Goal: Communication & Community: Answer question/provide support

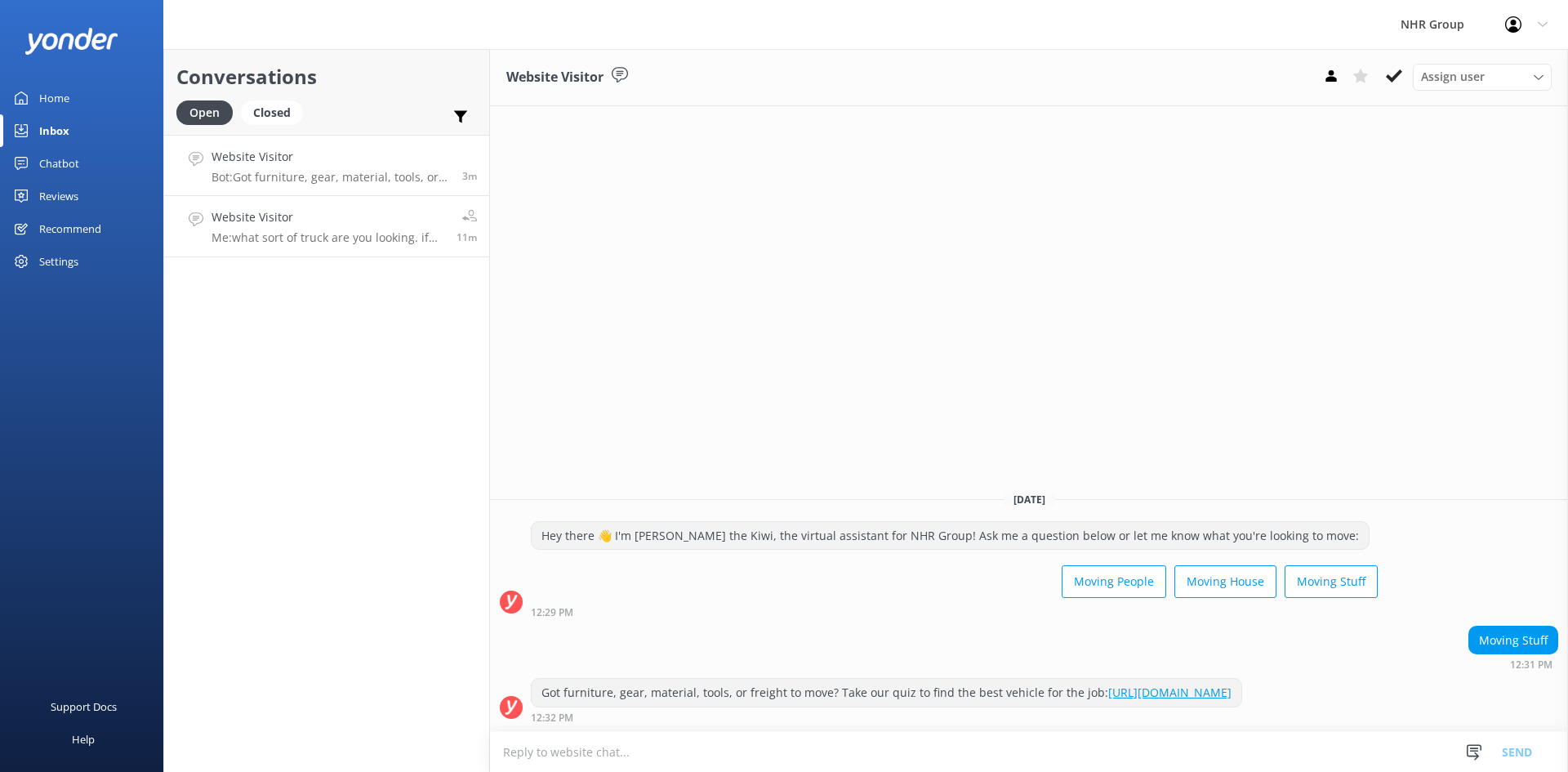
click at [323, 215] on h4 "Website Visitor" at bounding box center [327, 217] width 233 height 18
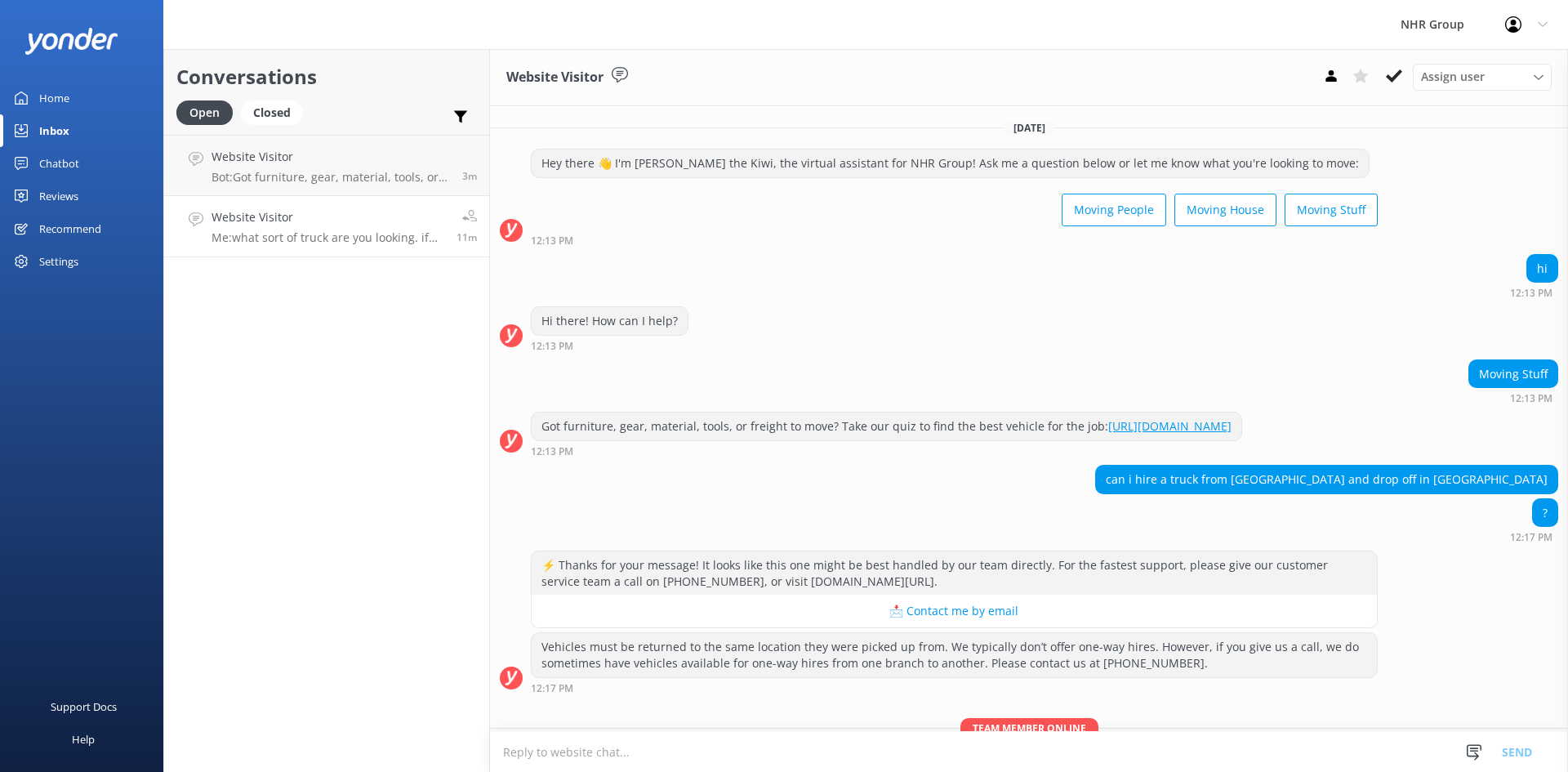
scroll to position [339, 0]
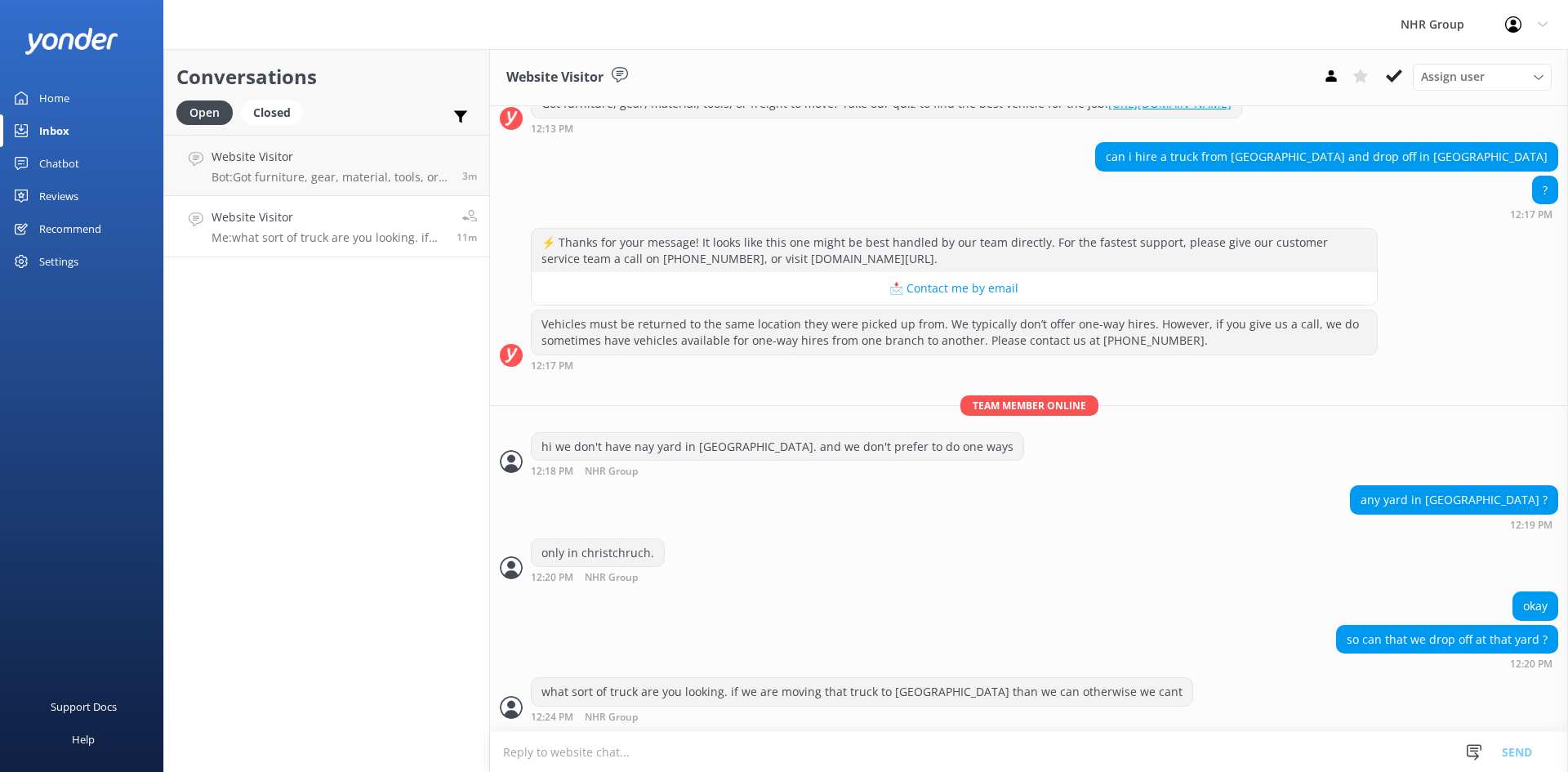
click at [316, 224] on h4 "Website Visitor" at bounding box center [327, 217] width 233 height 18
click at [1332, 79] on use at bounding box center [1331, 76] width 11 height 12
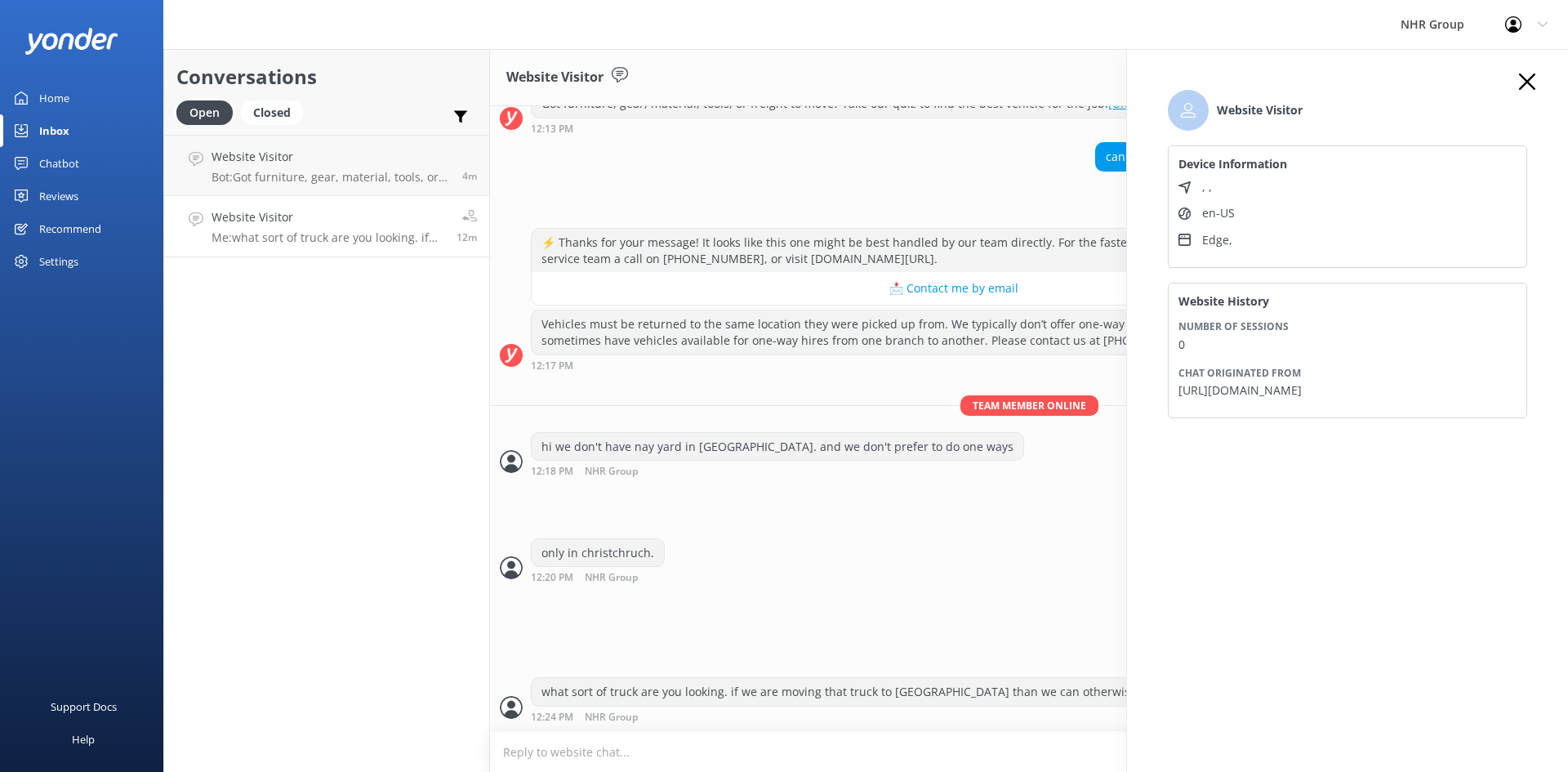
click at [1520, 79] on icon "button" at bounding box center [1528, 82] width 17 height 17
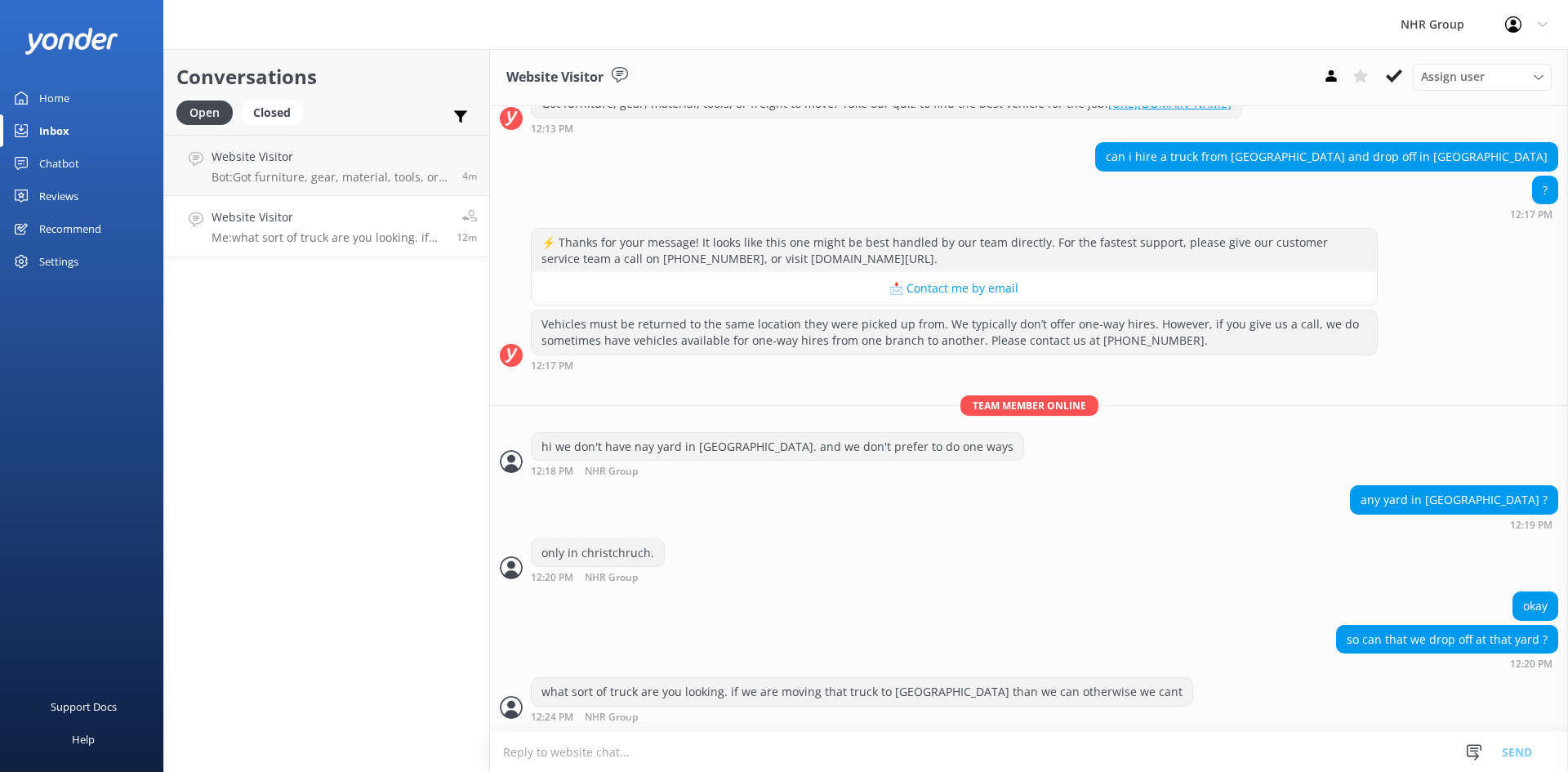
click at [303, 221] on h4 "Website Visitor" at bounding box center [327, 217] width 233 height 18
click at [301, 154] on h4 "Website Visitor" at bounding box center [331, 157] width 239 height 18
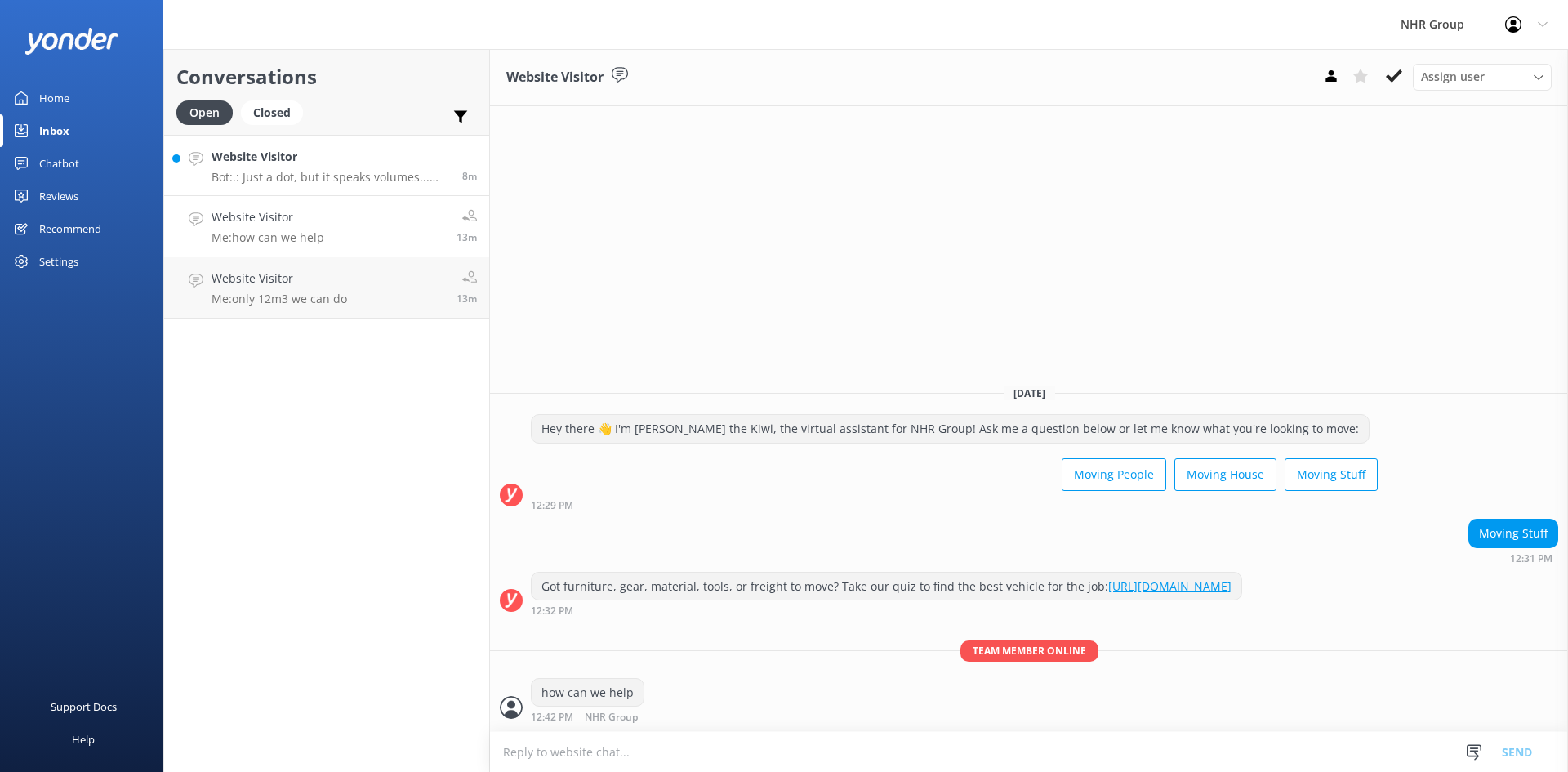
click at [272, 166] on div "Website Visitor Bot: .: Just a dot, but it speaks volumes... dramatic. 👀 Hang t…" at bounding box center [331, 165] width 239 height 35
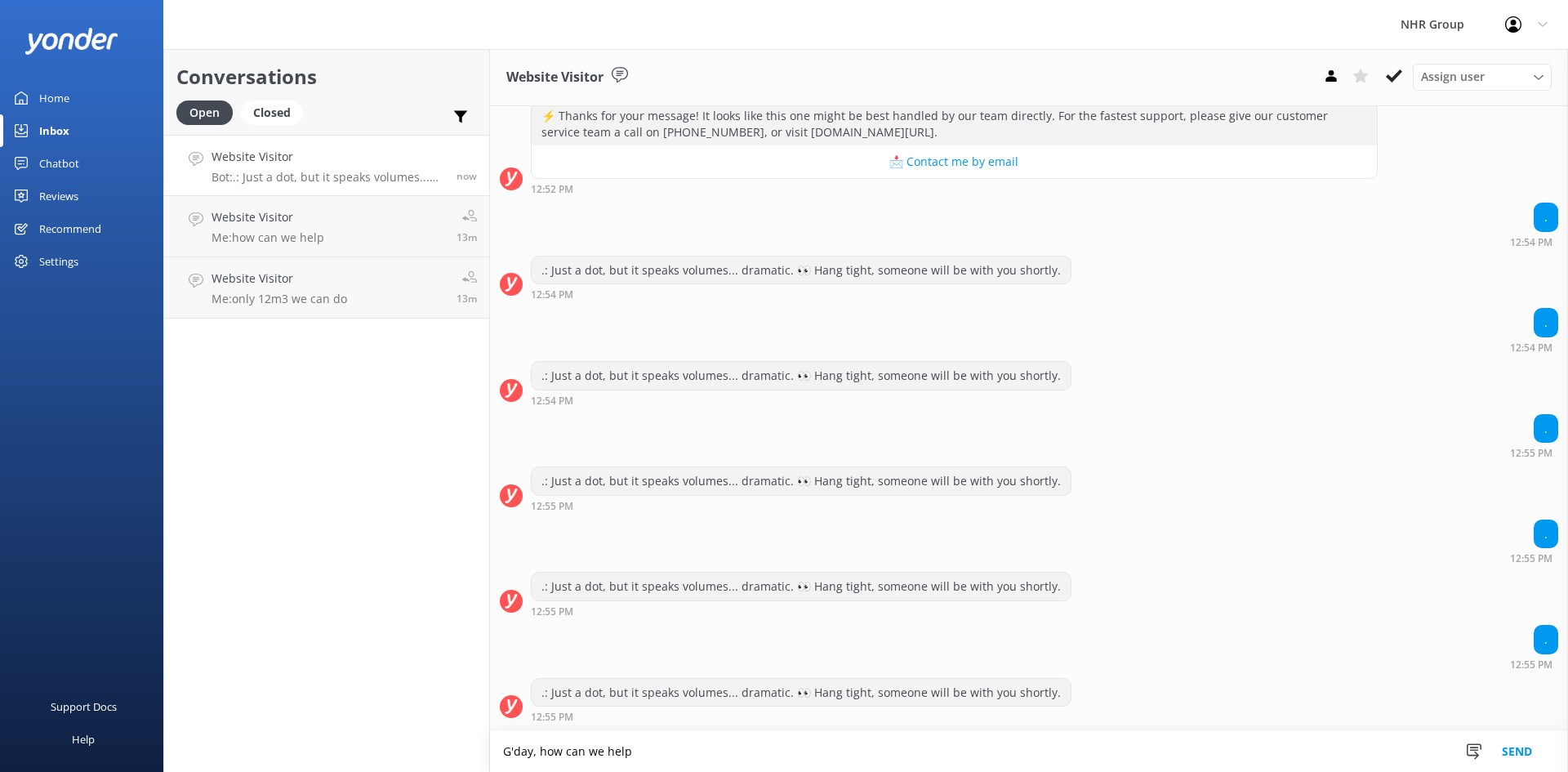
scroll to position [1038, 0]
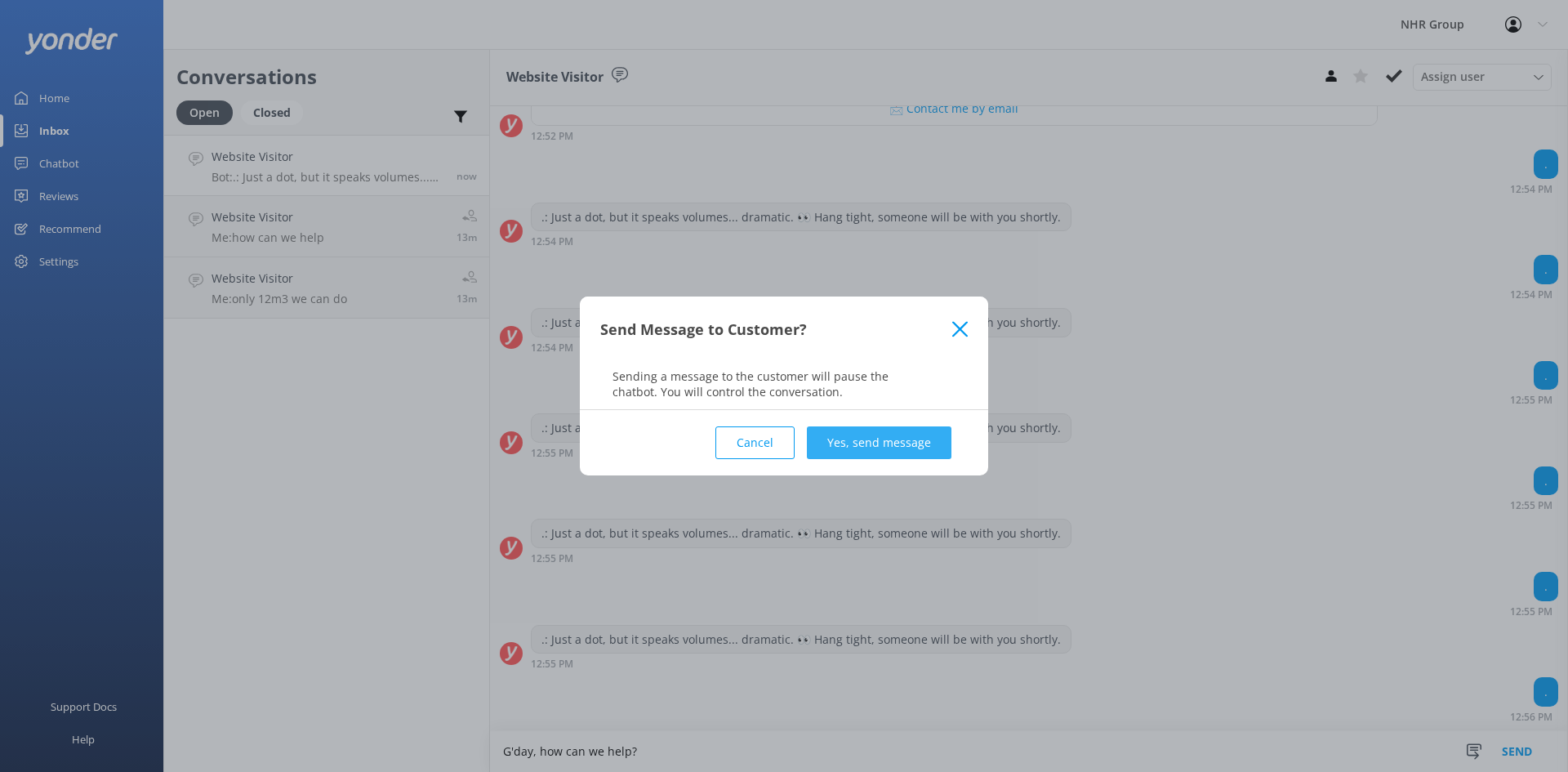
type textarea "G'day, how can we help?"
click at [840, 455] on button "Yes, send message" at bounding box center [879, 442] width 145 height 33
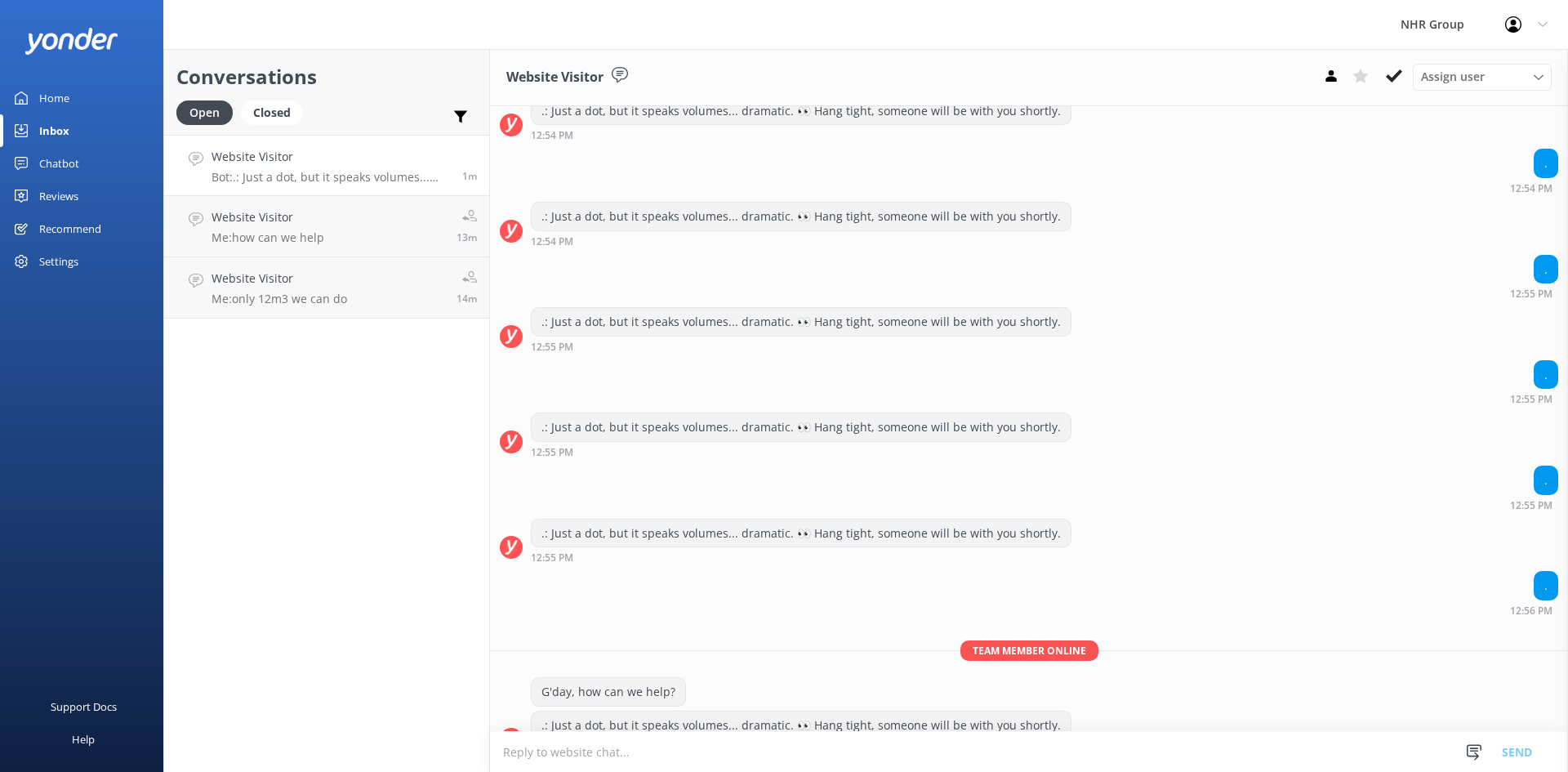
scroll to position [1176, 0]
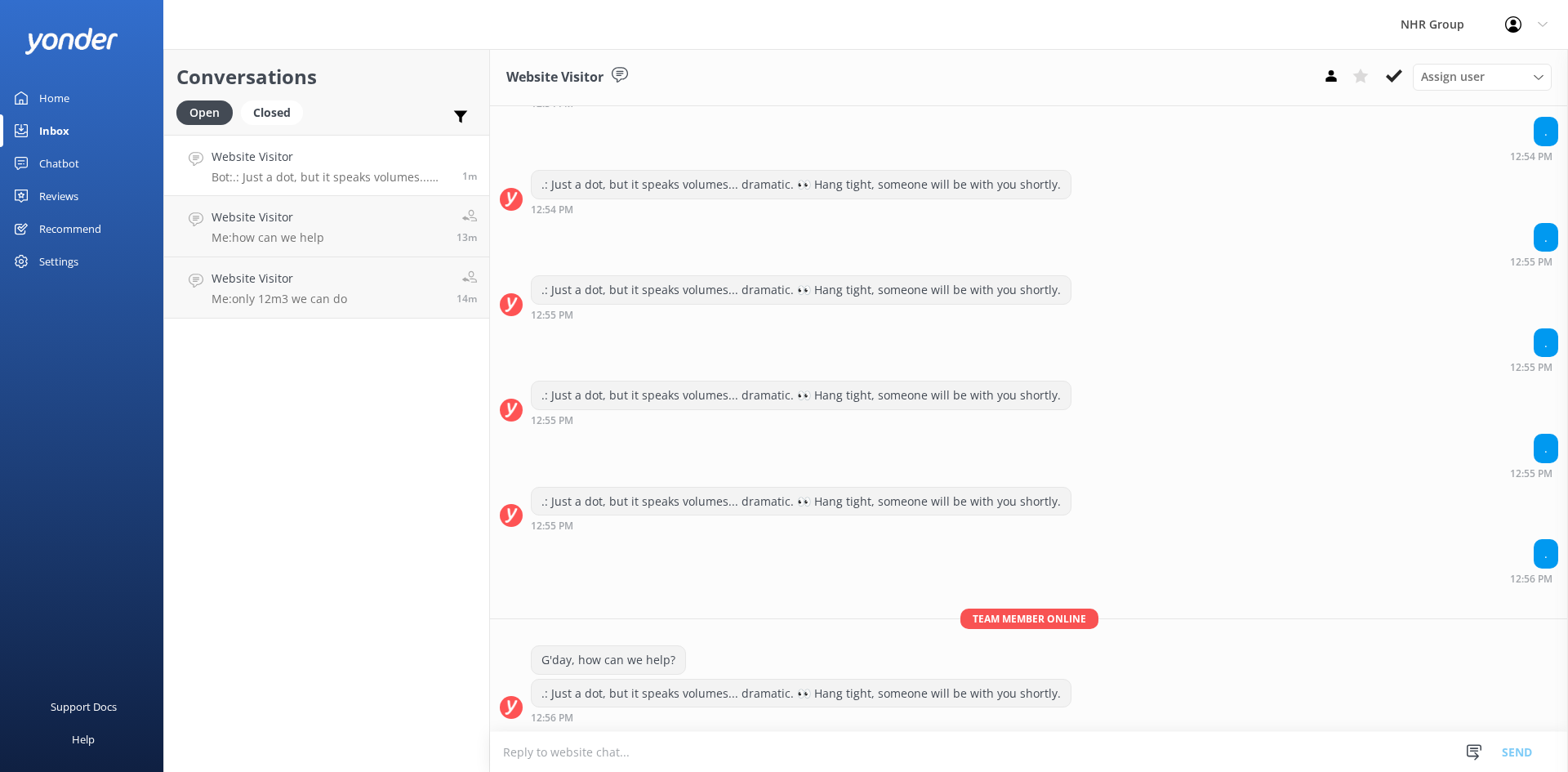
click at [551, 751] on textarea at bounding box center [1029, 752] width 1078 height 40
click at [1331, 74] on use at bounding box center [1331, 76] width 11 height 12
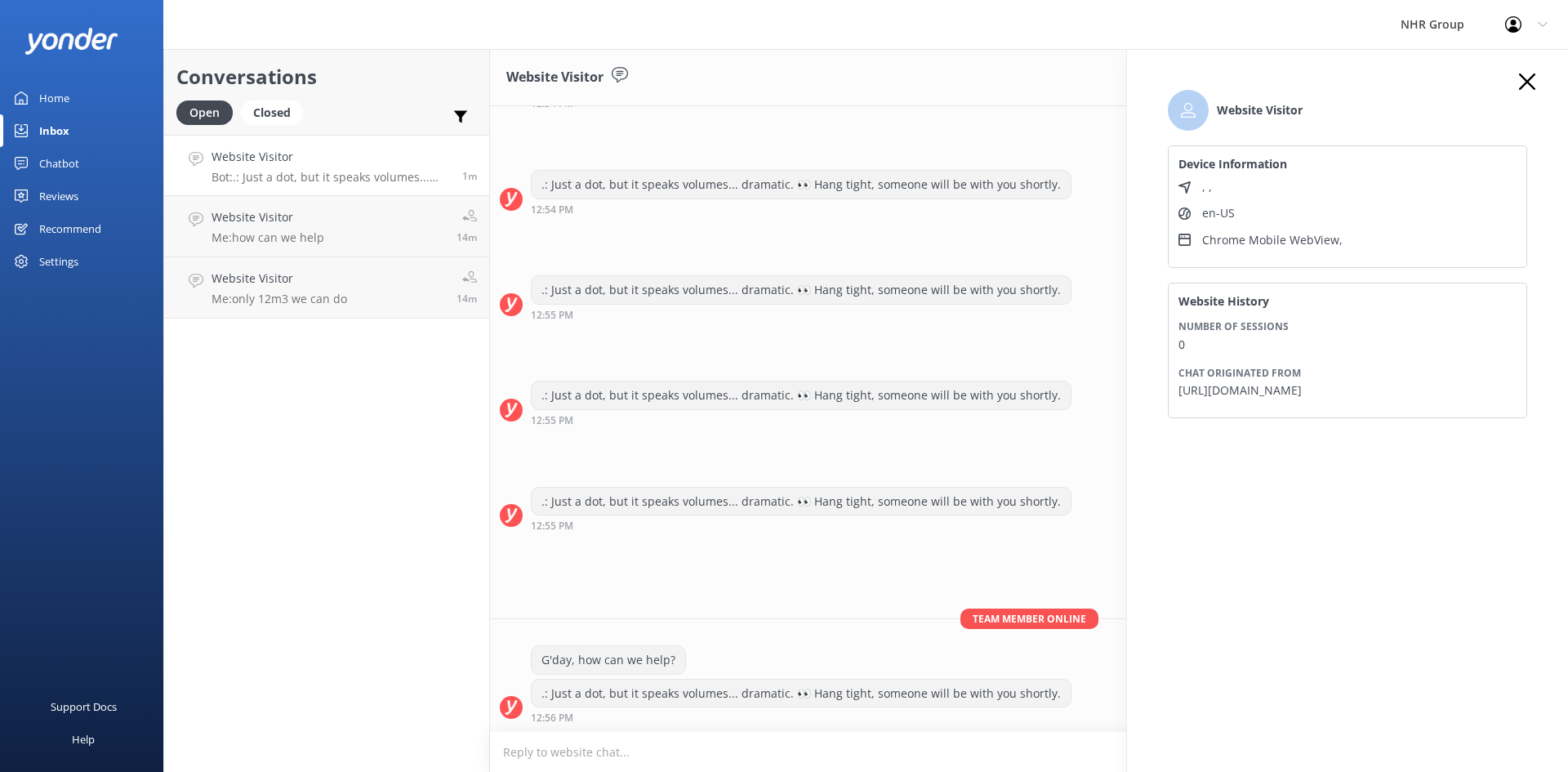
click at [1530, 88] on icon "button" at bounding box center [1528, 82] width 17 height 17
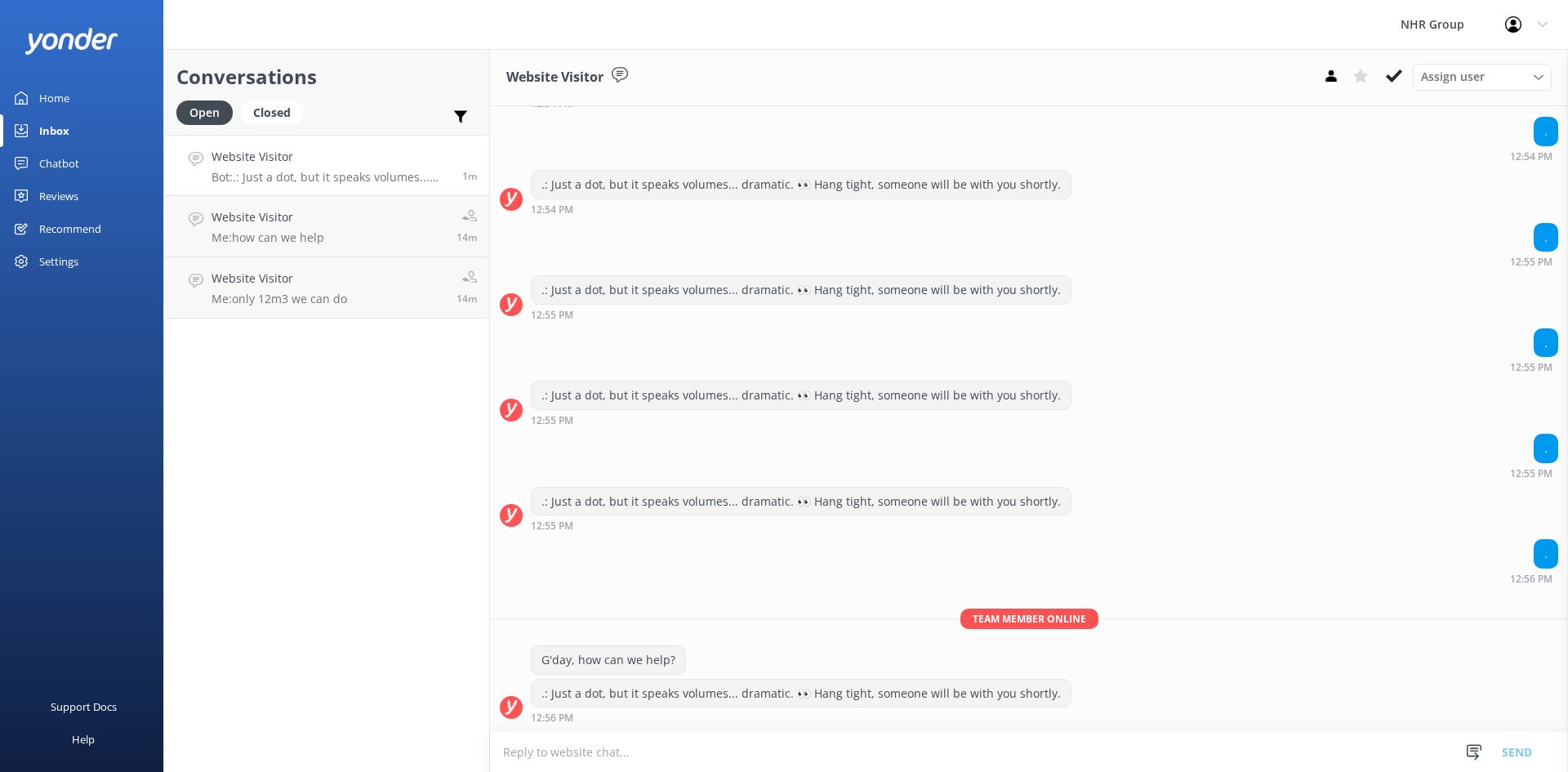
click at [1057, 749] on textarea at bounding box center [1029, 752] width 1078 height 40
click at [333, 226] on link "Website Visitor Me: how can we help 14m" at bounding box center [327, 226] width 325 height 61
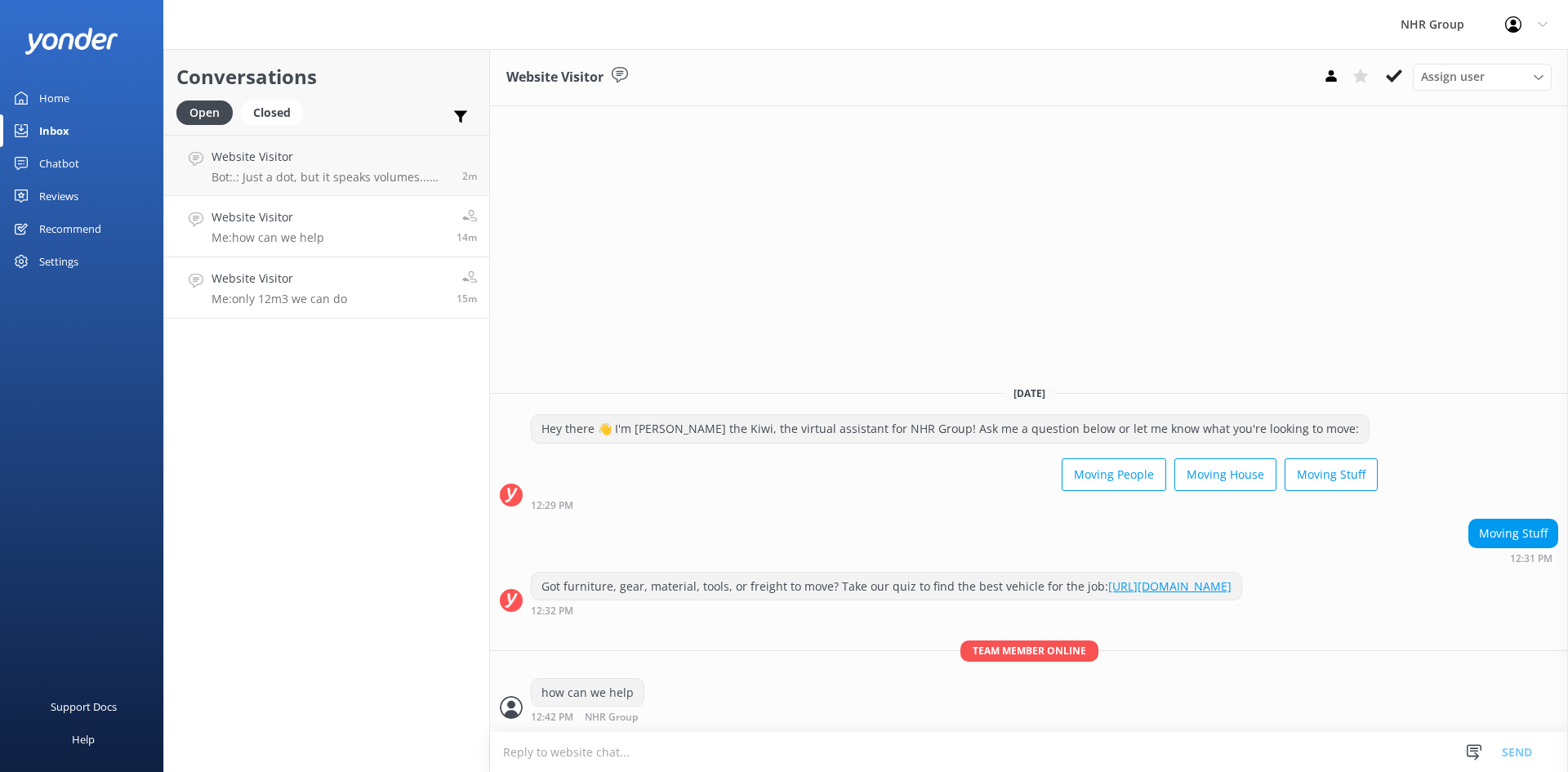
click at [331, 297] on p "Me: only 12m3 we can do" at bounding box center [279, 299] width 135 height 15
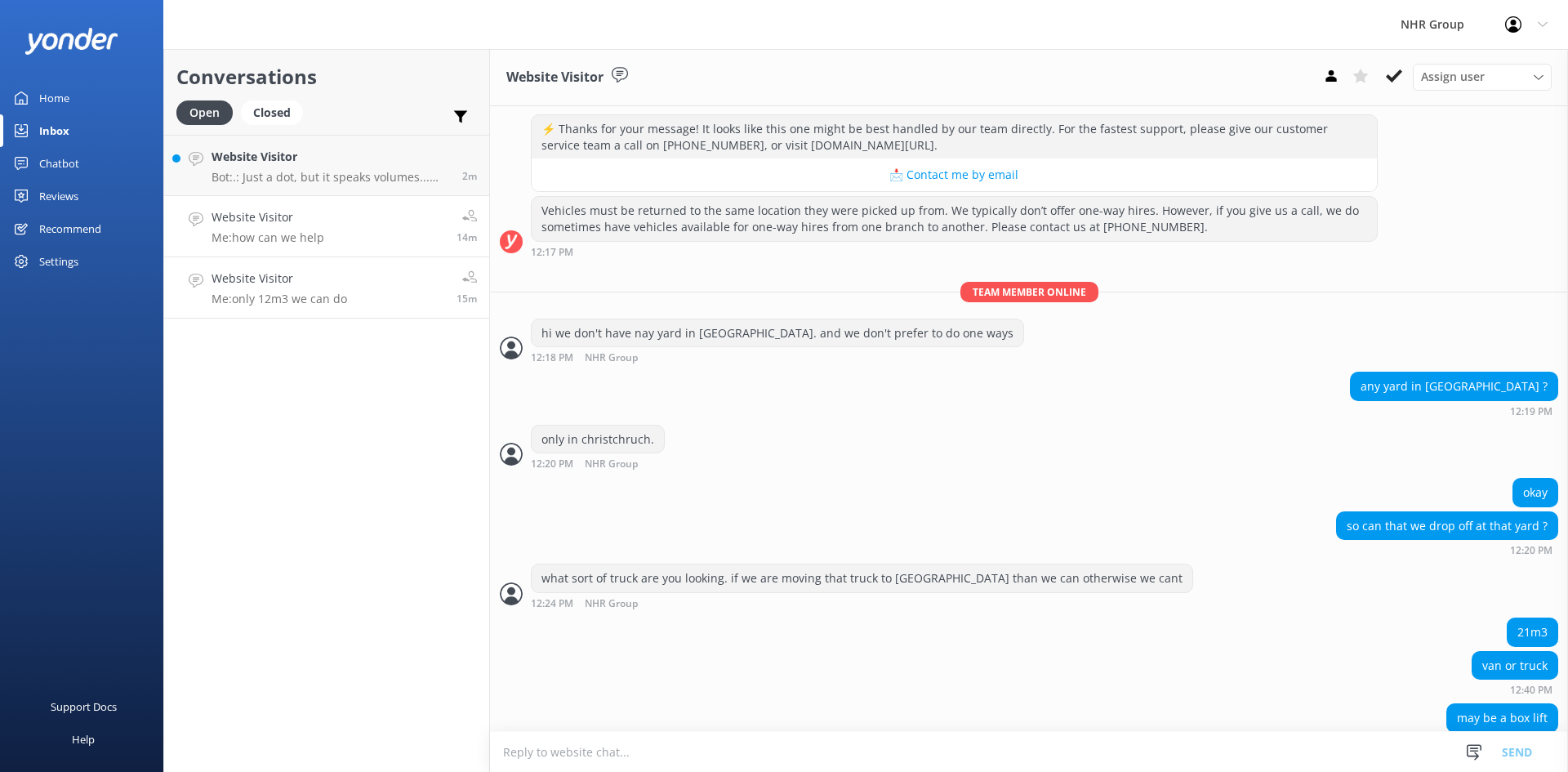
scroll to position [531, 0]
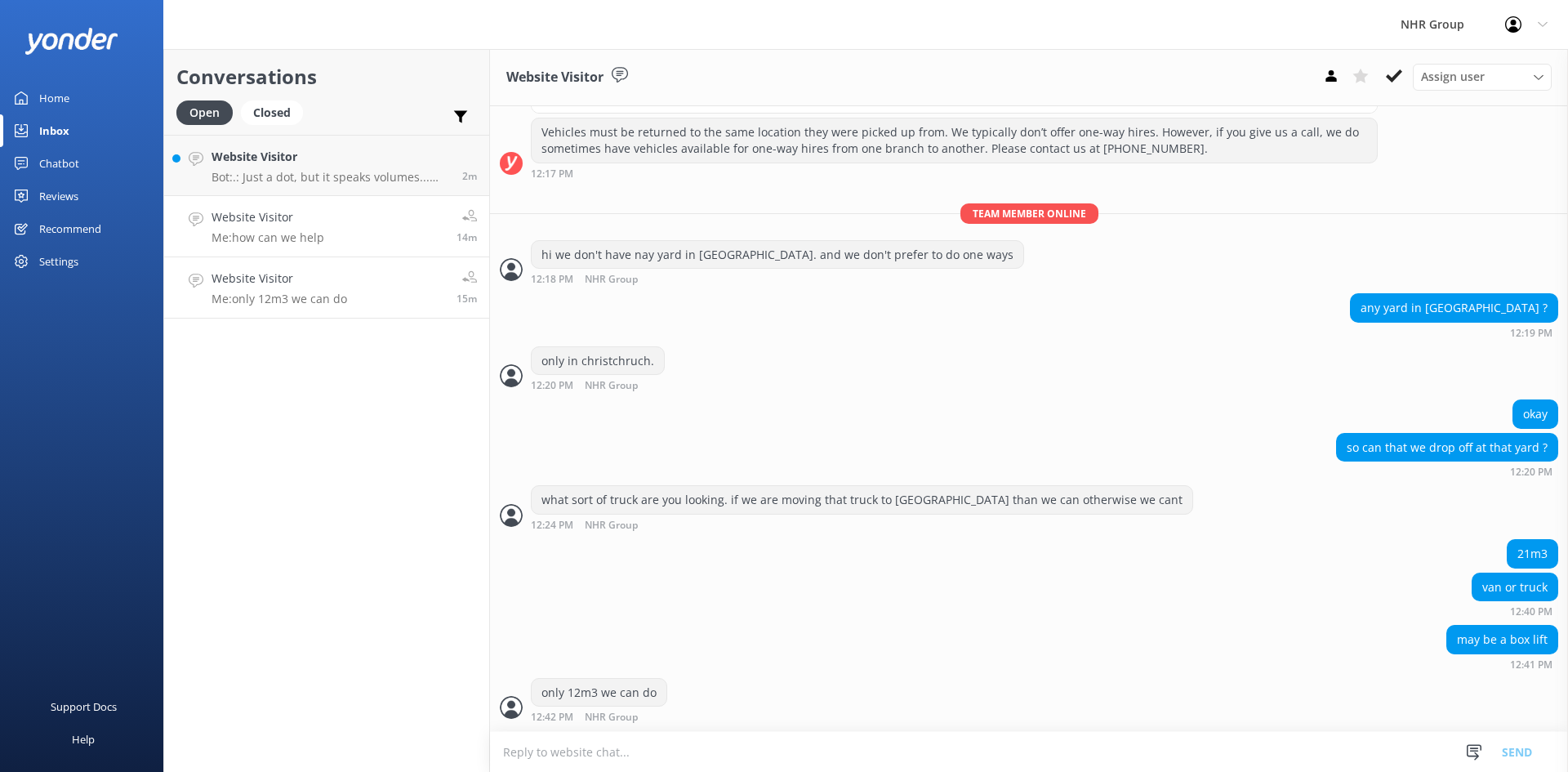
click at [322, 229] on div "Website Visitor Me: how can we help" at bounding box center [267, 226] width 113 height 36
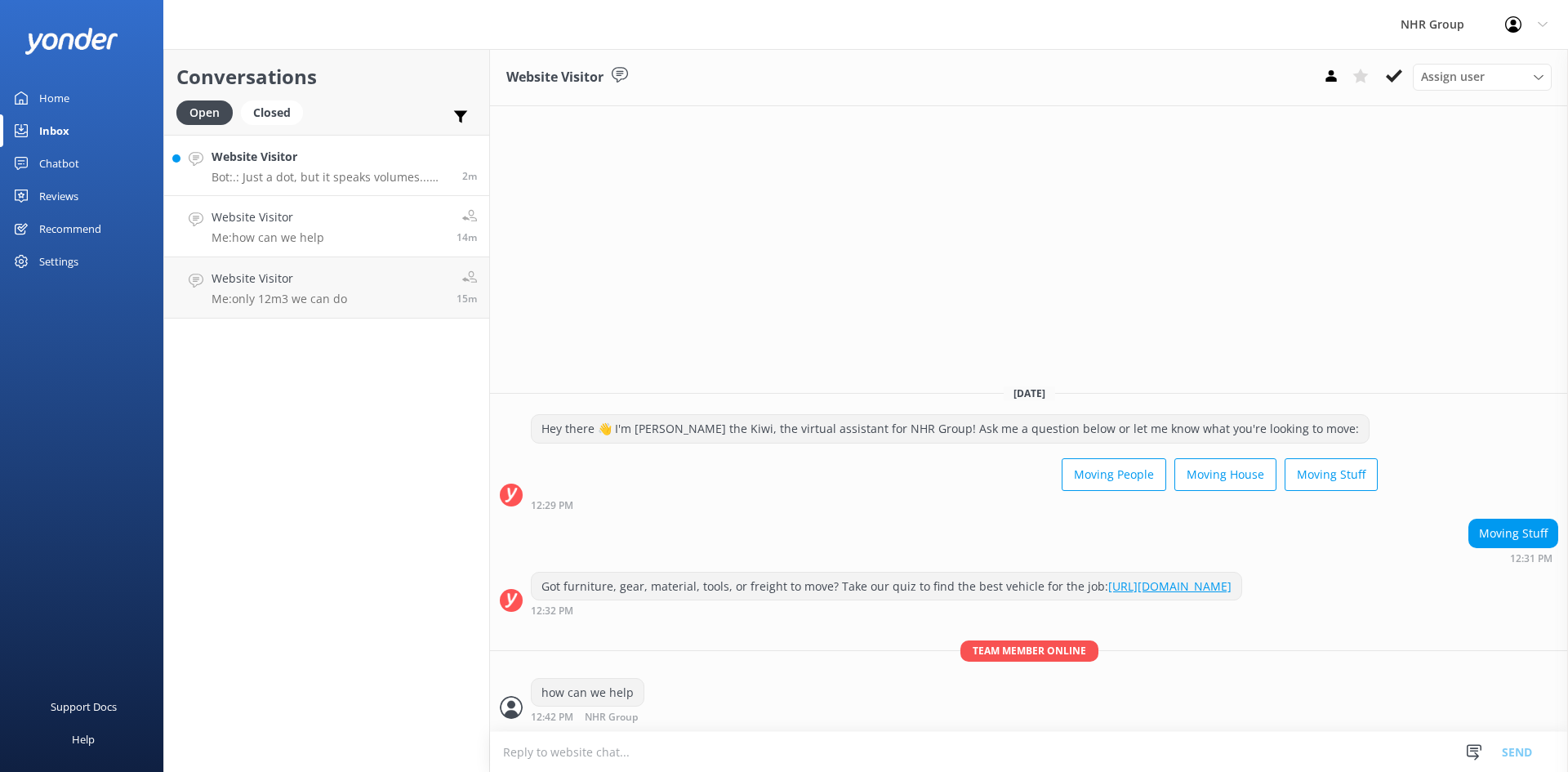
click at [312, 180] on p "Bot: .: Just a dot, but it speaks volumes... dramatic. 👀 Hang tight, someone wi…" at bounding box center [331, 177] width 239 height 15
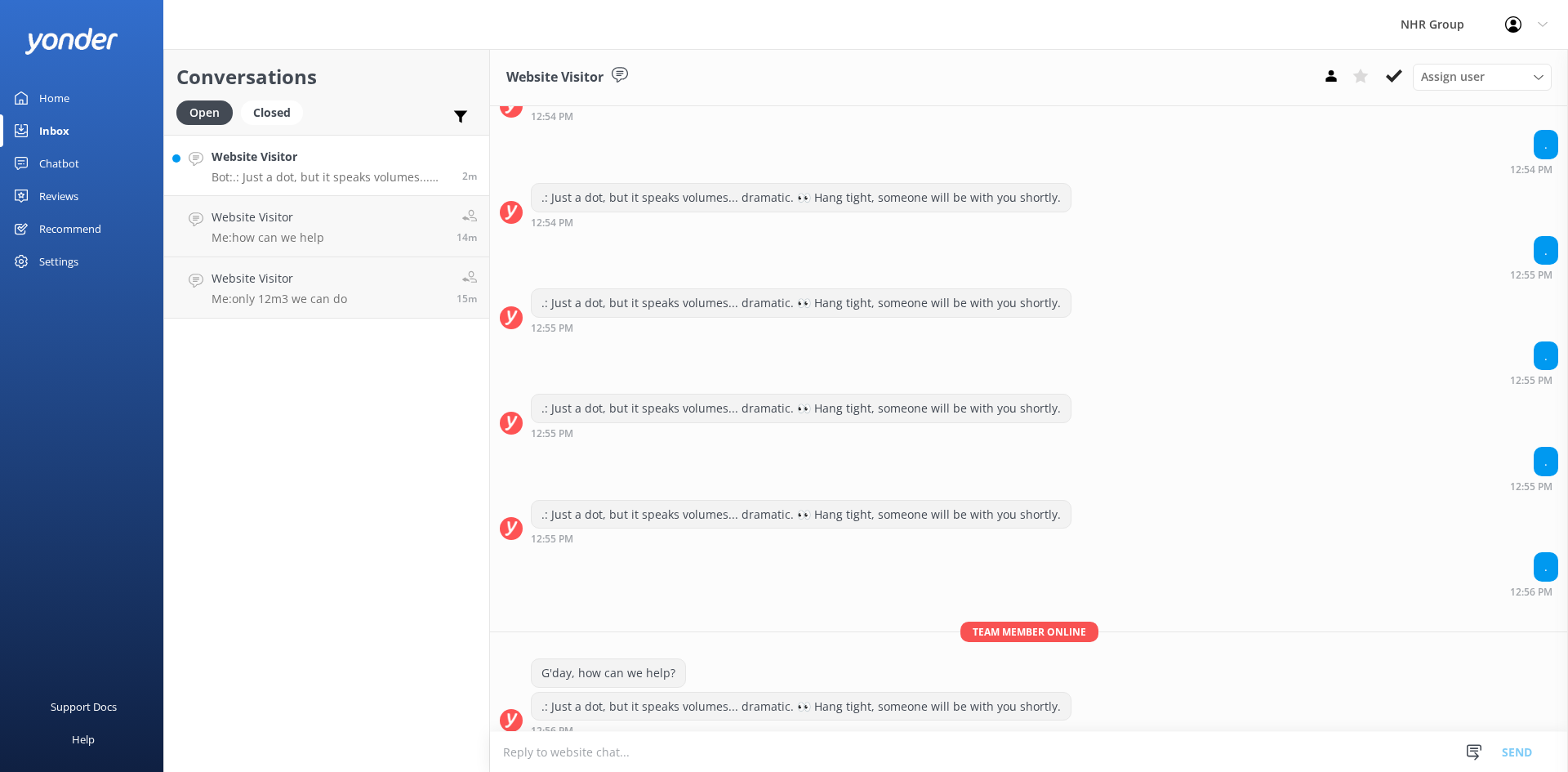
scroll to position [1176, 0]
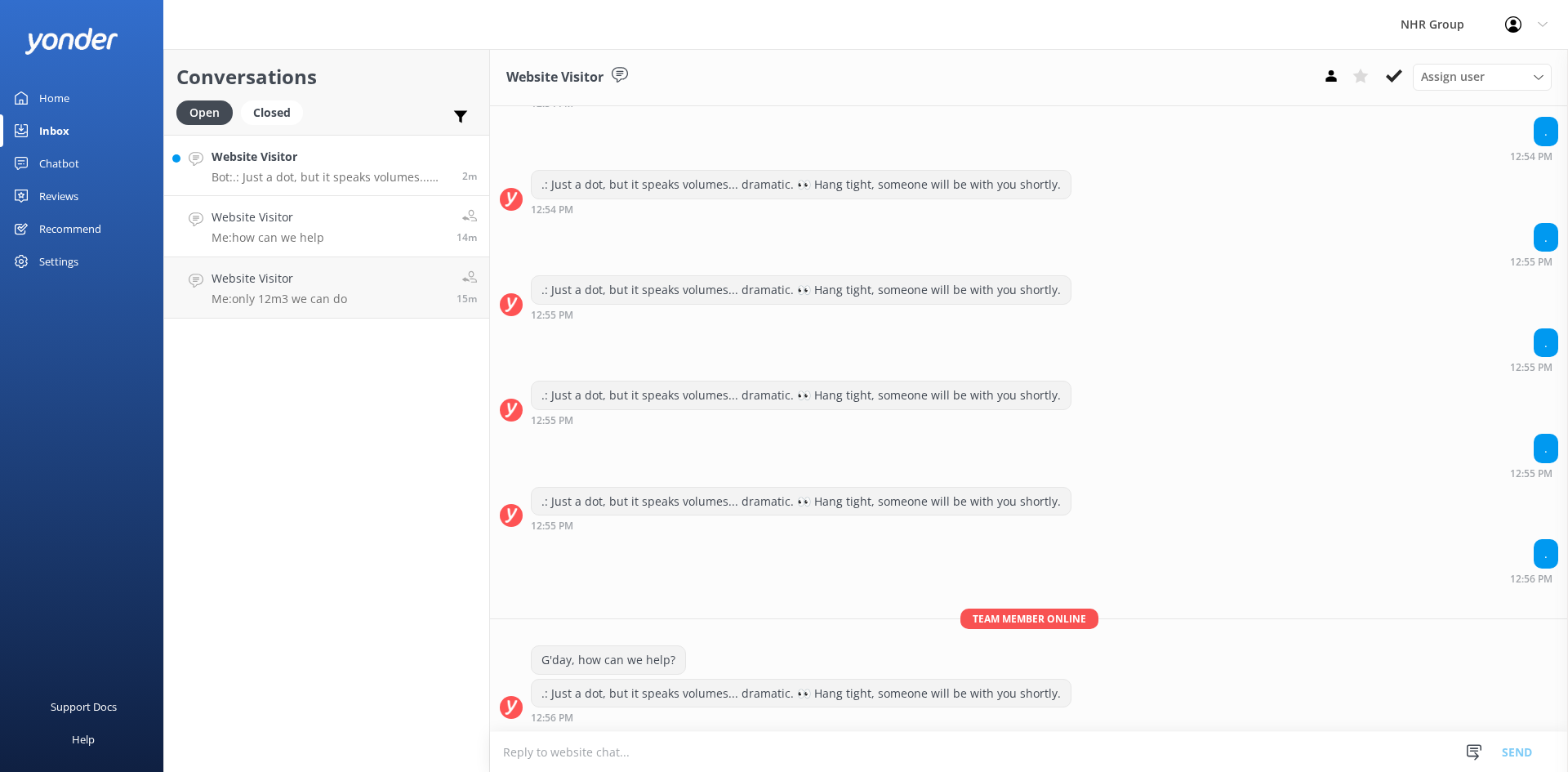
click at [317, 225] on h4 "Website Visitor" at bounding box center [267, 217] width 113 height 18
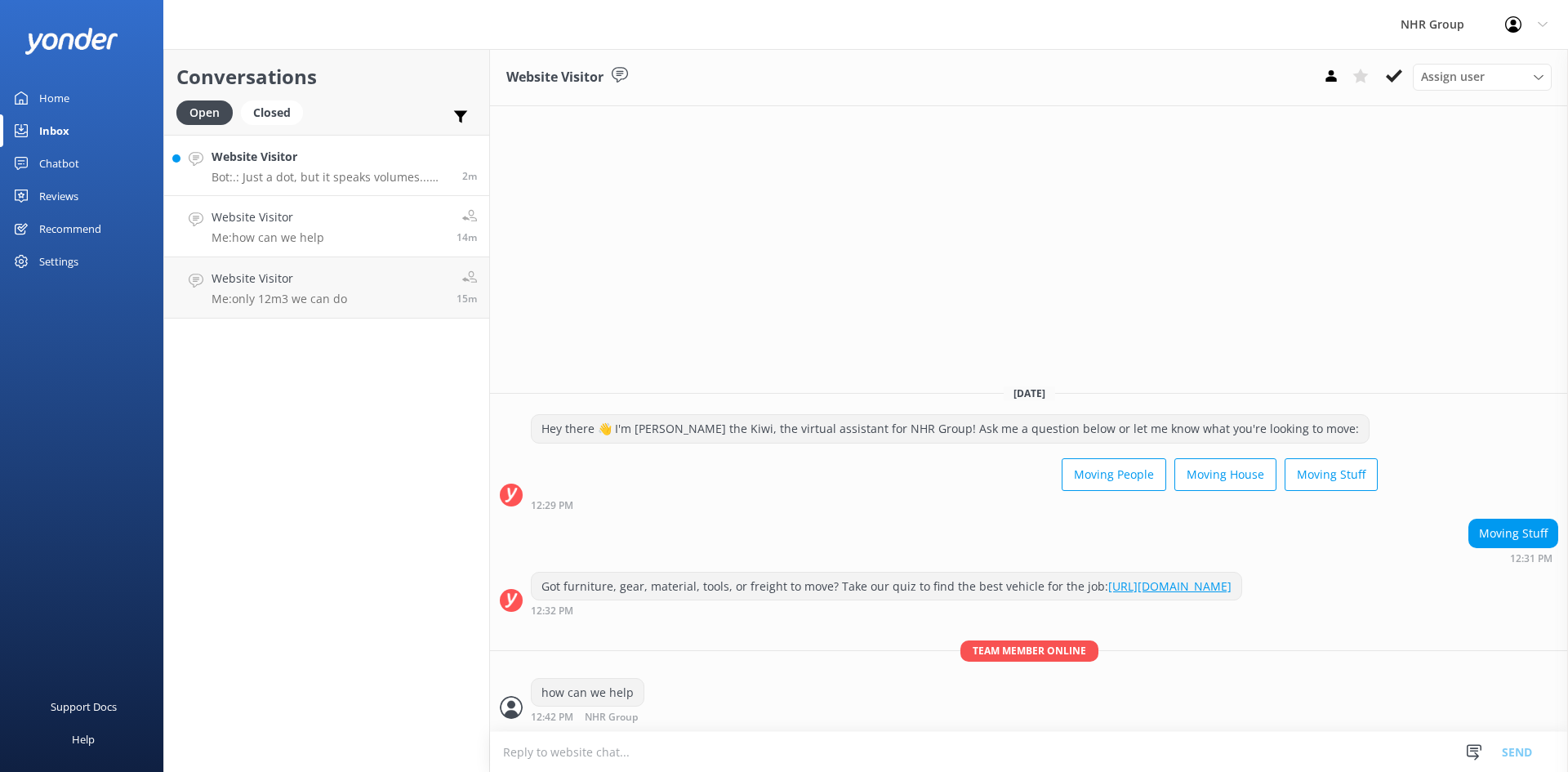
click at [327, 173] on p "Bot: .: Just a dot, but it speaks volumes... dramatic. 👀 Hang tight, someone wi…" at bounding box center [331, 177] width 239 height 15
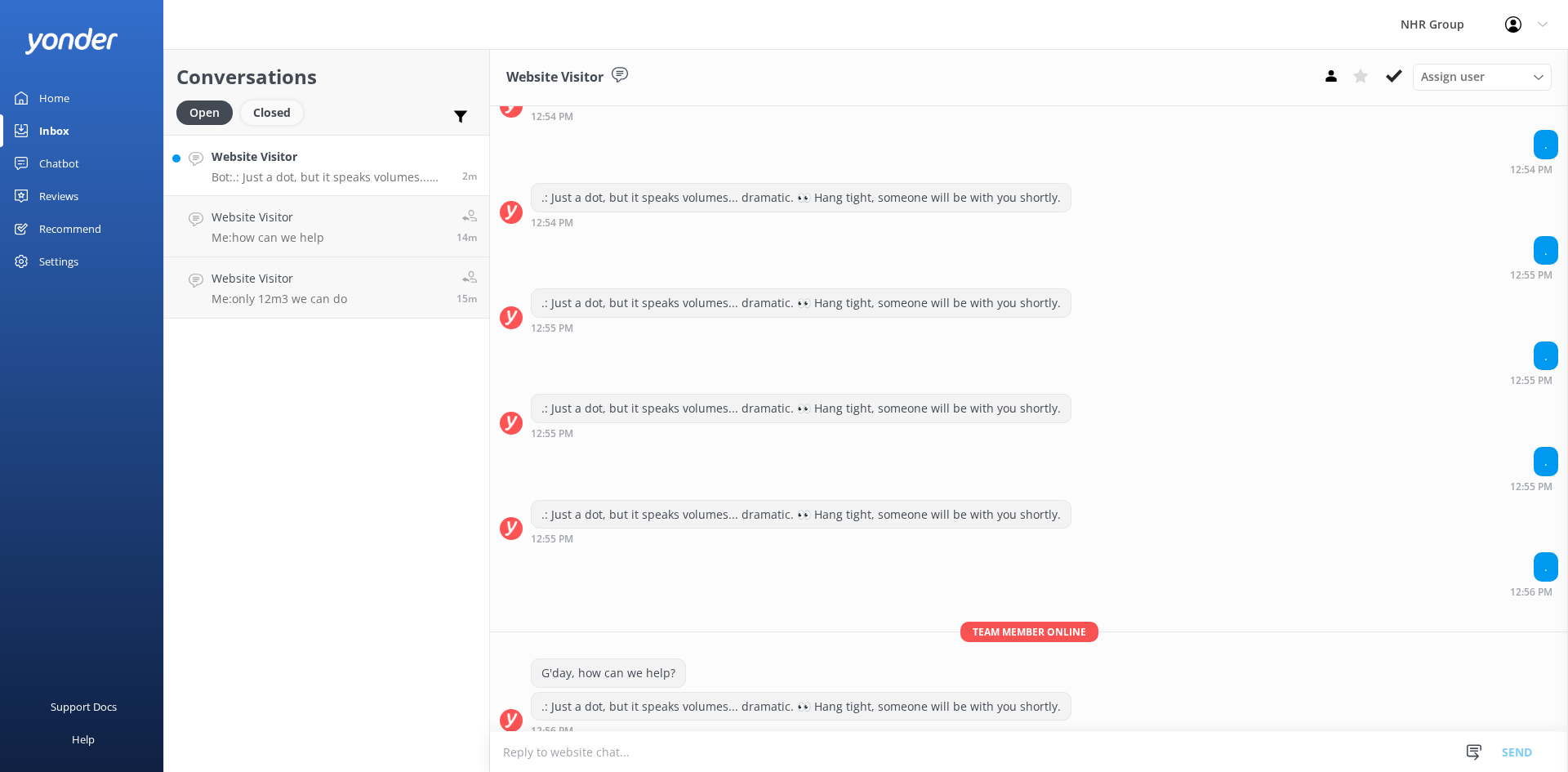
scroll to position [1176, 0]
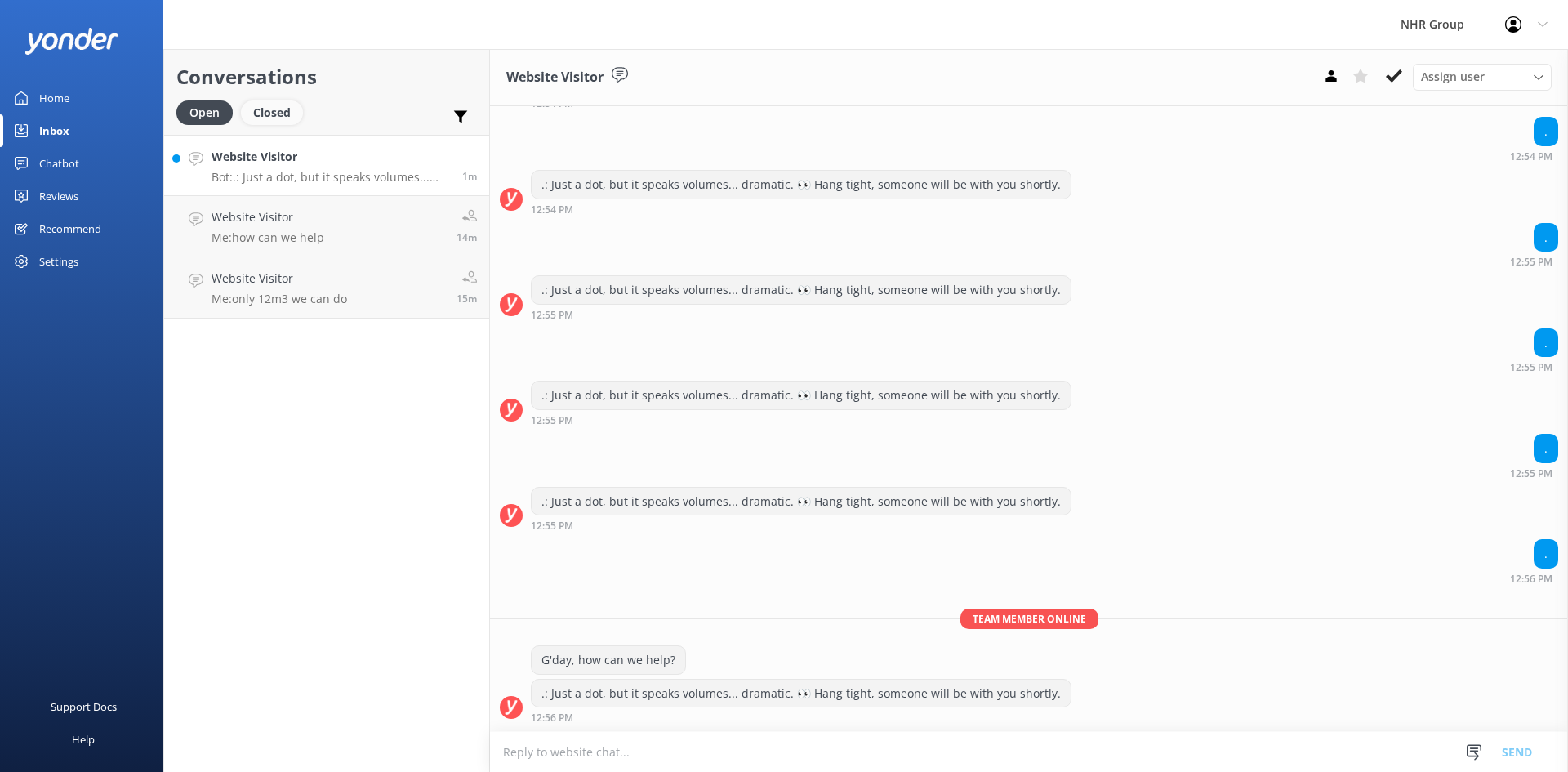
click at [276, 113] on div "Closed" at bounding box center [271, 112] width 62 height 24
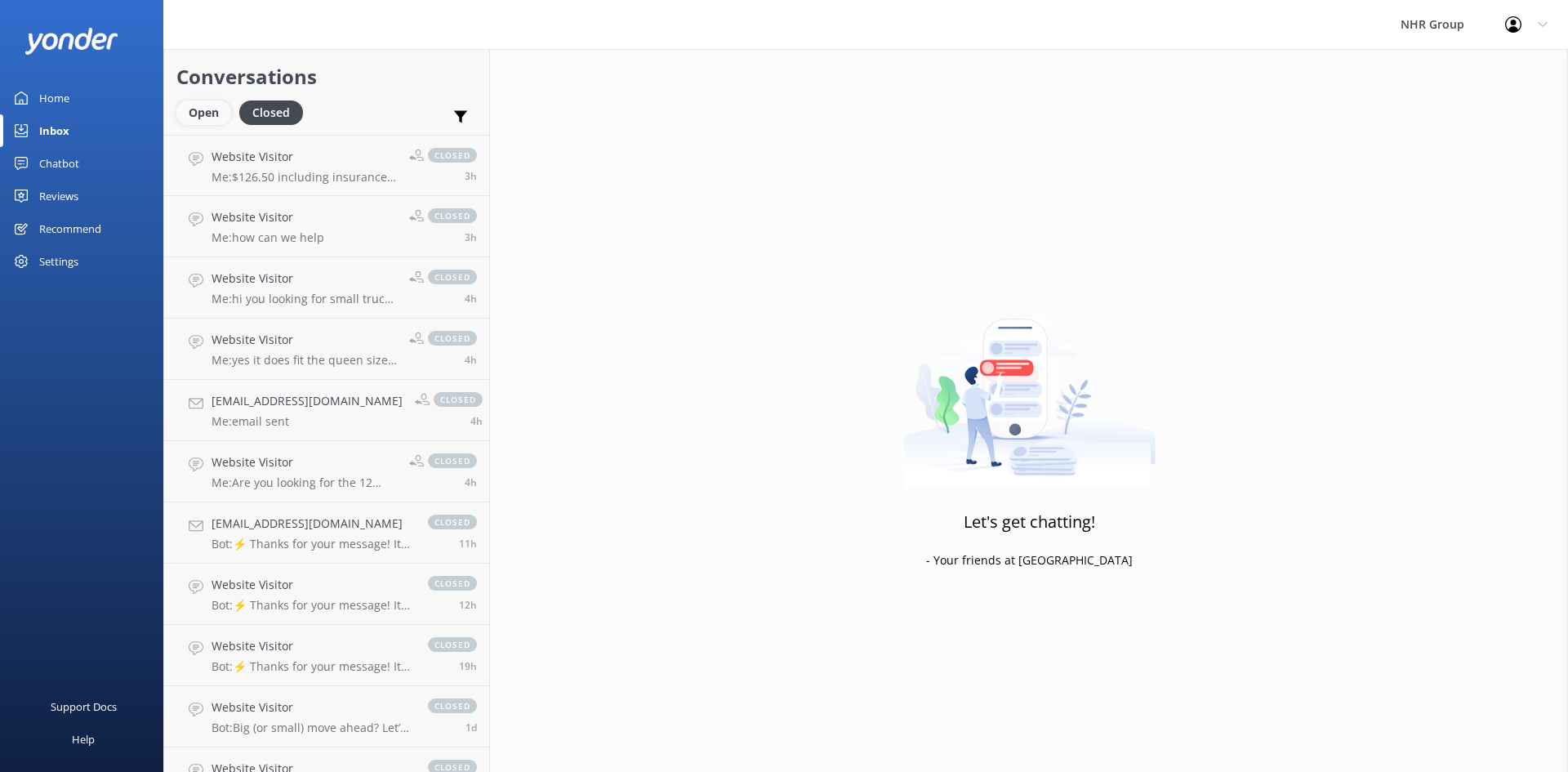
click at [191, 108] on div "Open" at bounding box center [204, 112] width 55 height 24
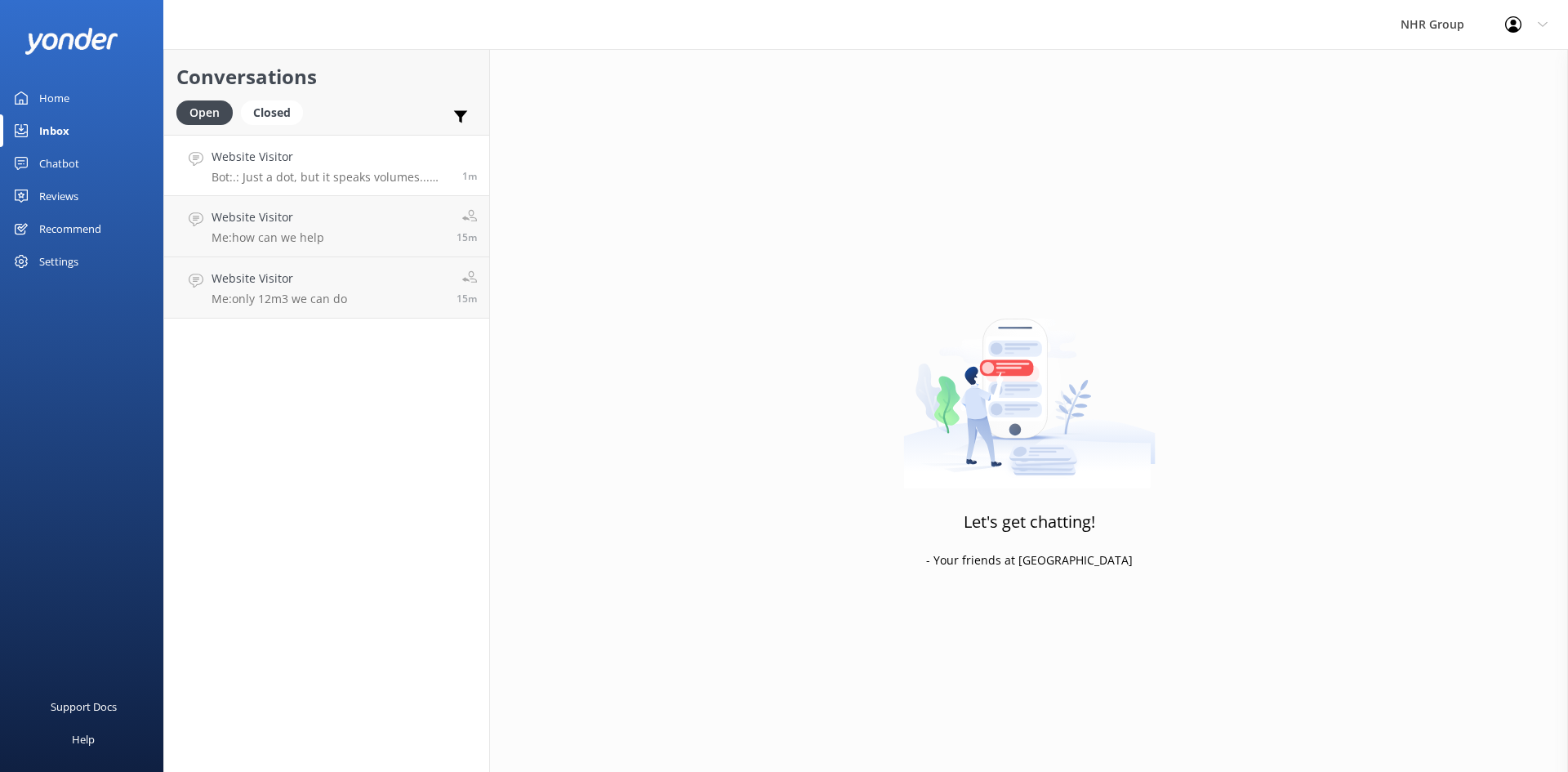
click at [312, 175] on p "Bot: .: Just a dot, but it speaks volumes... dramatic. 👀 Hang tight, someone wi…" at bounding box center [331, 177] width 239 height 15
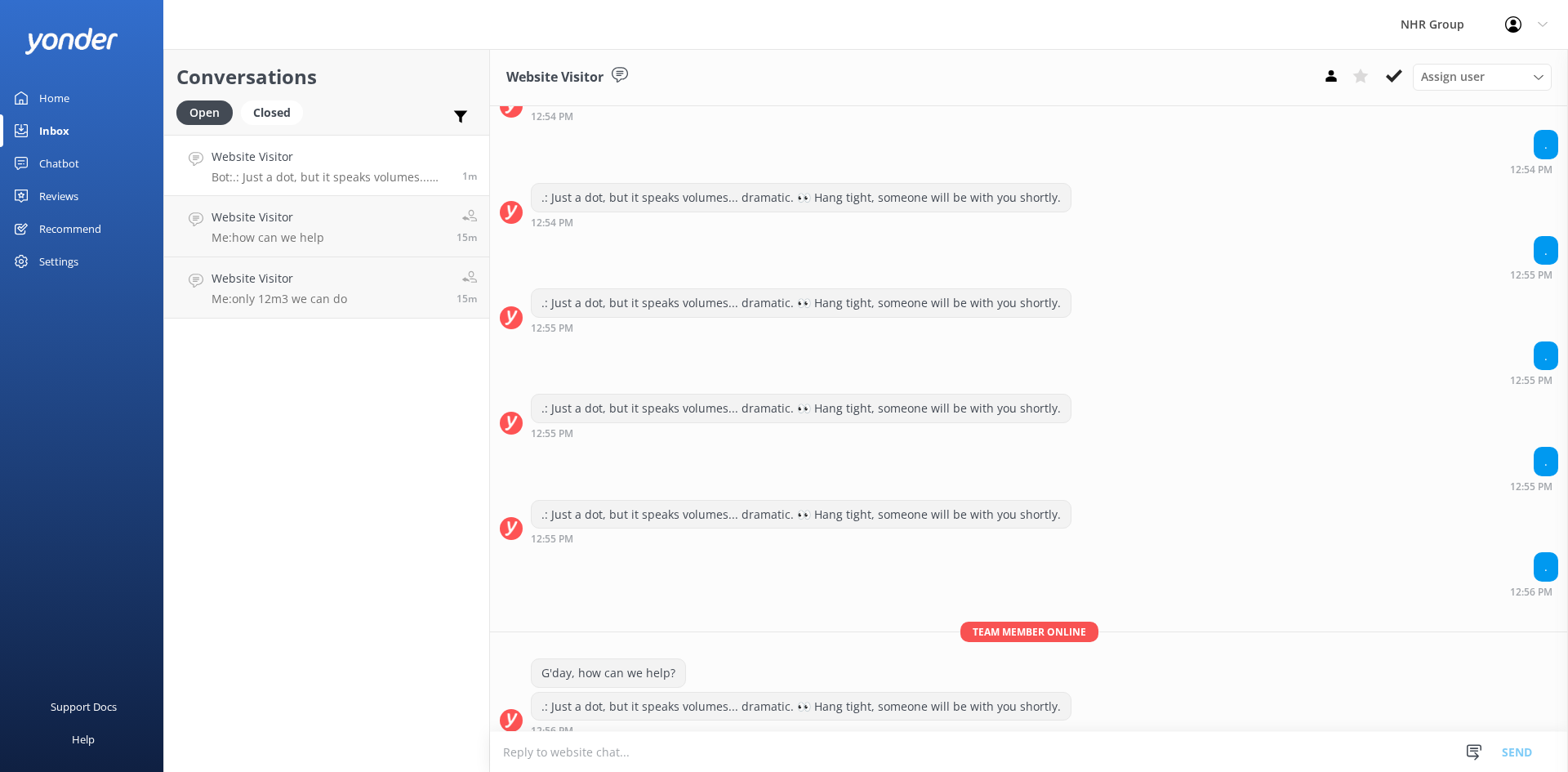
scroll to position [1176, 0]
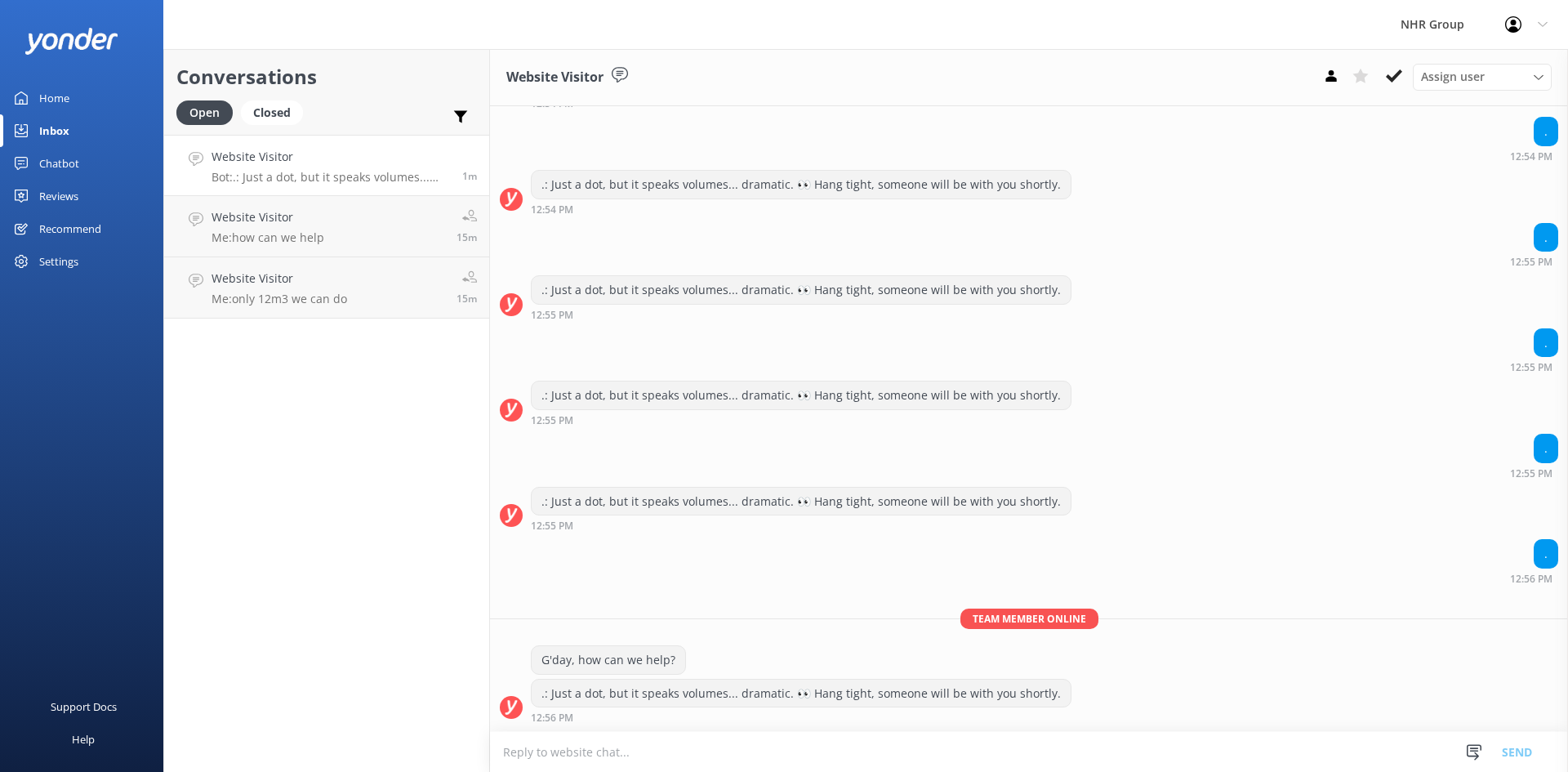
click at [1034, 688] on div ".: Just a dot, but it speaks volumes... dramatic. 👀 Hang tight, someone will be…" at bounding box center [801, 693] width 539 height 28
drag, startPoint x: 1034, startPoint y: 688, endPoint x: 401, endPoint y: 588, distance: 640.9
click at [401, 588] on div "Conversations Open Closed Important Assigned to me Unassigned Website Visitor B…" at bounding box center [327, 410] width 327 height 723
click at [782, 740] on textarea at bounding box center [1029, 752] width 1078 height 40
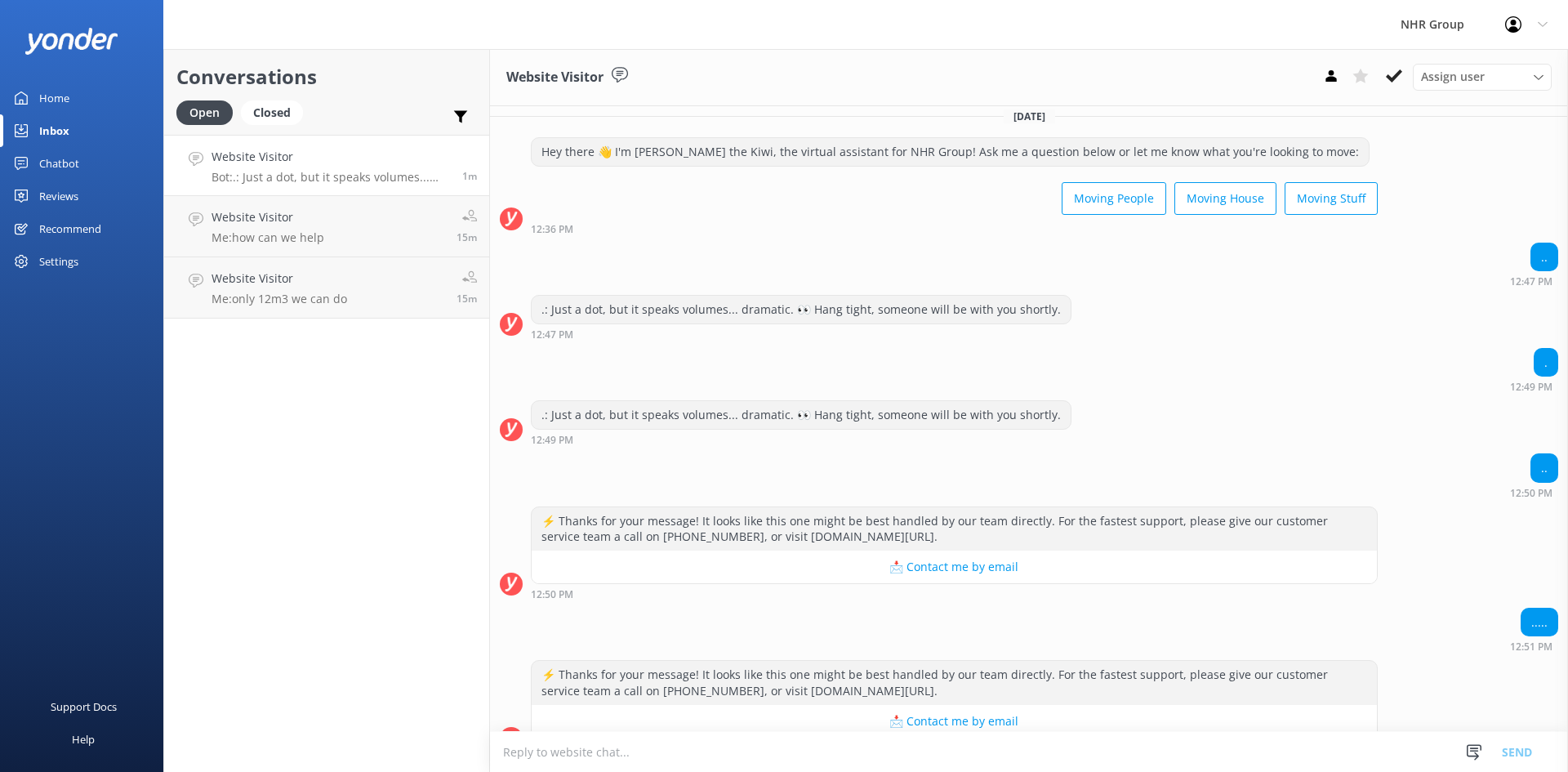
scroll to position [0, 0]
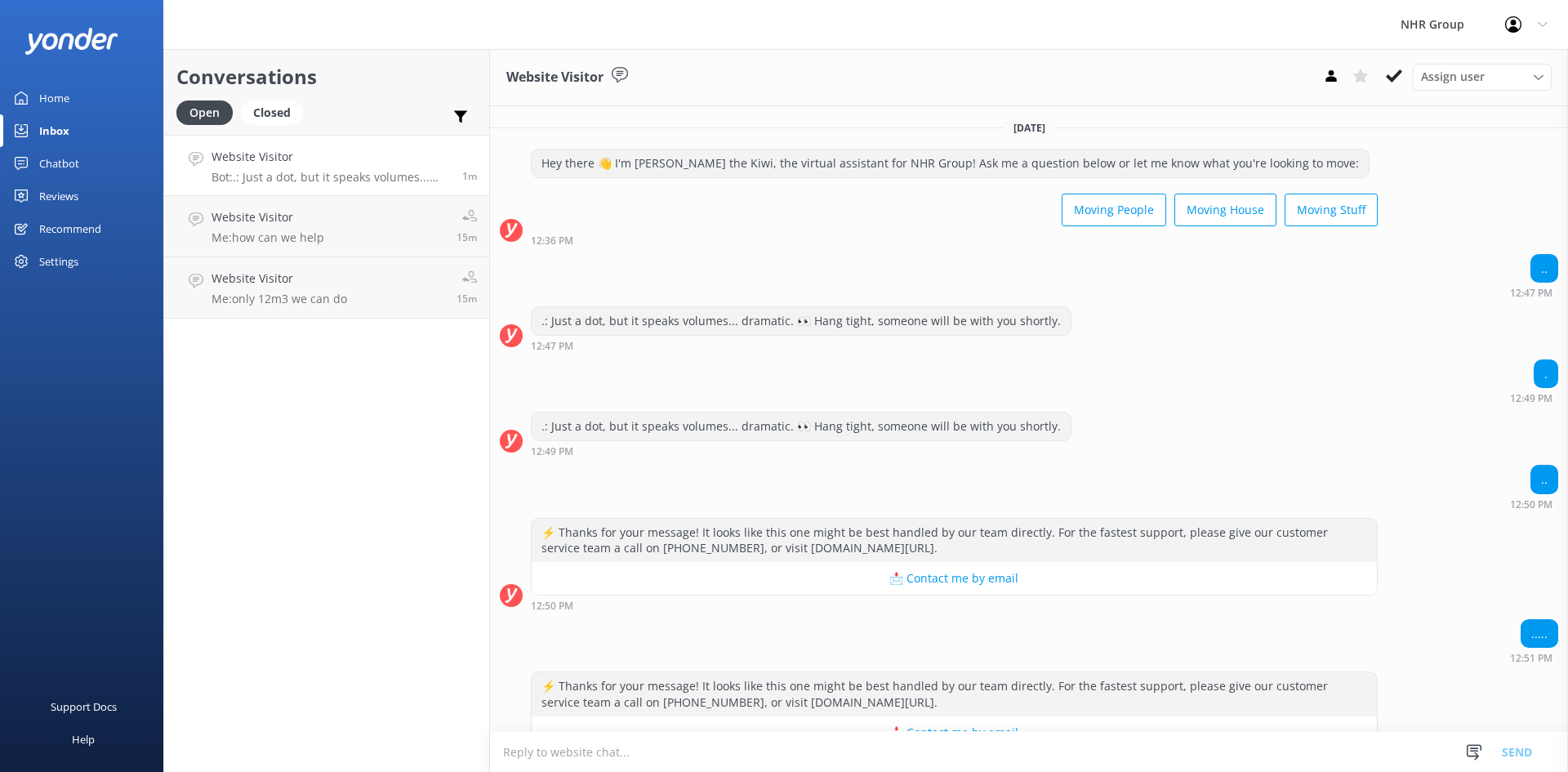
click at [47, 89] on div "Home" at bounding box center [54, 98] width 30 height 33
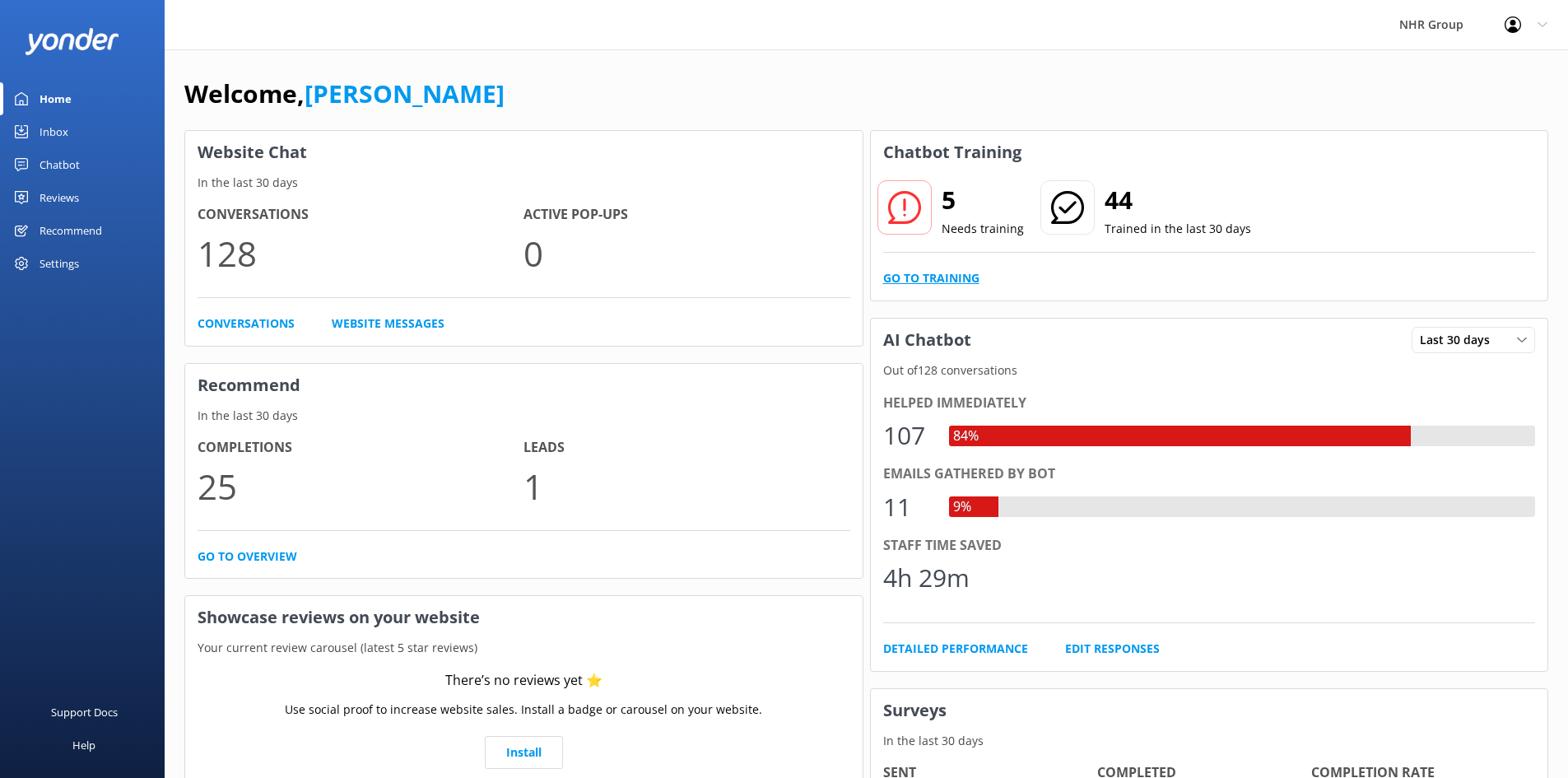
click at [933, 272] on link "Go to Training" at bounding box center [931, 279] width 96 height 19
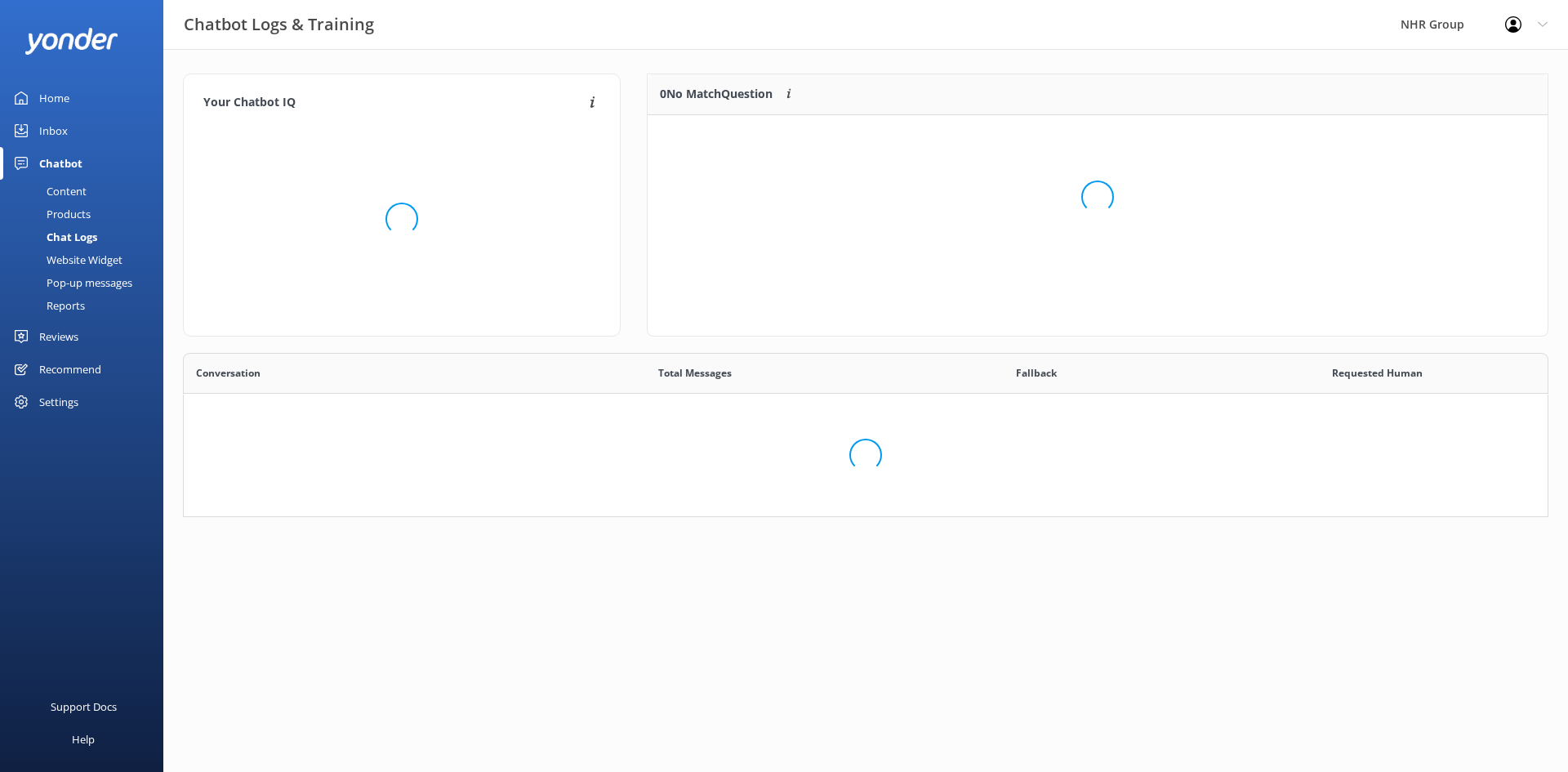
scroll to position [561, 1340]
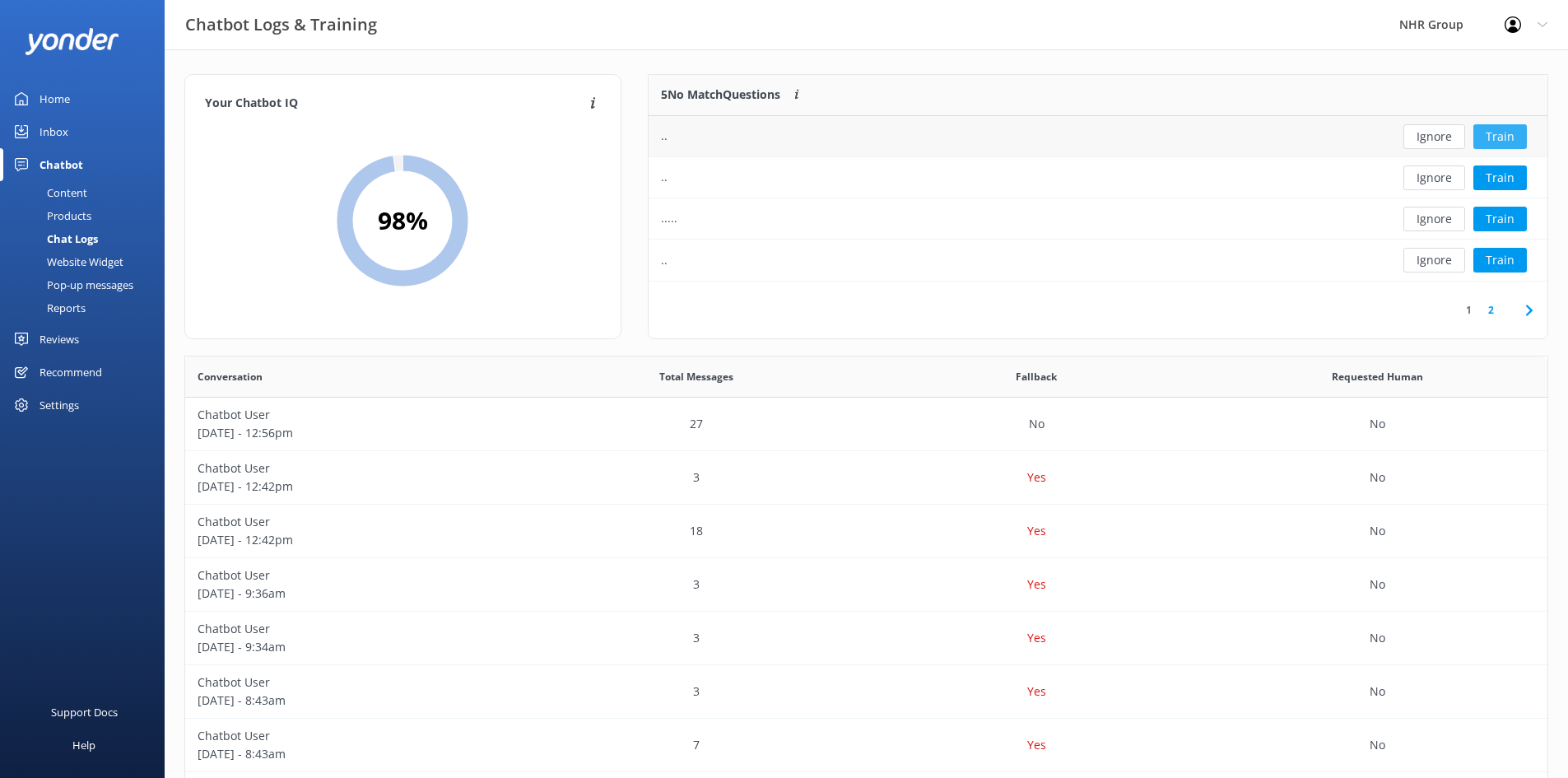
click at [1492, 136] on button "Train" at bounding box center [1500, 136] width 54 height 24
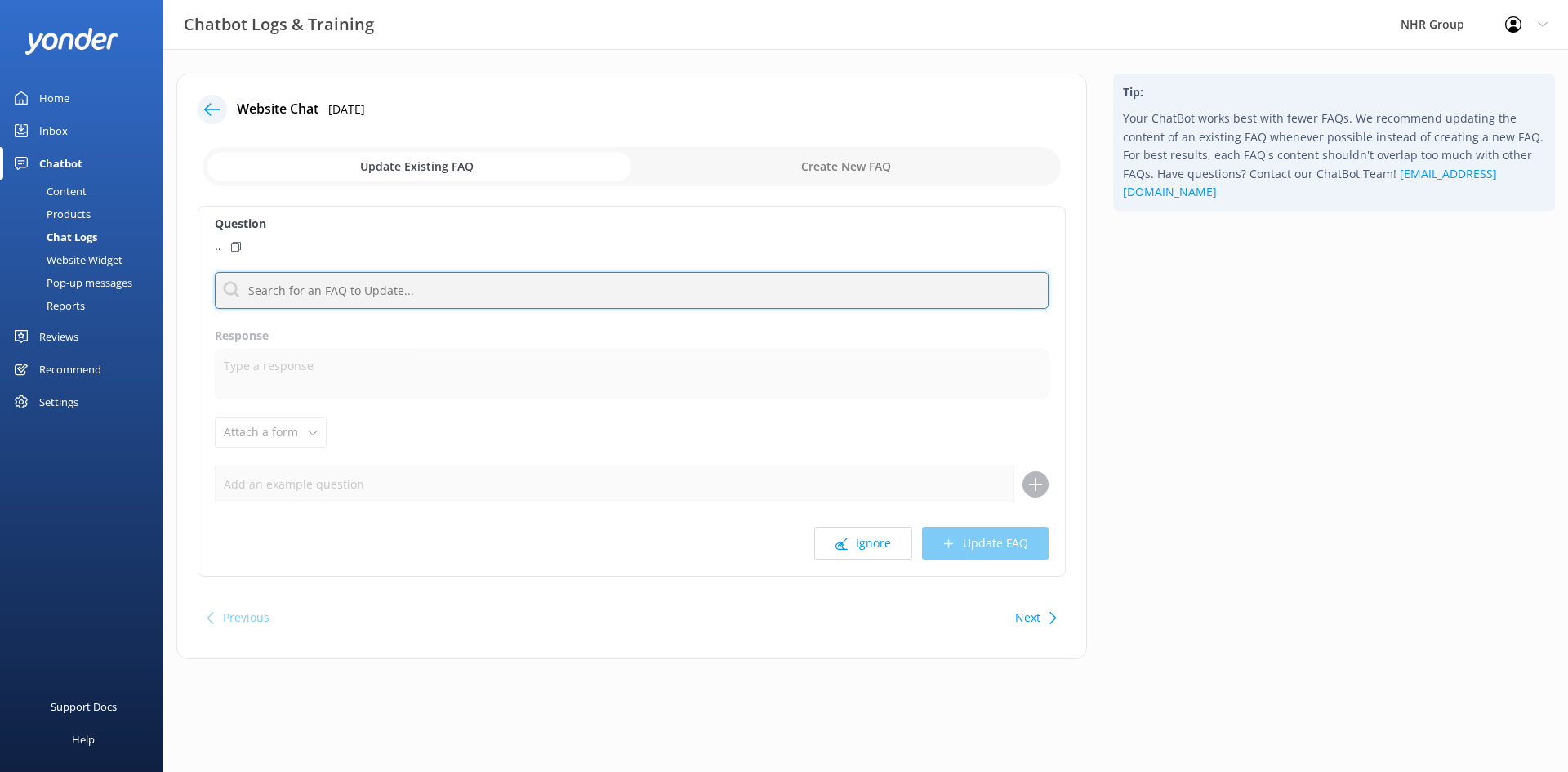
click at [309, 297] on input "text" at bounding box center [632, 291] width 834 height 37
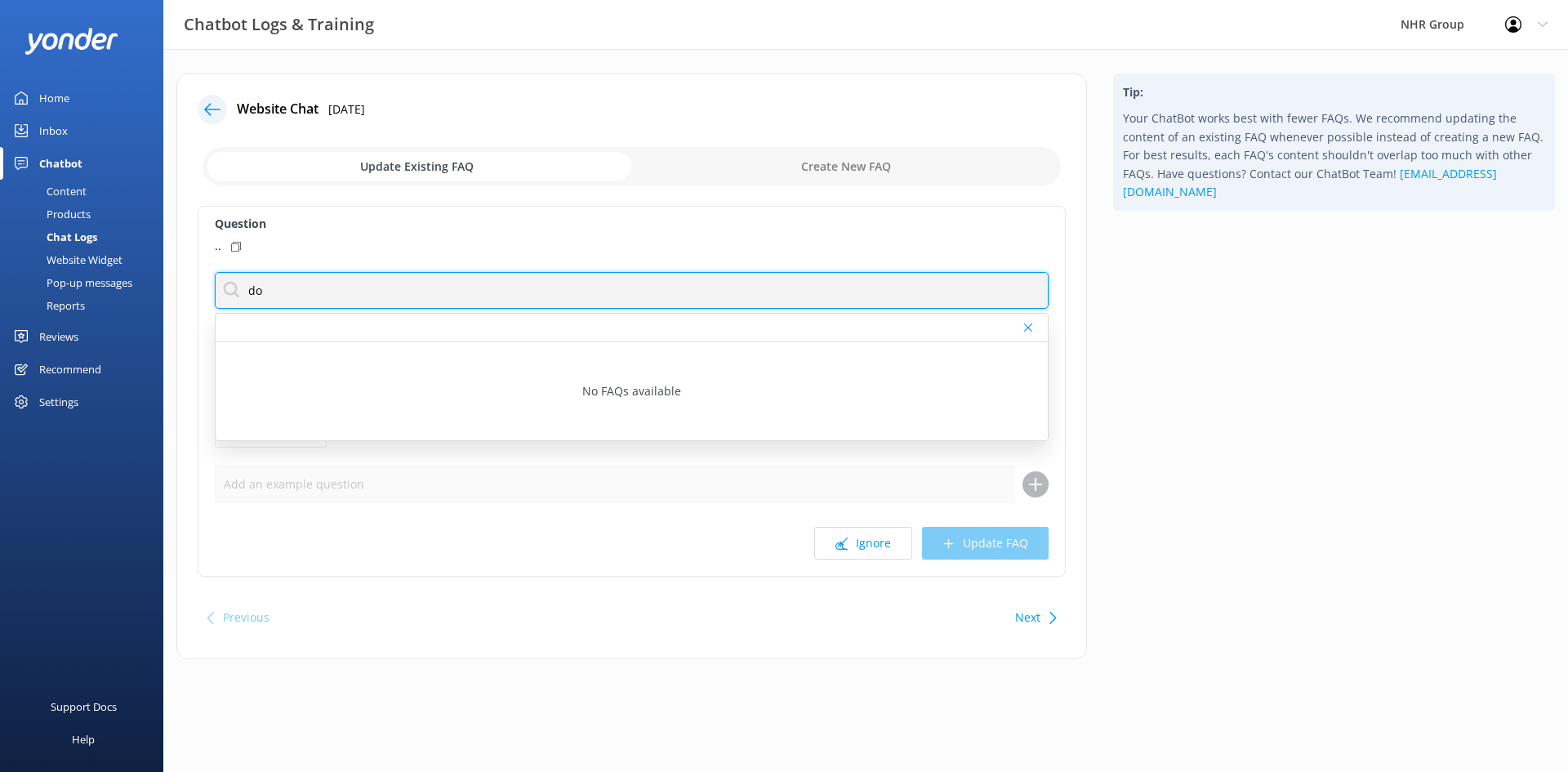
type input "d"
type input "."
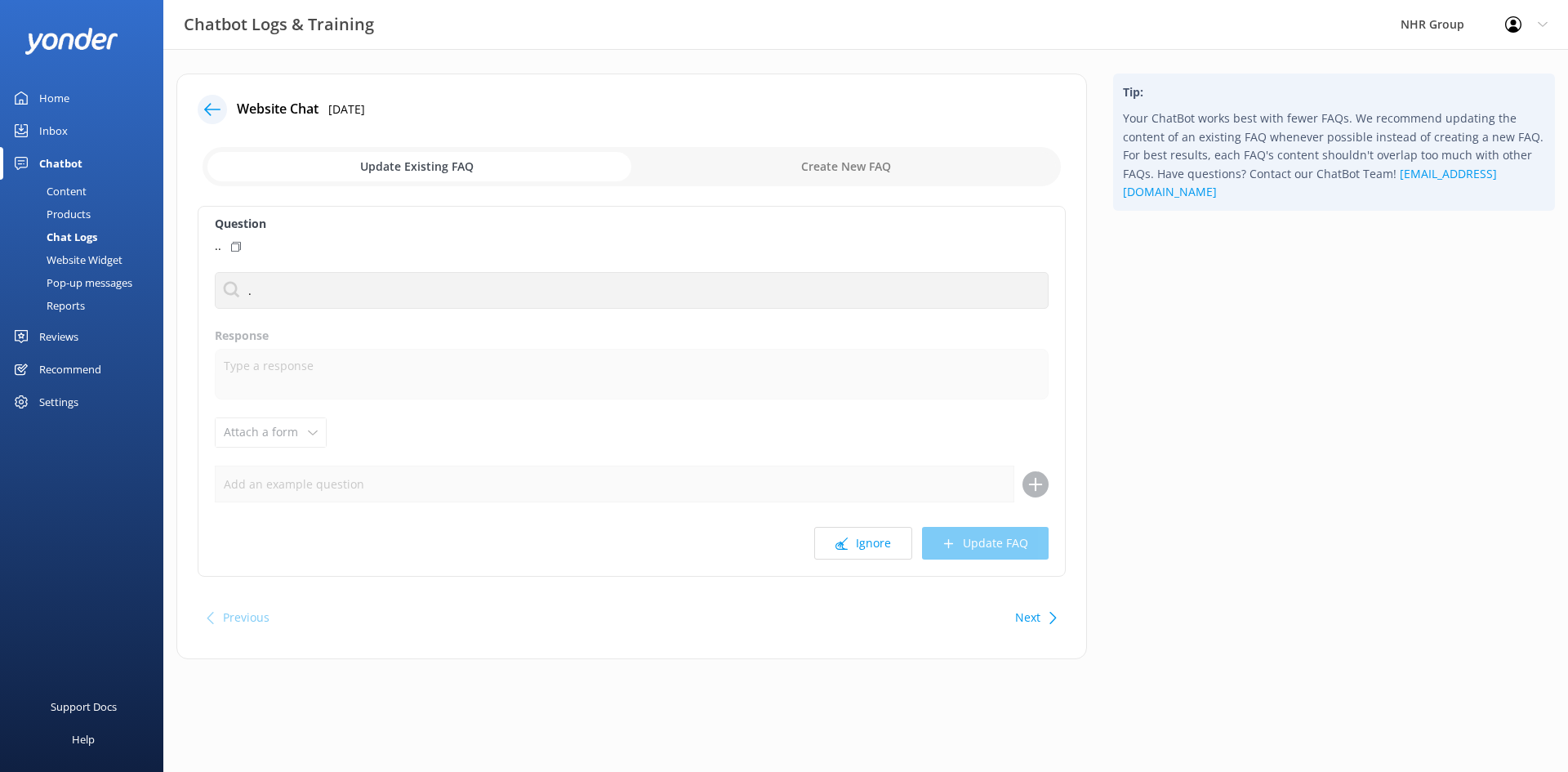
click at [332, 241] on div ".." at bounding box center [632, 246] width 834 height 18
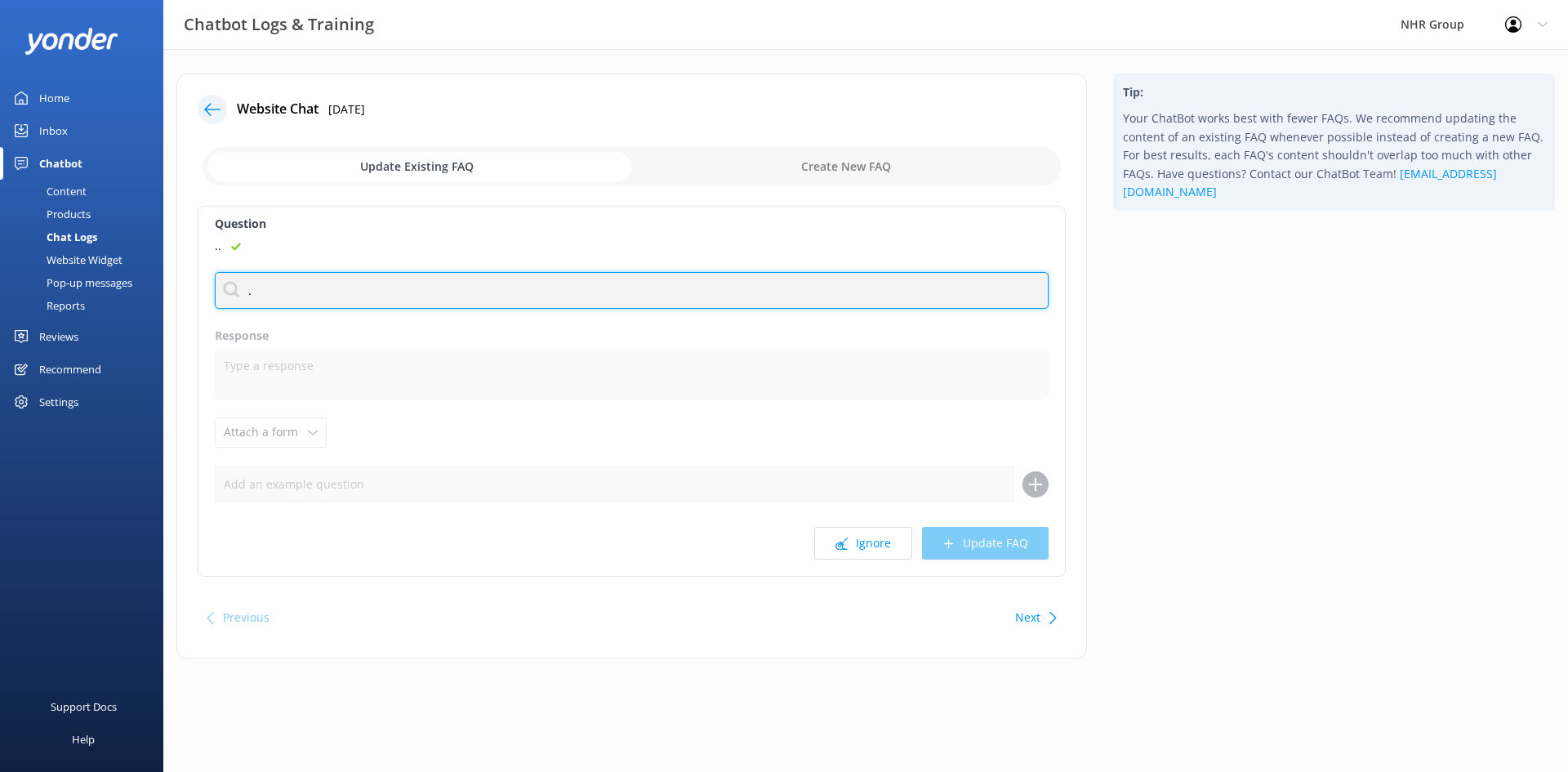
click at [274, 294] on input "." at bounding box center [632, 291] width 834 height 37
type input "d"
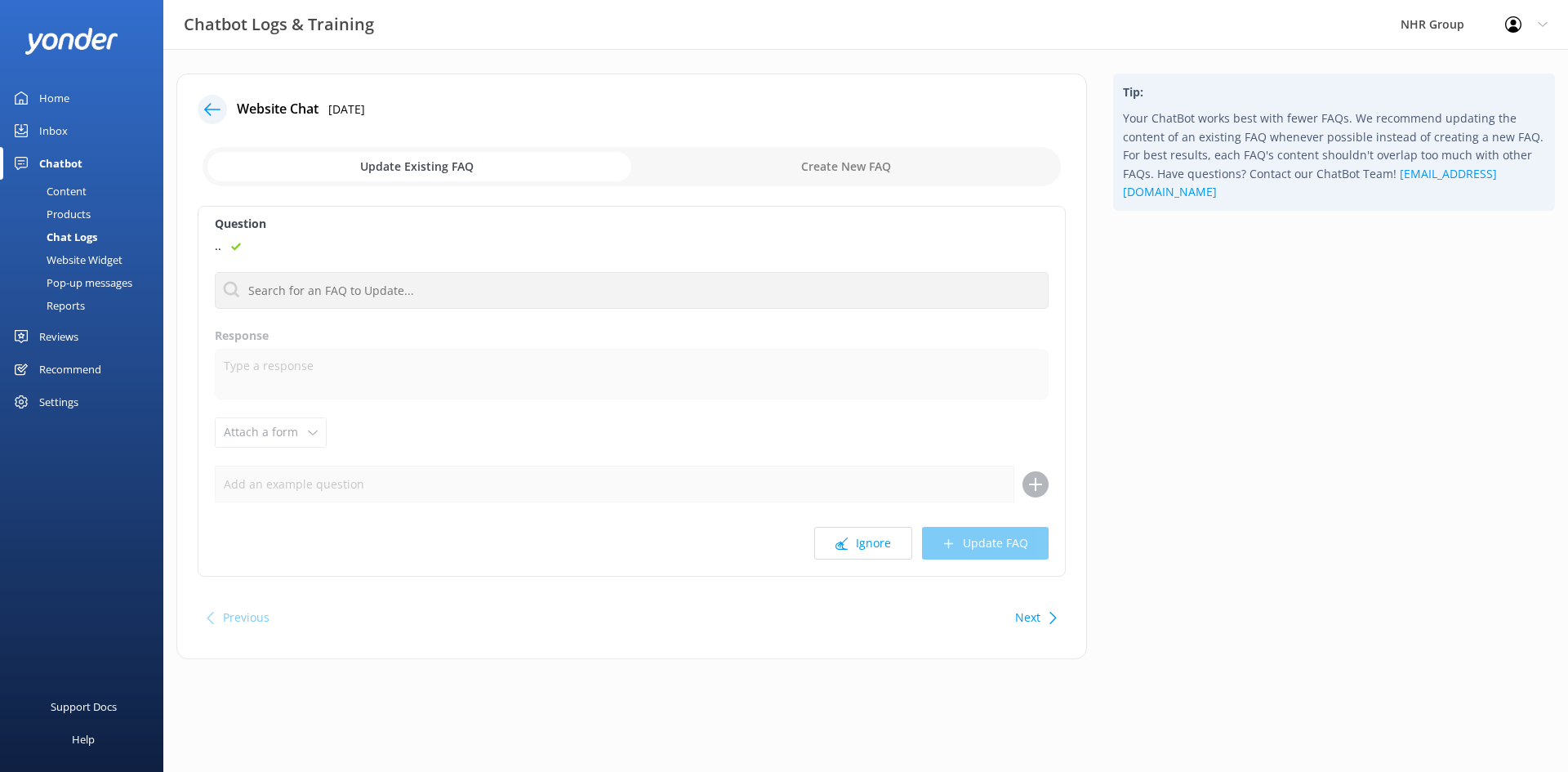
click at [82, 191] on div "Content" at bounding box center [48, 190] width 77 height 23
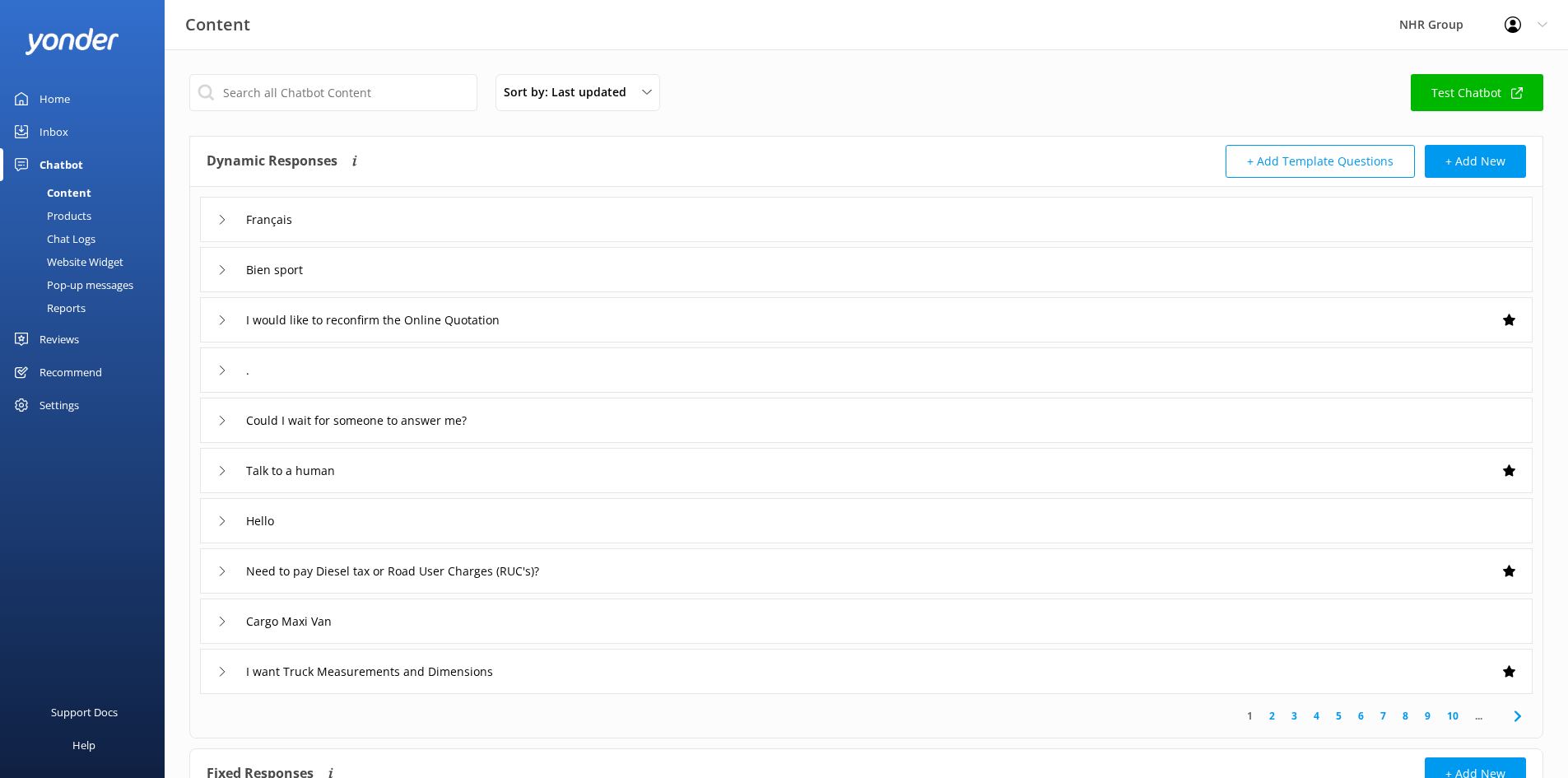
click at [68, 125] on link "Inbox" at bounding box center [82, 131] width 165 height 33
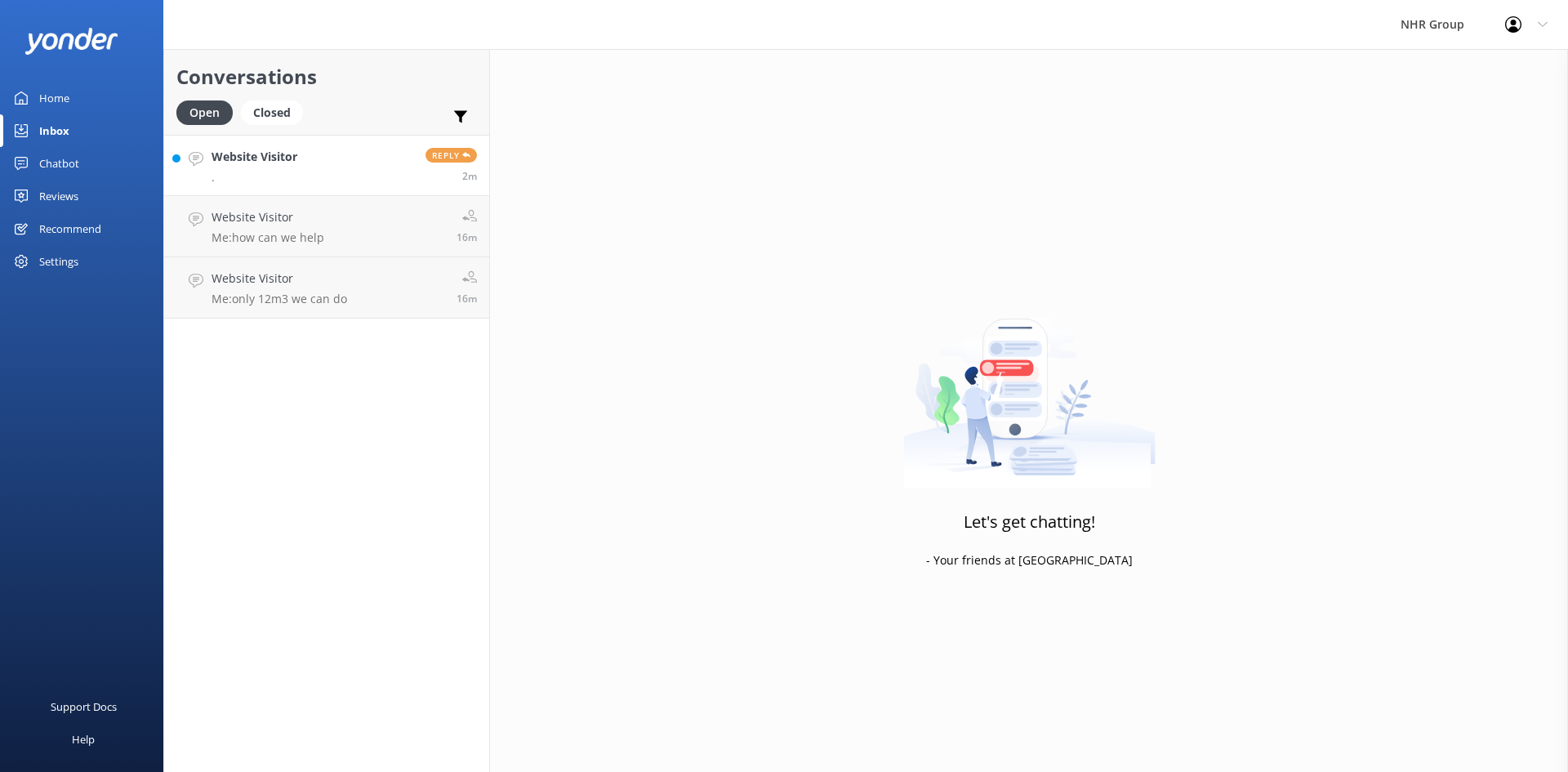
click at [265, 163] on h4 "Website Visitor" at bounding box center [254, 157] width 86 height 18
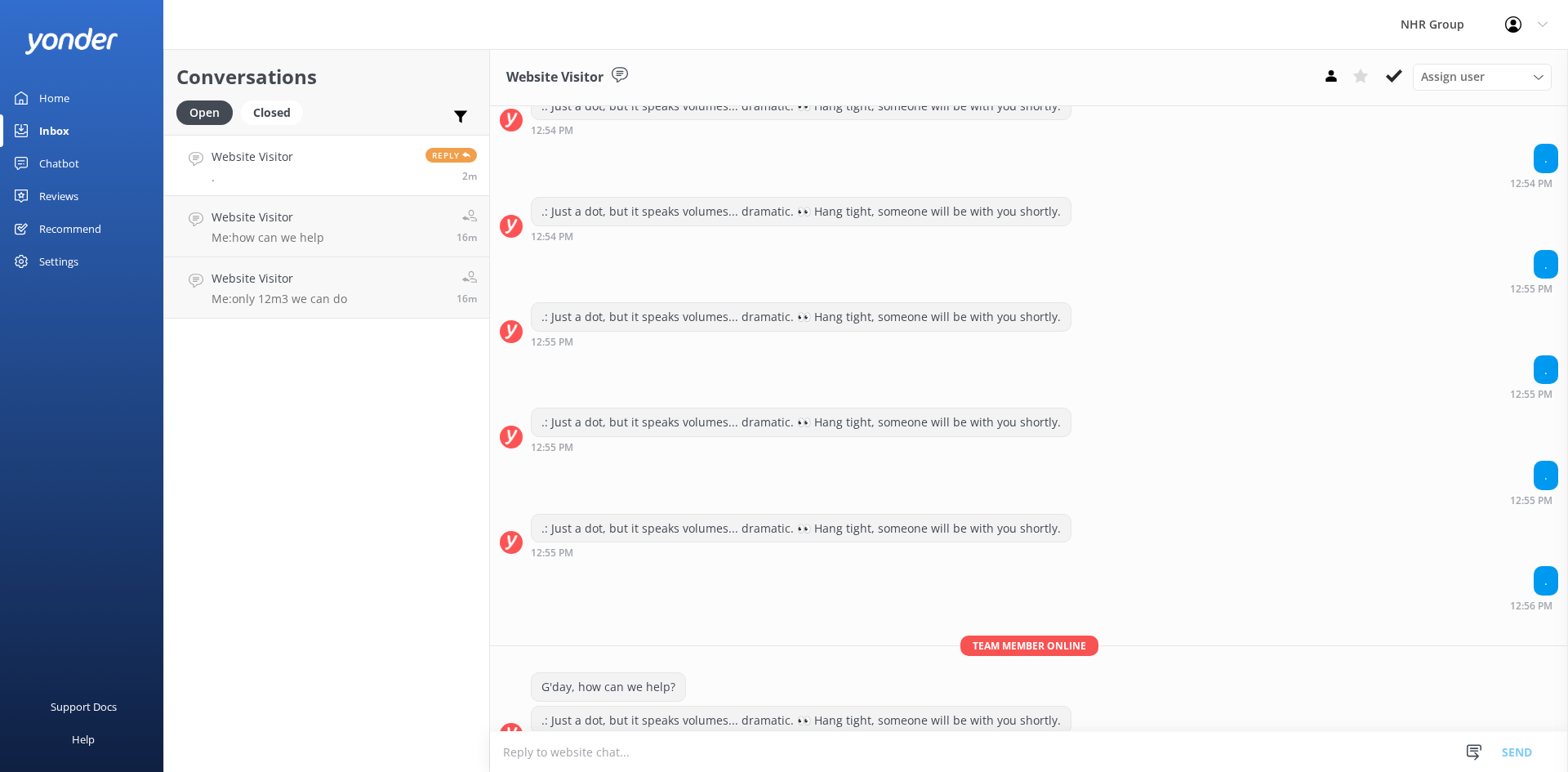
scroll to position [1229, 0]
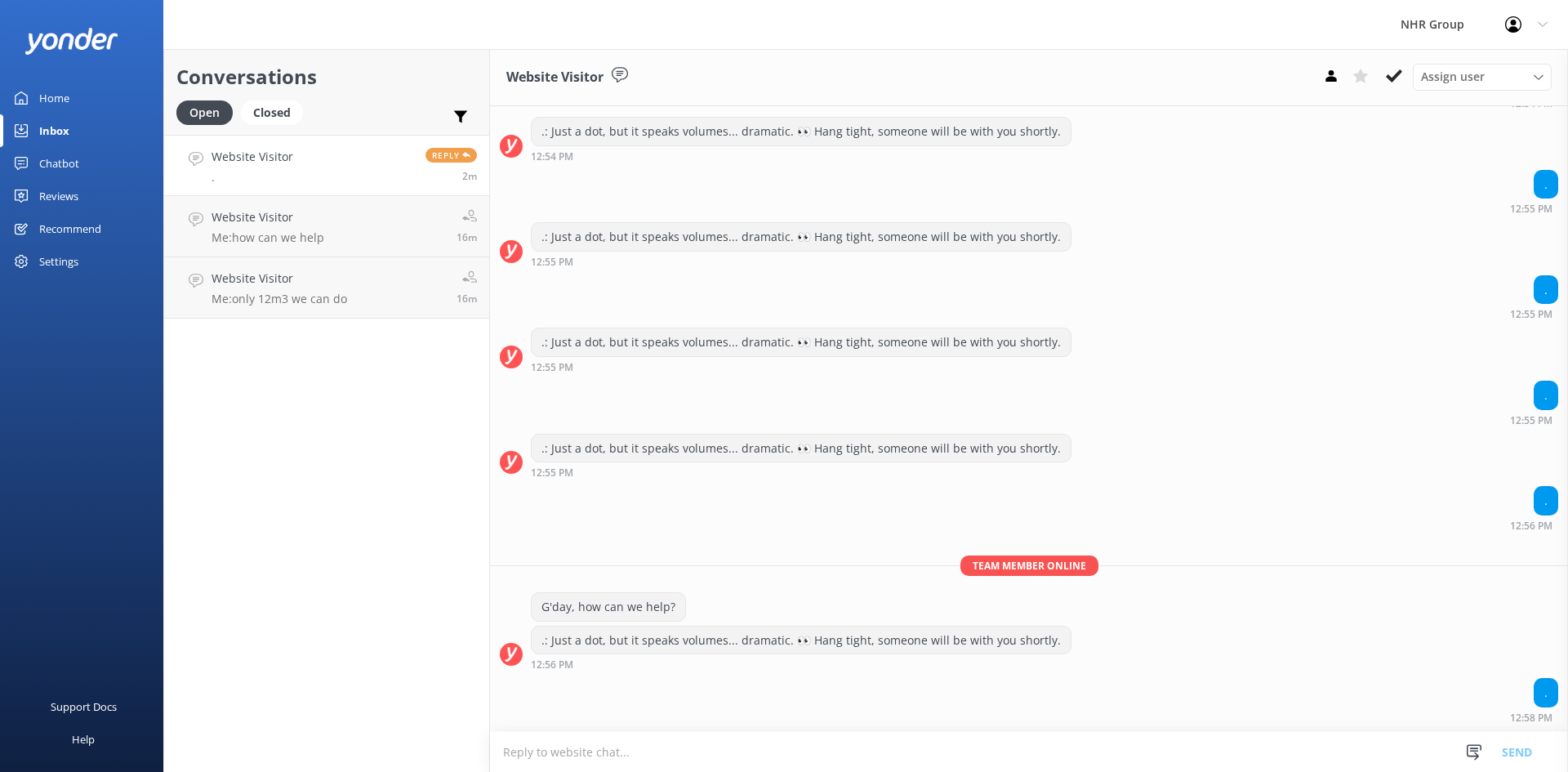
drag, startPoint x: 679, startPoint y: 747, endPoint x: 642, endPoint y: 739, distance: 37.9
click at [677, 747] on textarea at bounding box center [1029, 752] width 1078 height 40
type textarea "Guess not, enjoy your day 😁"
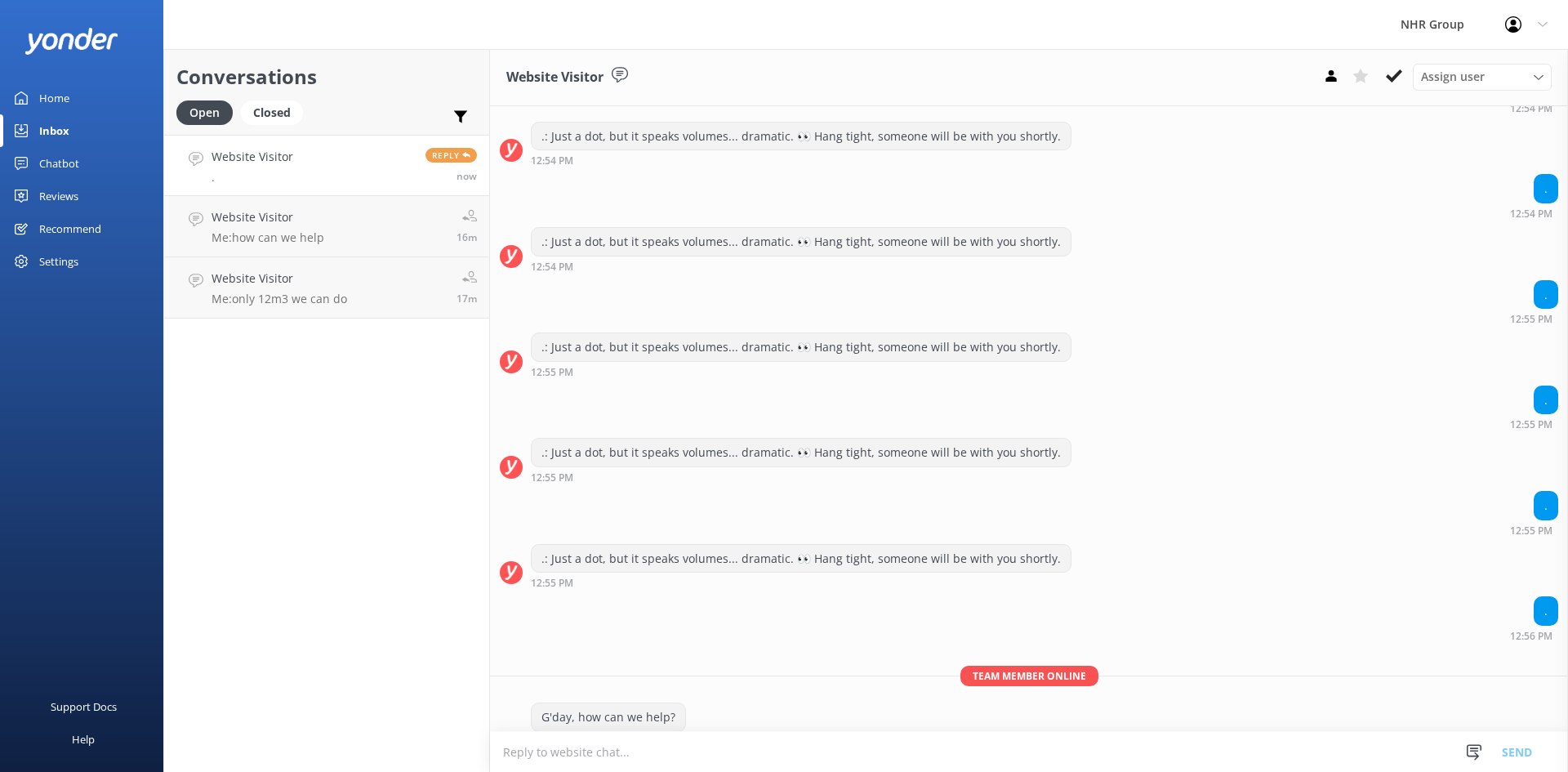
scroll to position [1089, 0]
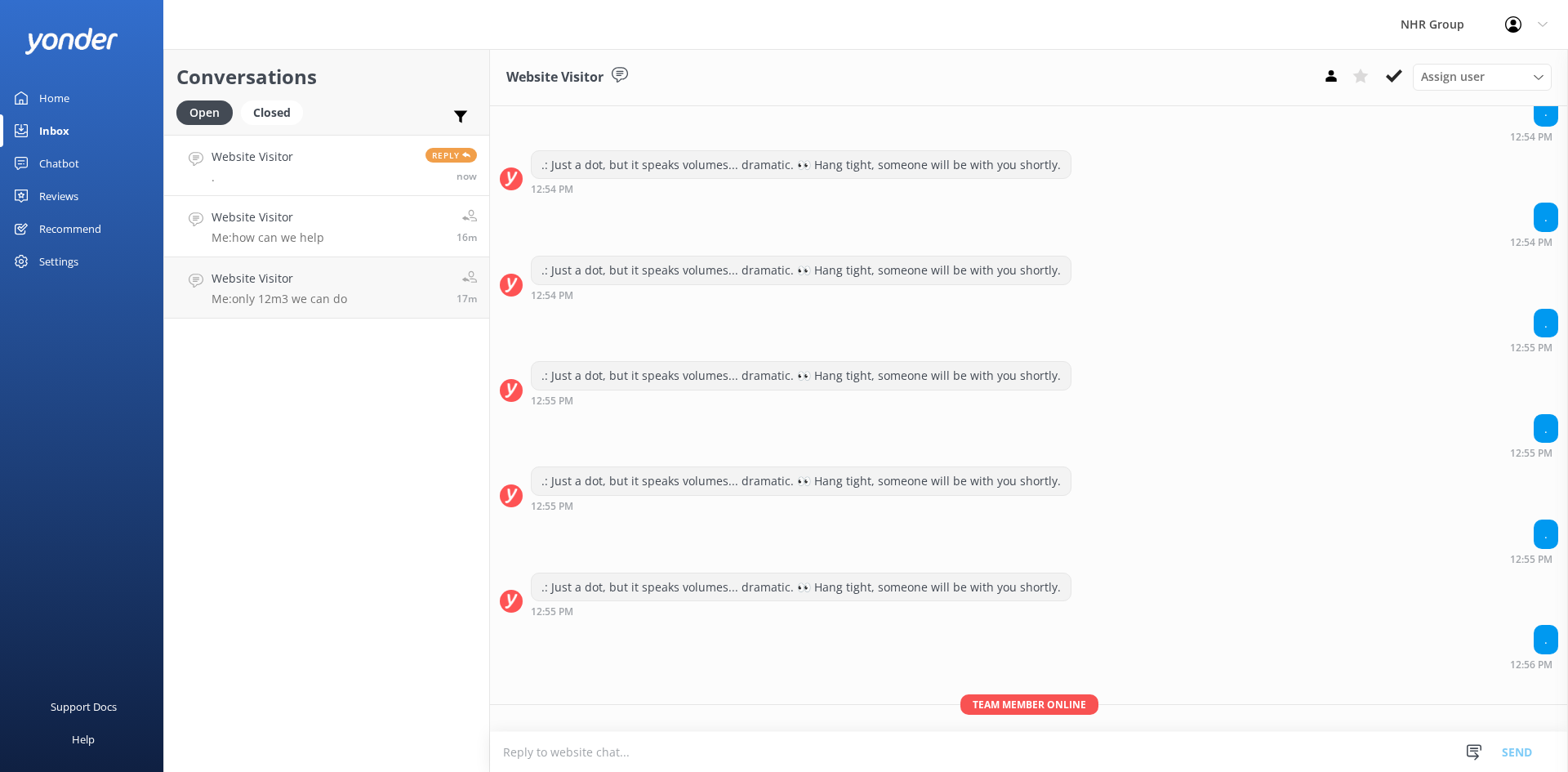
click at [345, 211] on link "Website Visitor Me: how can we help 16m" at bounding box center [327, 226] width 325 height 61
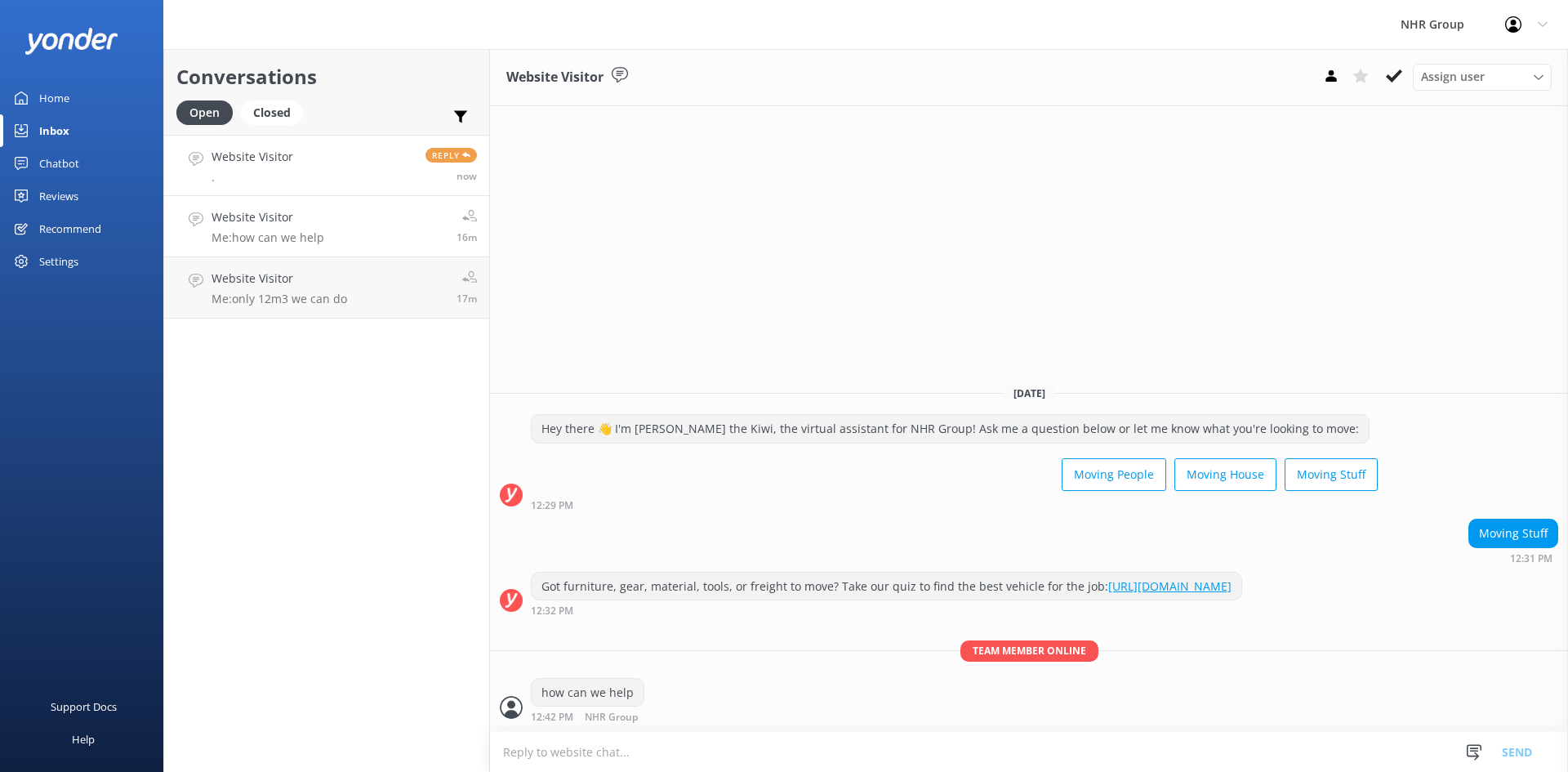
click at [313, 170] on link "Website Visitor . Reply now" at bounding box center [327, 165] width 325 height 61
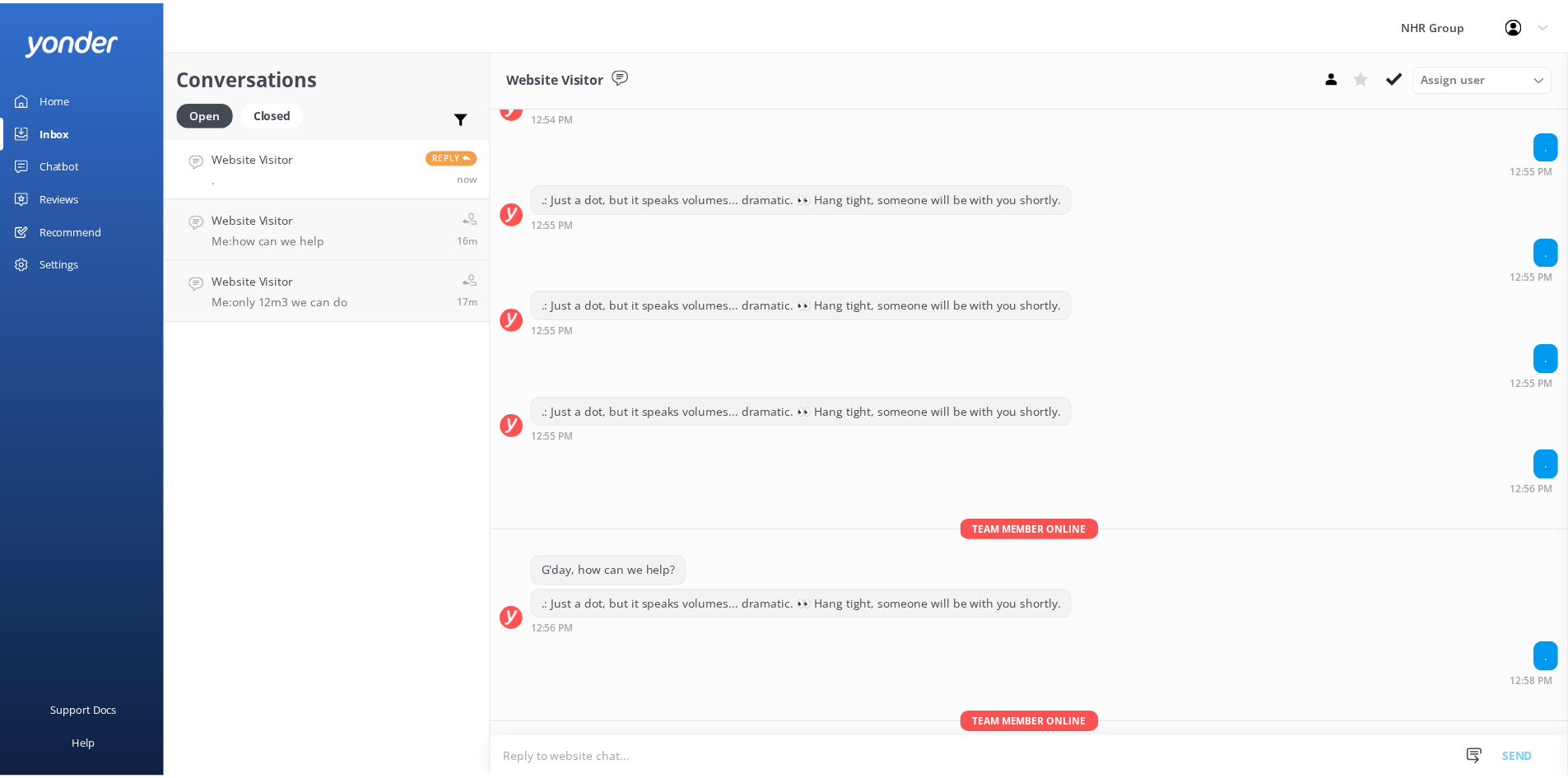
scroll to position [1346, 0]
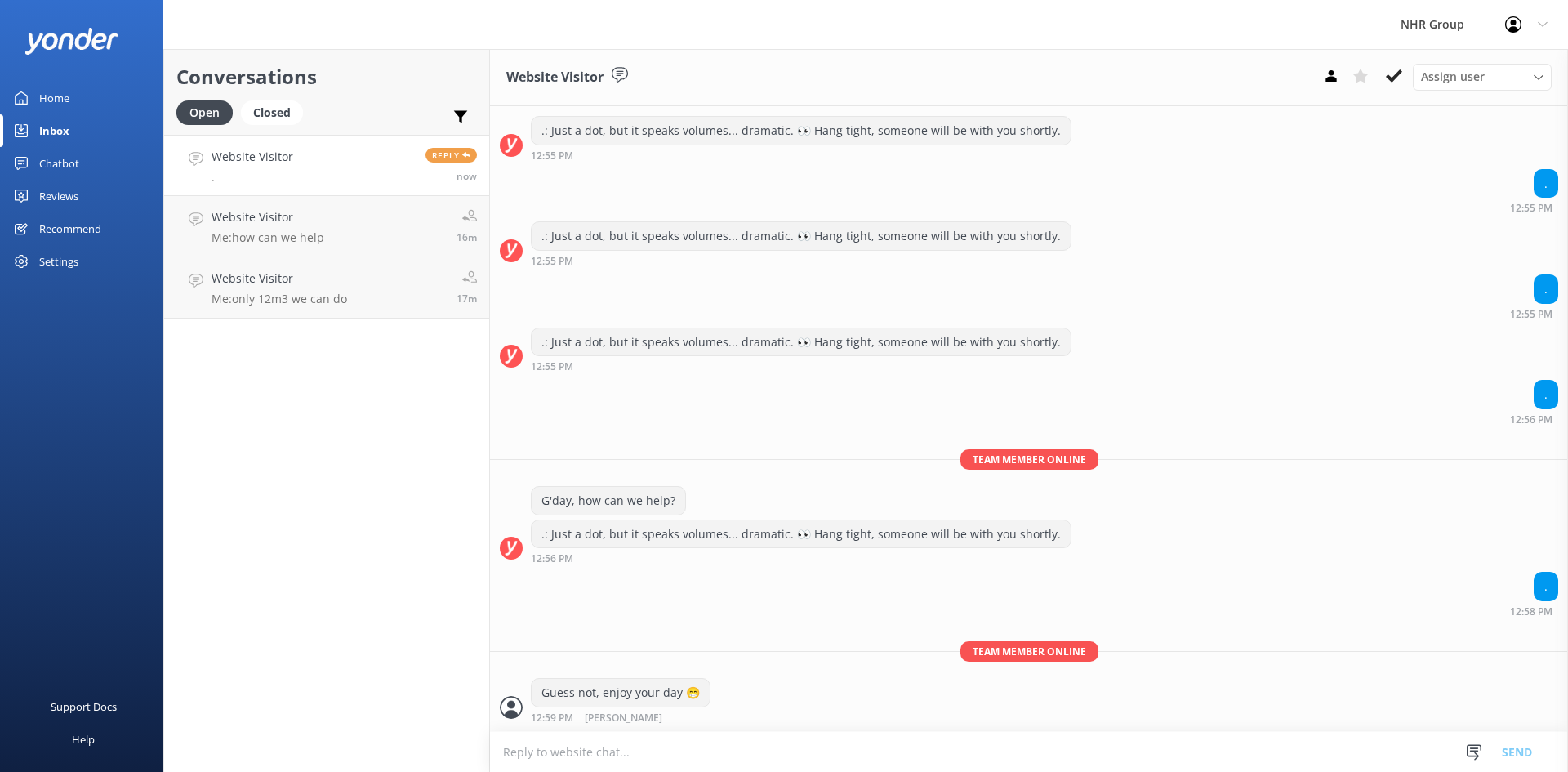
click at [70, 93] on link "Home" at bounding box center [82, 98] width 164 height 33
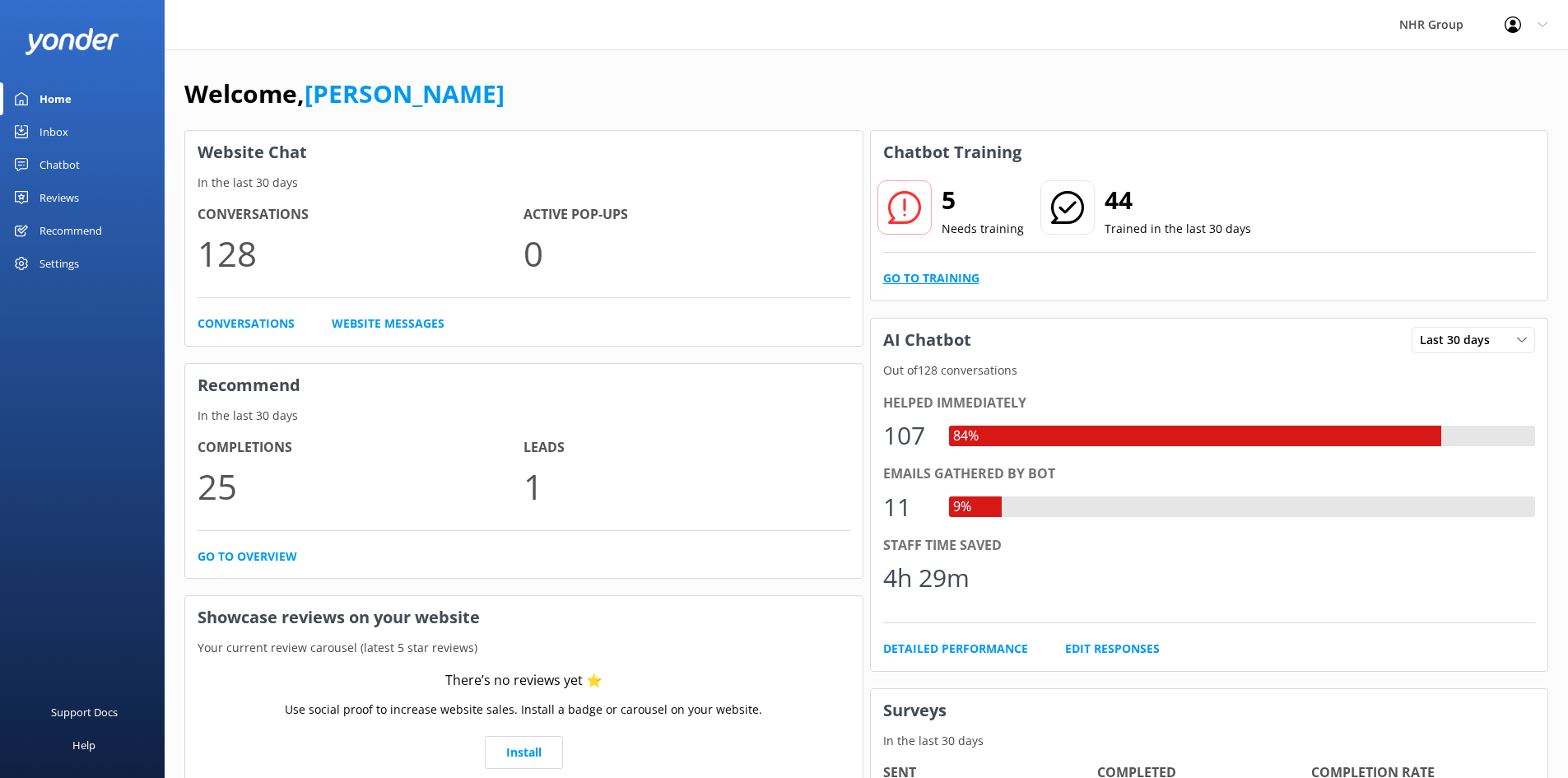
click at [924, 274] on link "Go to Training" at bounding box center [931, 279] width 96 height 19
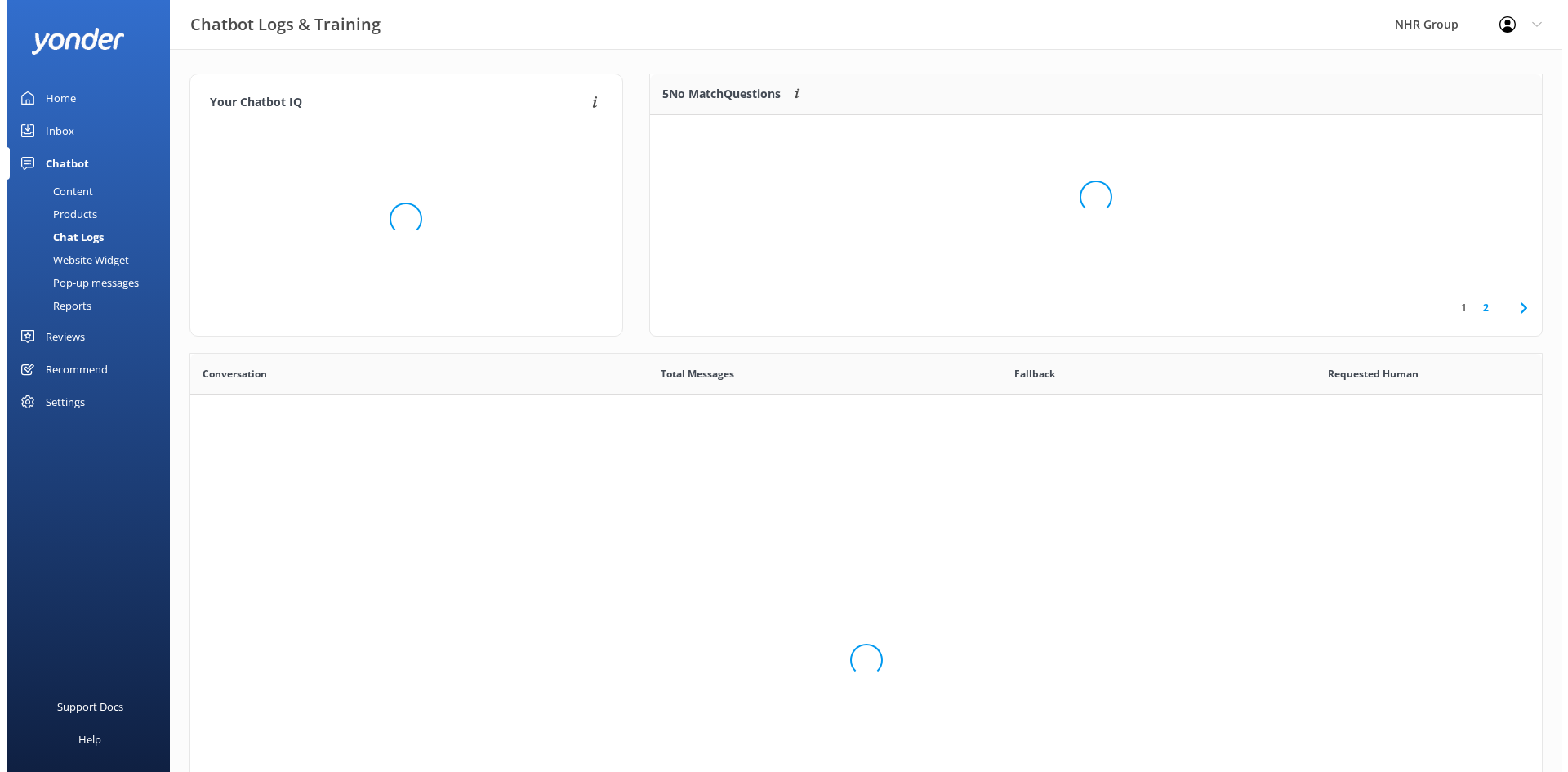
scroll to position [561, 1340]
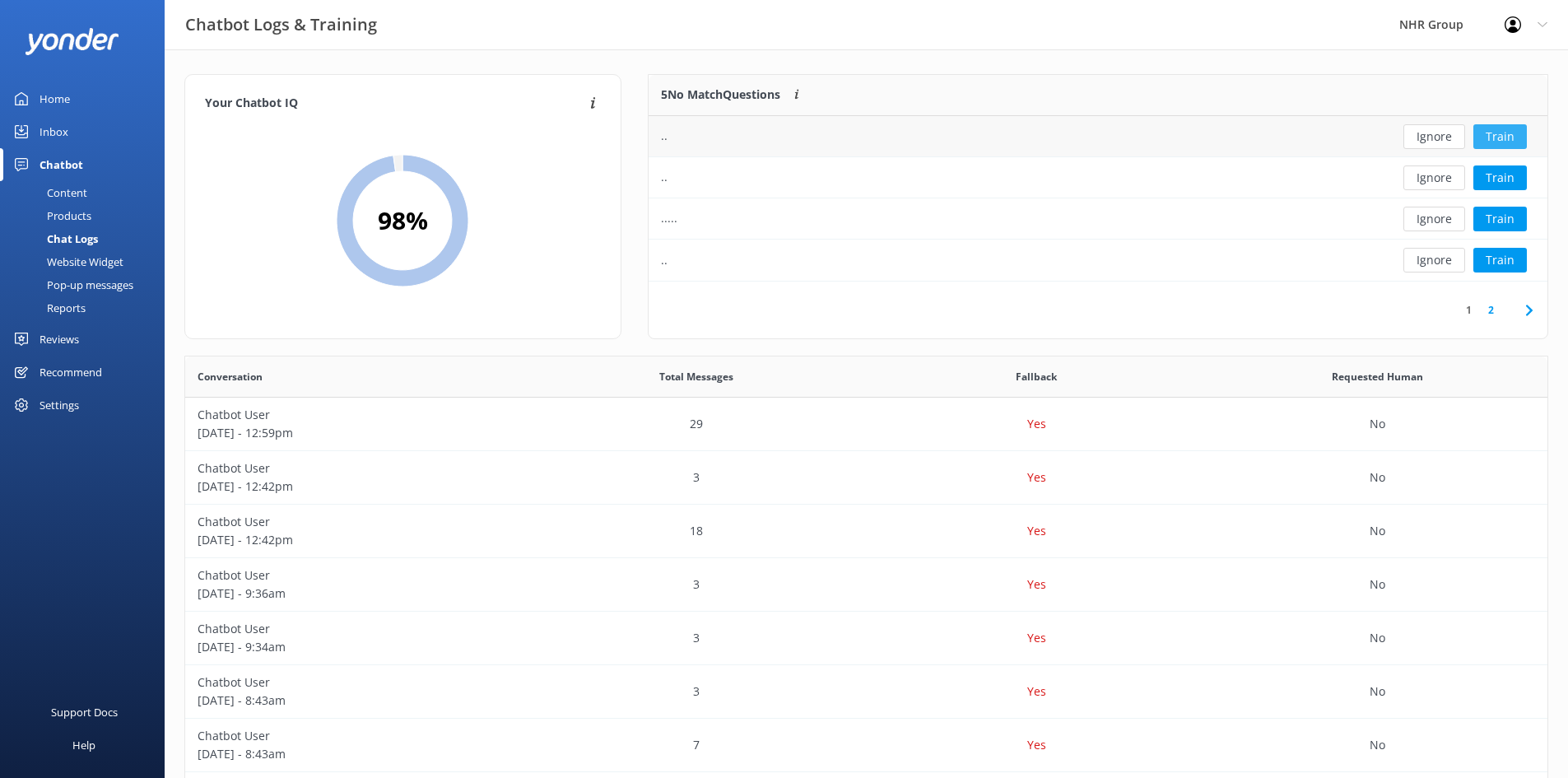
click at [1496, 140] on button "Train" at bounding box center [1500, 136] width 54 height 24
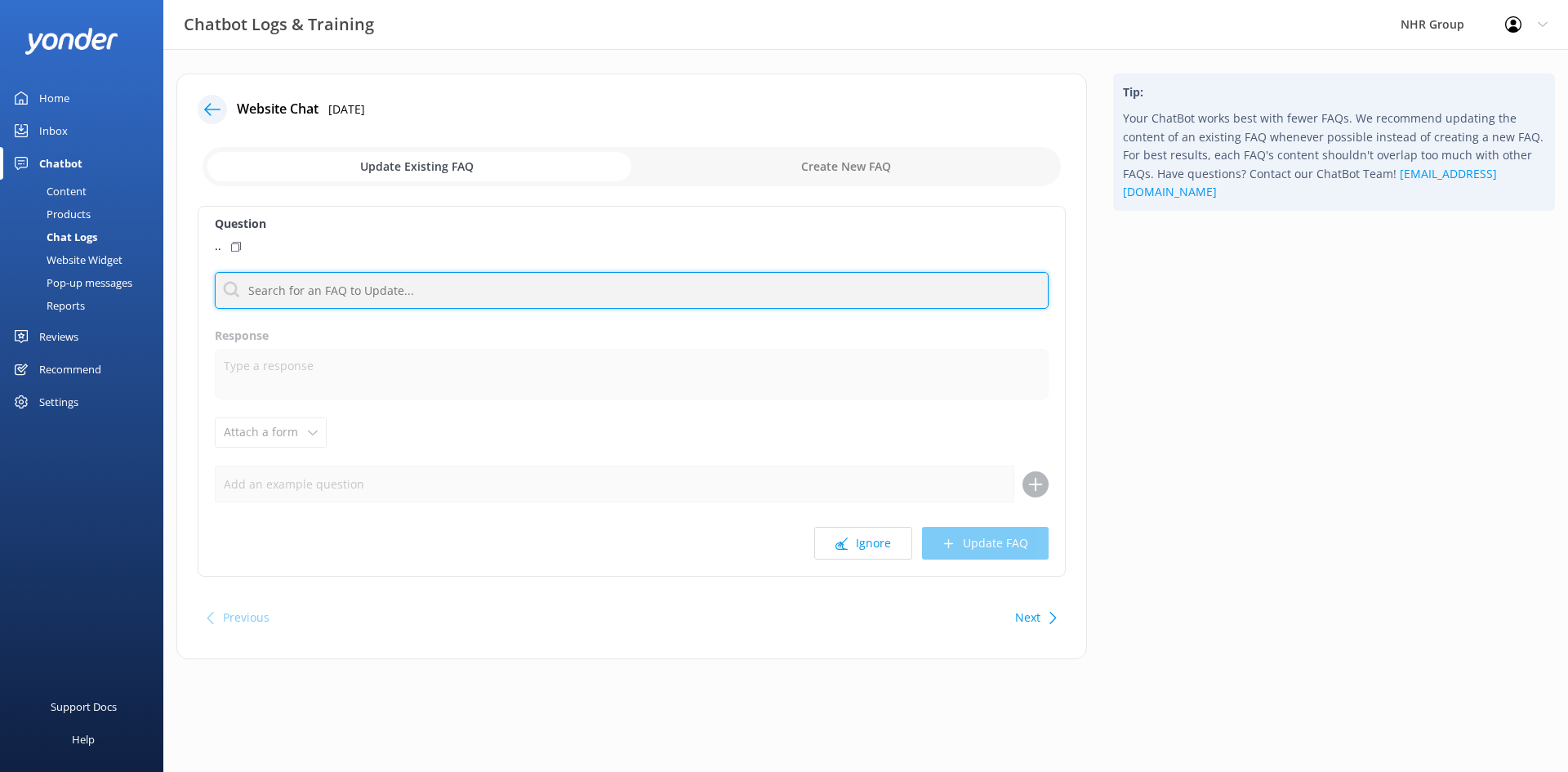
drag, startPoint x: 332, startPoint y: 297, endPoint x: 341, endPoint y: 293, distance: 9.8
click at [335, 296] on input "text" at bounding box center [632, 291] width 834 height 37
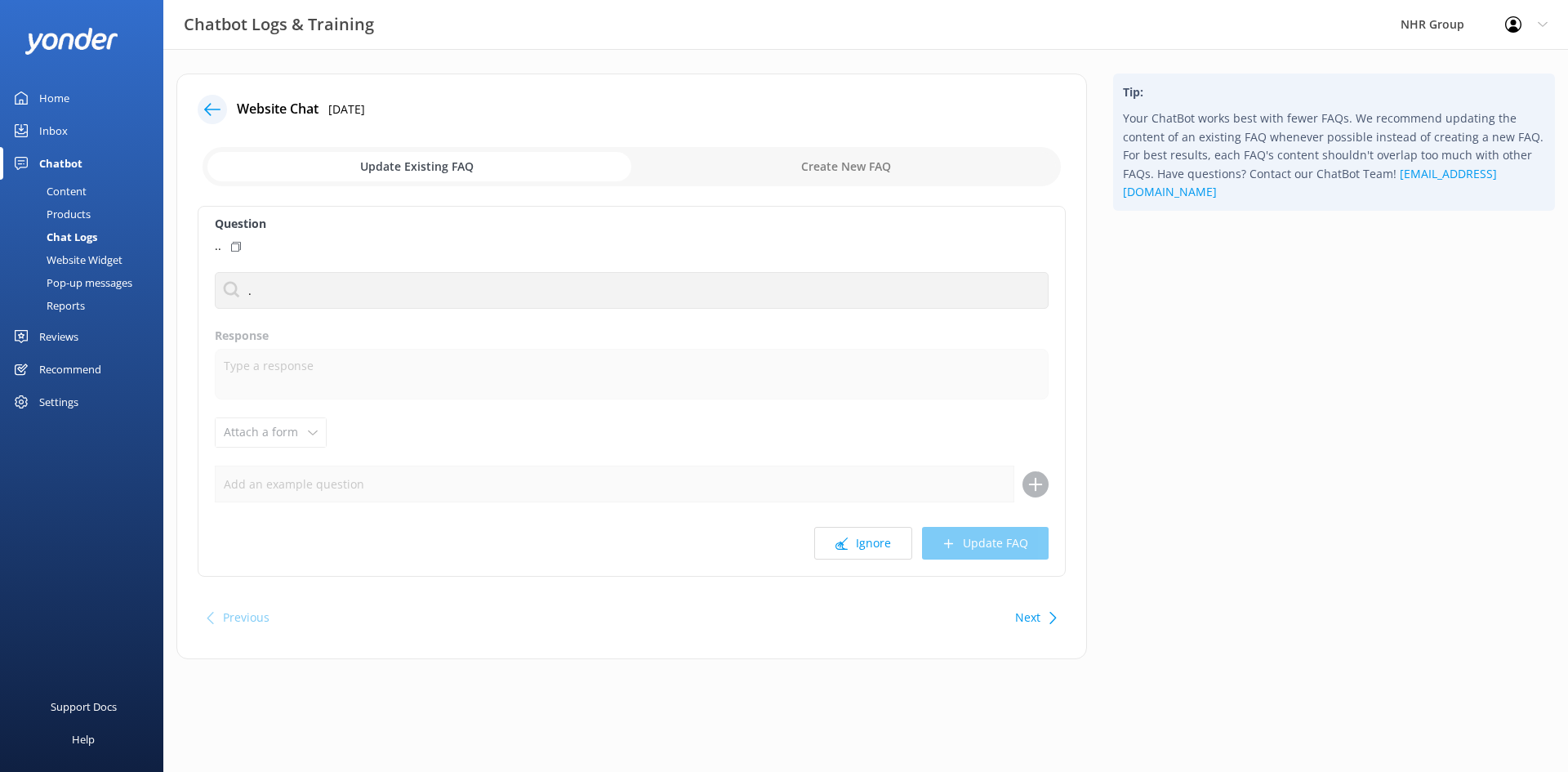
click at [359, 328] on label "Response" at bounding box center [632, 336] width 834 height 18
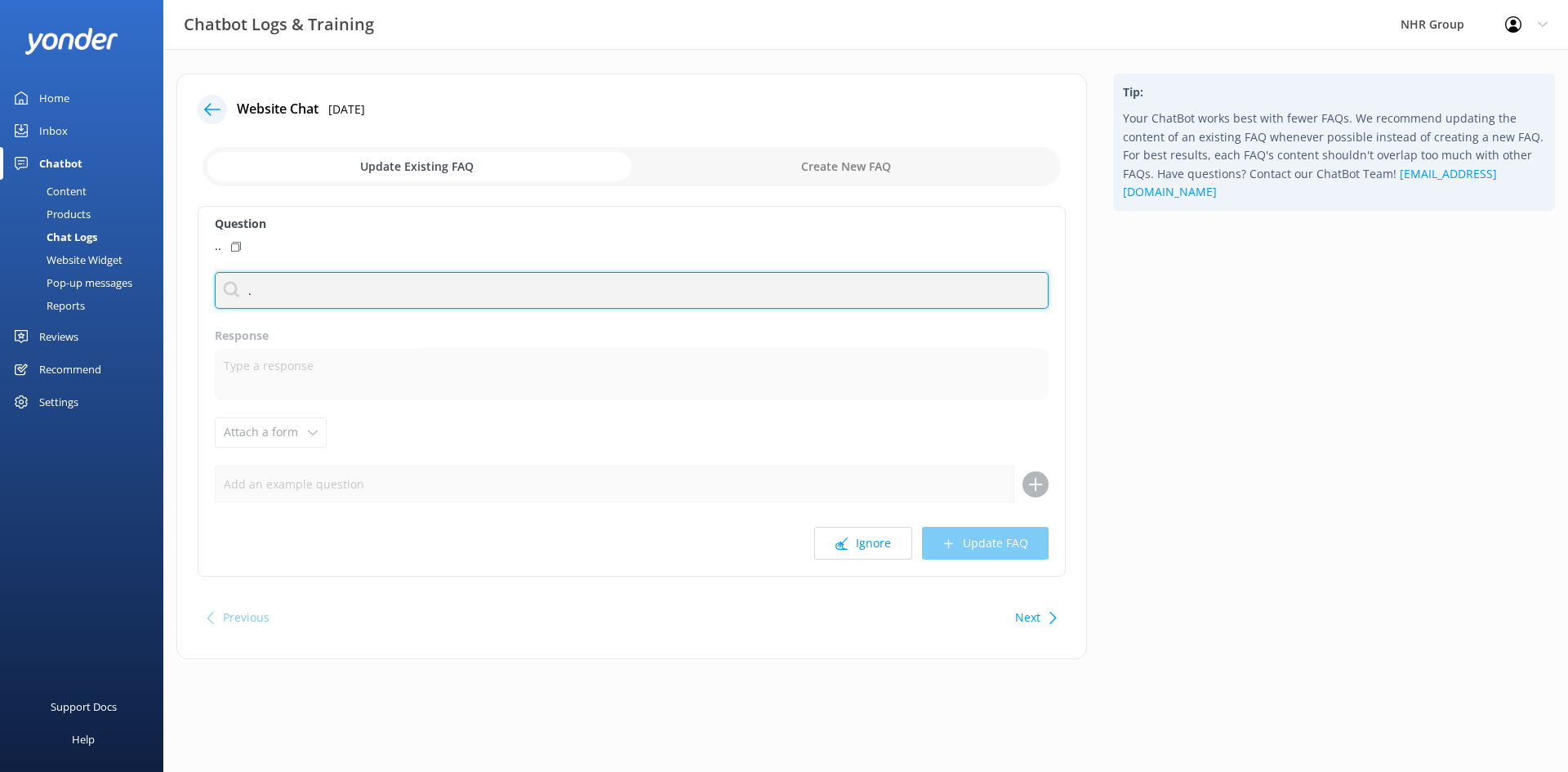
click at [325, 295] on input "." at bounding box center [632, 291] width 834 height 37
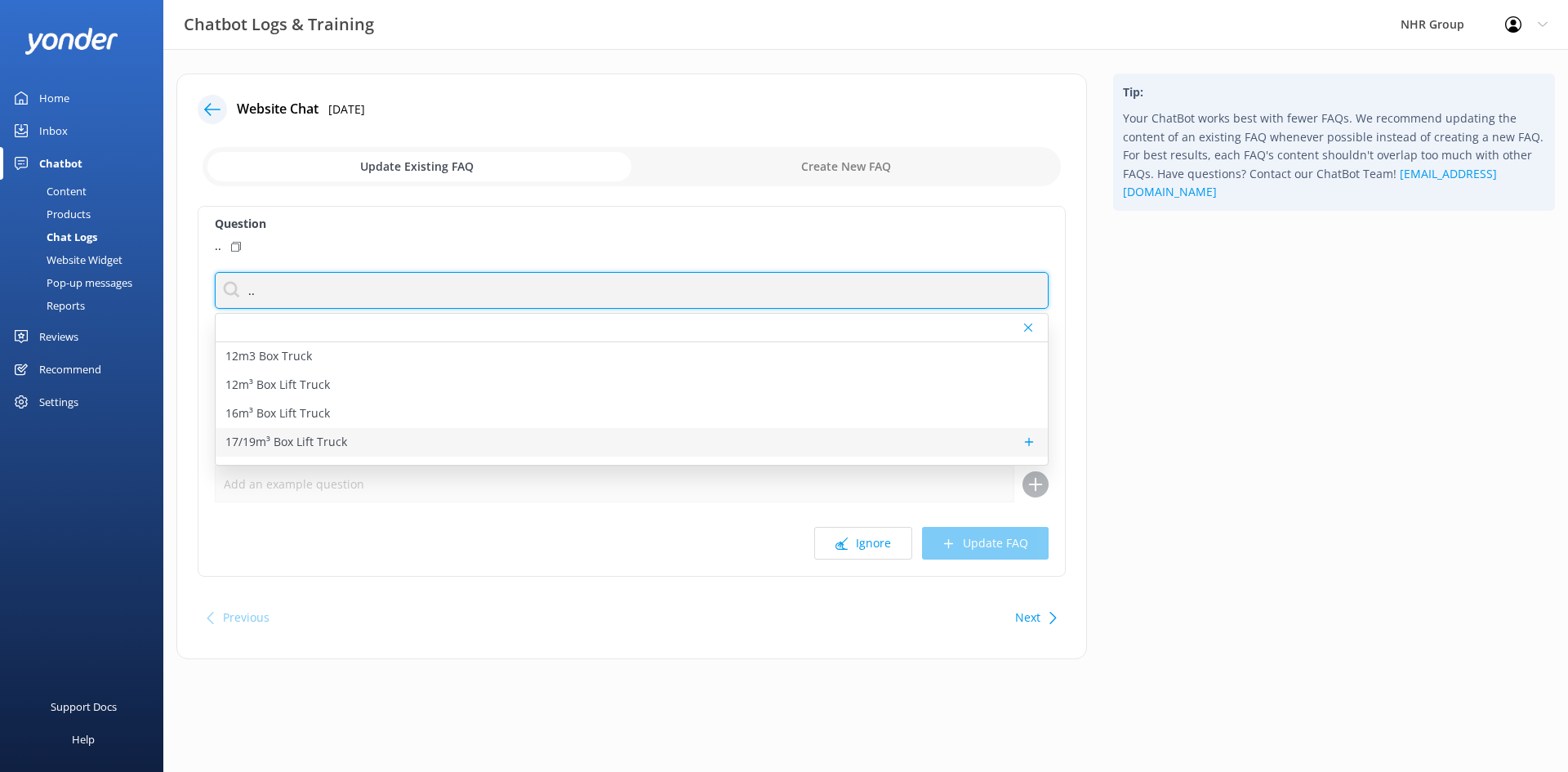
type input "."
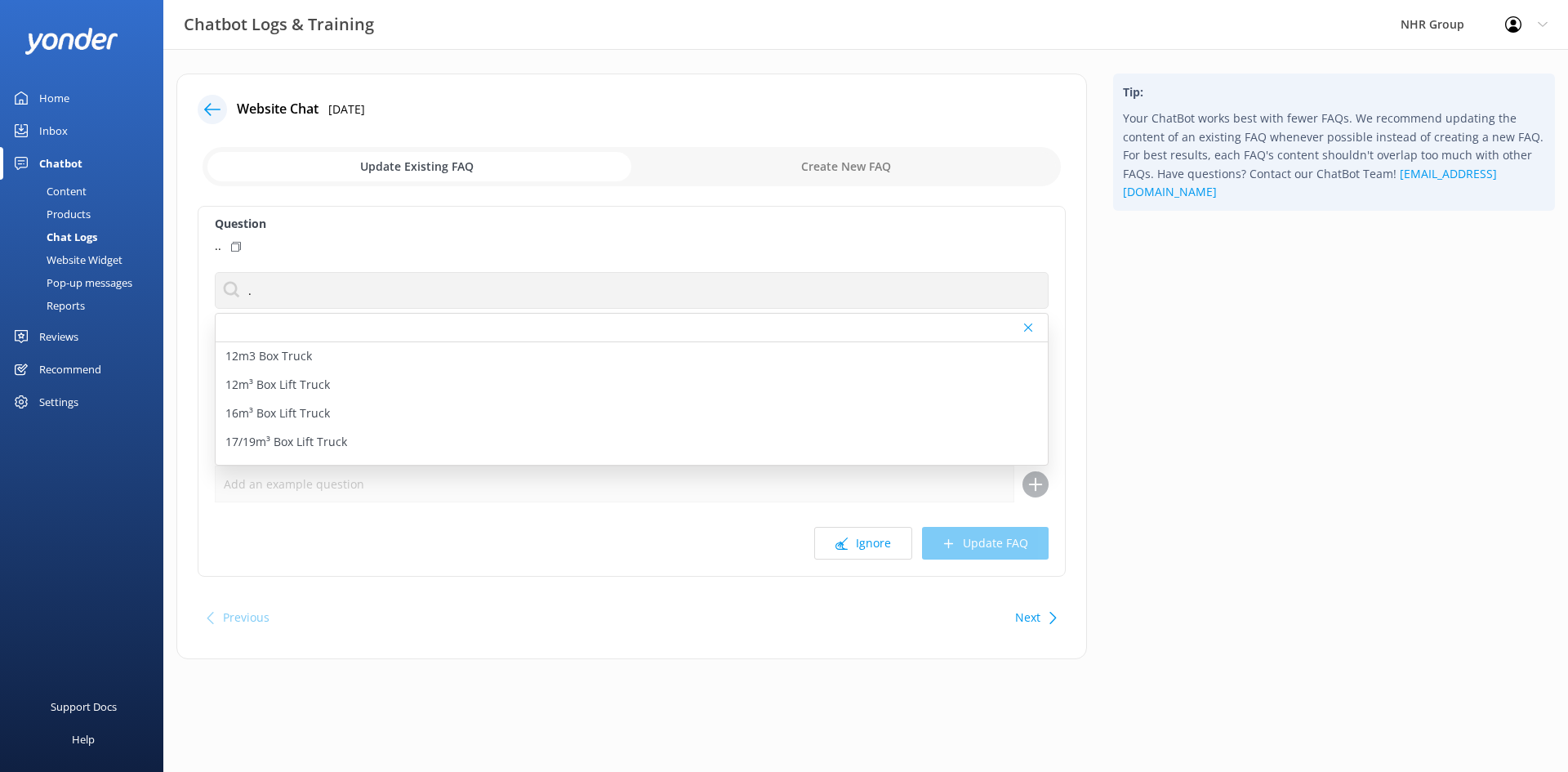
click at [193, 194] on div "Website Chat 15th Sep 2025 Update Existing FAQ Create New FAQ Question .. . 12m…" at bounding box center [632, 366] width 911 height 586
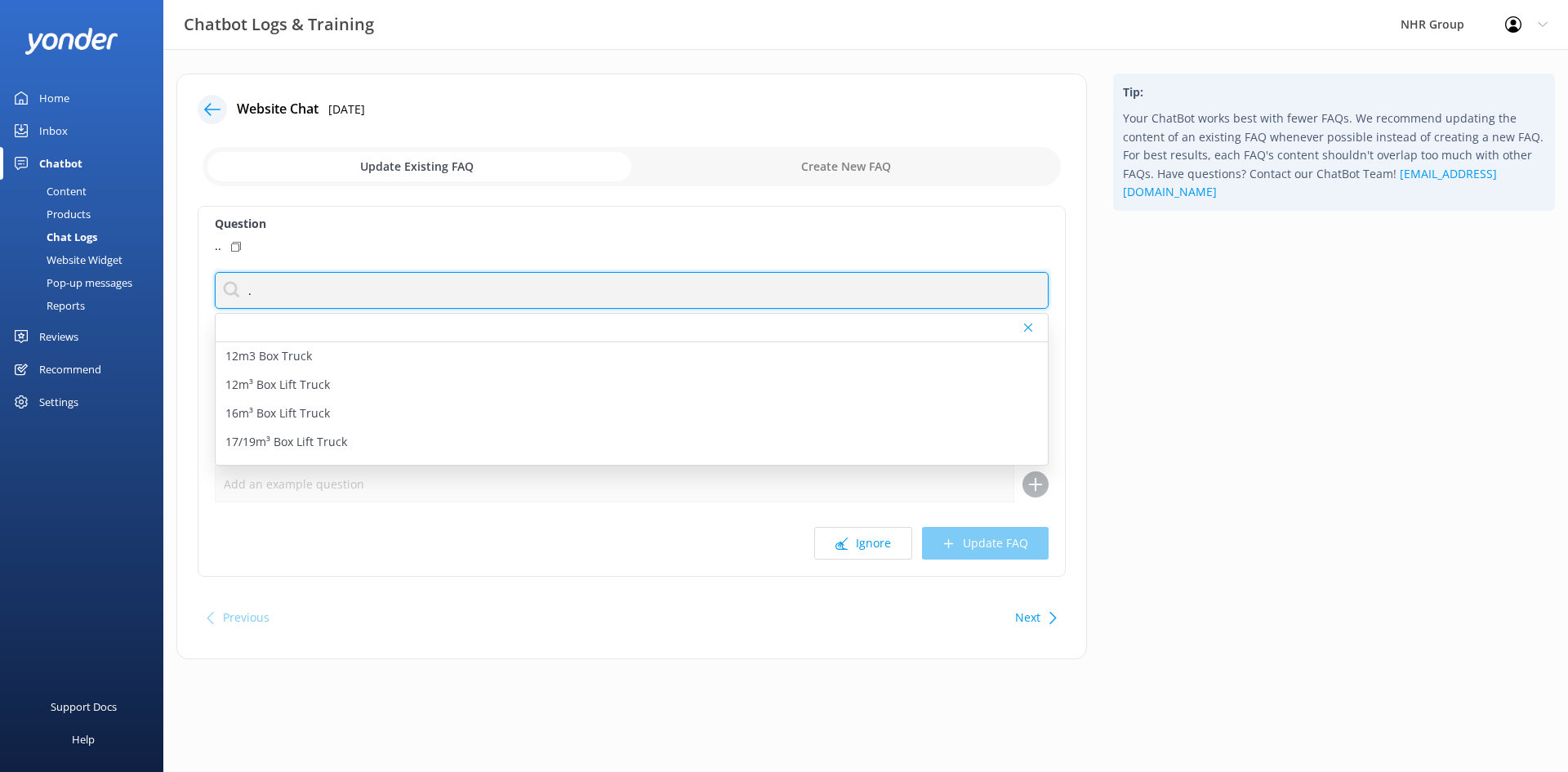
drag, startPoint x: 333, startPoint y: 292, endPoint x: 186, endPoint y: 267, distance: 149.1
click at [187, 267] on div "Website Chat 15th Sep 2025 Update Existing FAQ Create New FAQ Question .. . 12m…" at bounding box center [632, 366] width 911 height 586
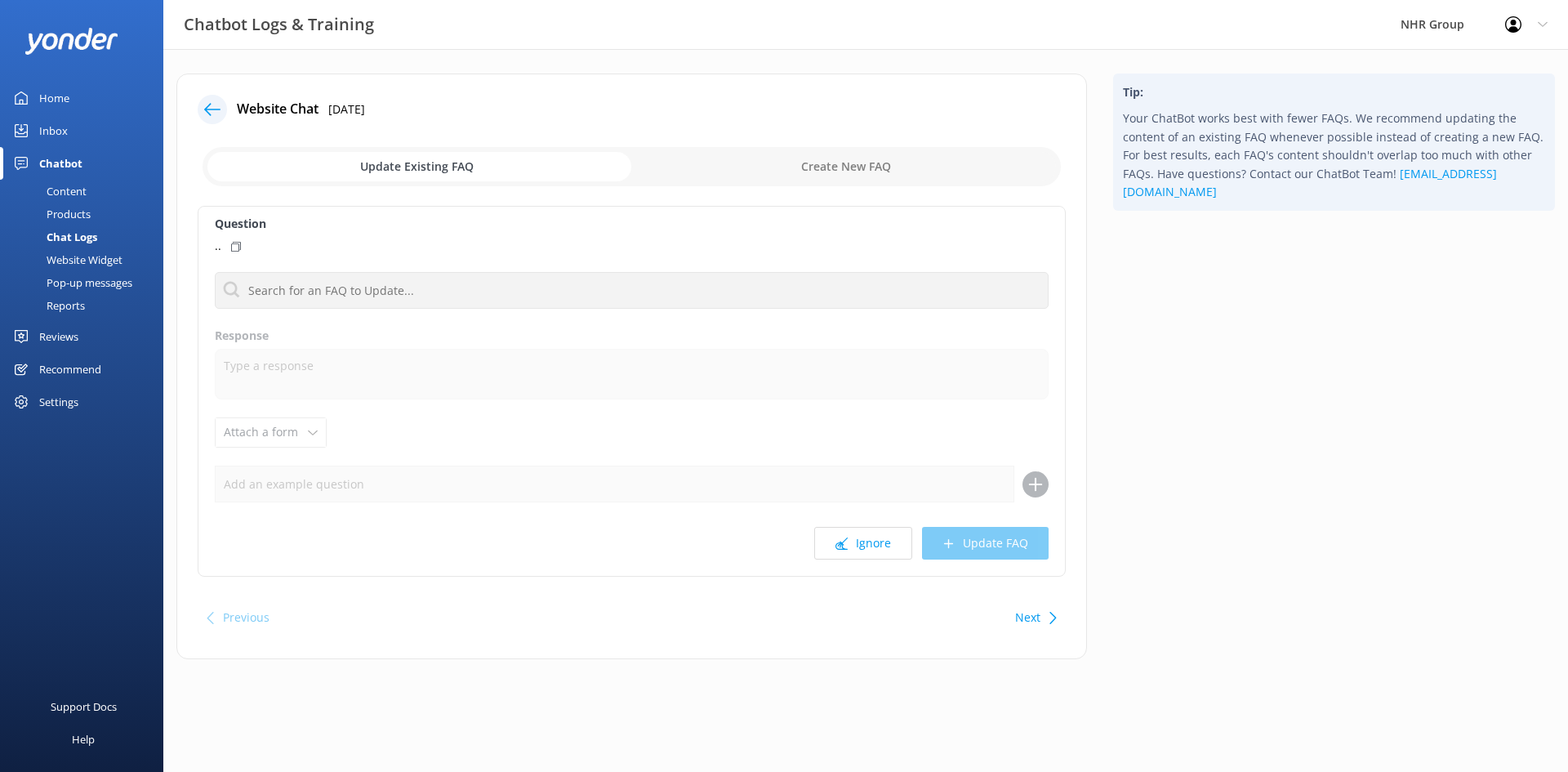
click at [206, 310] on div "Question .. 12m3 Box Truck 12m³ Box Lift Truck 16m³ Box Lift Truck 17/19m³ Box …" at bounding box center [632, 391] width 868 height 371
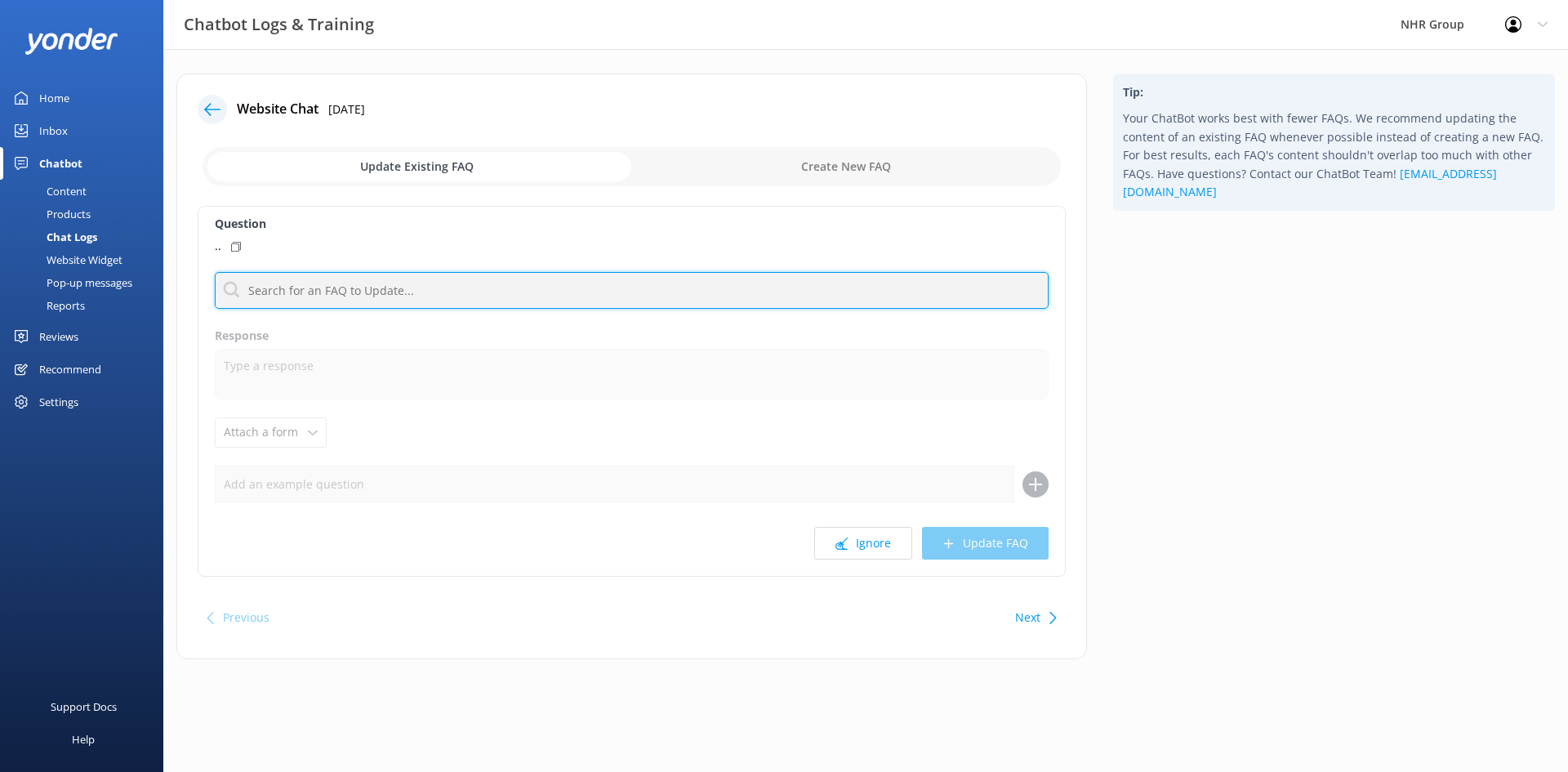
click at [299, 298] on input "text" at bounding box center [632, 291] width 834 height 37
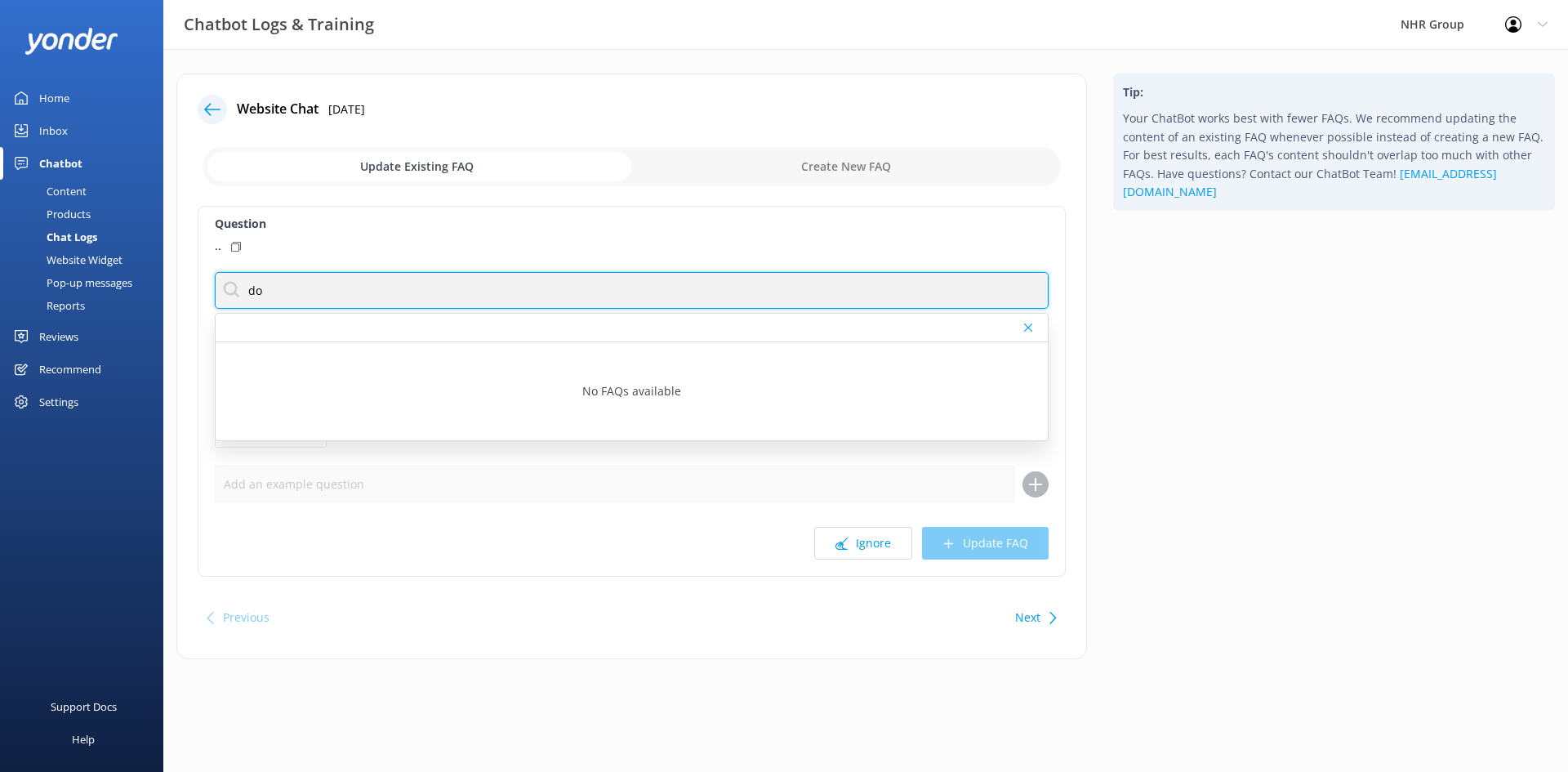
type input "d"
type input "s"
type input "d"
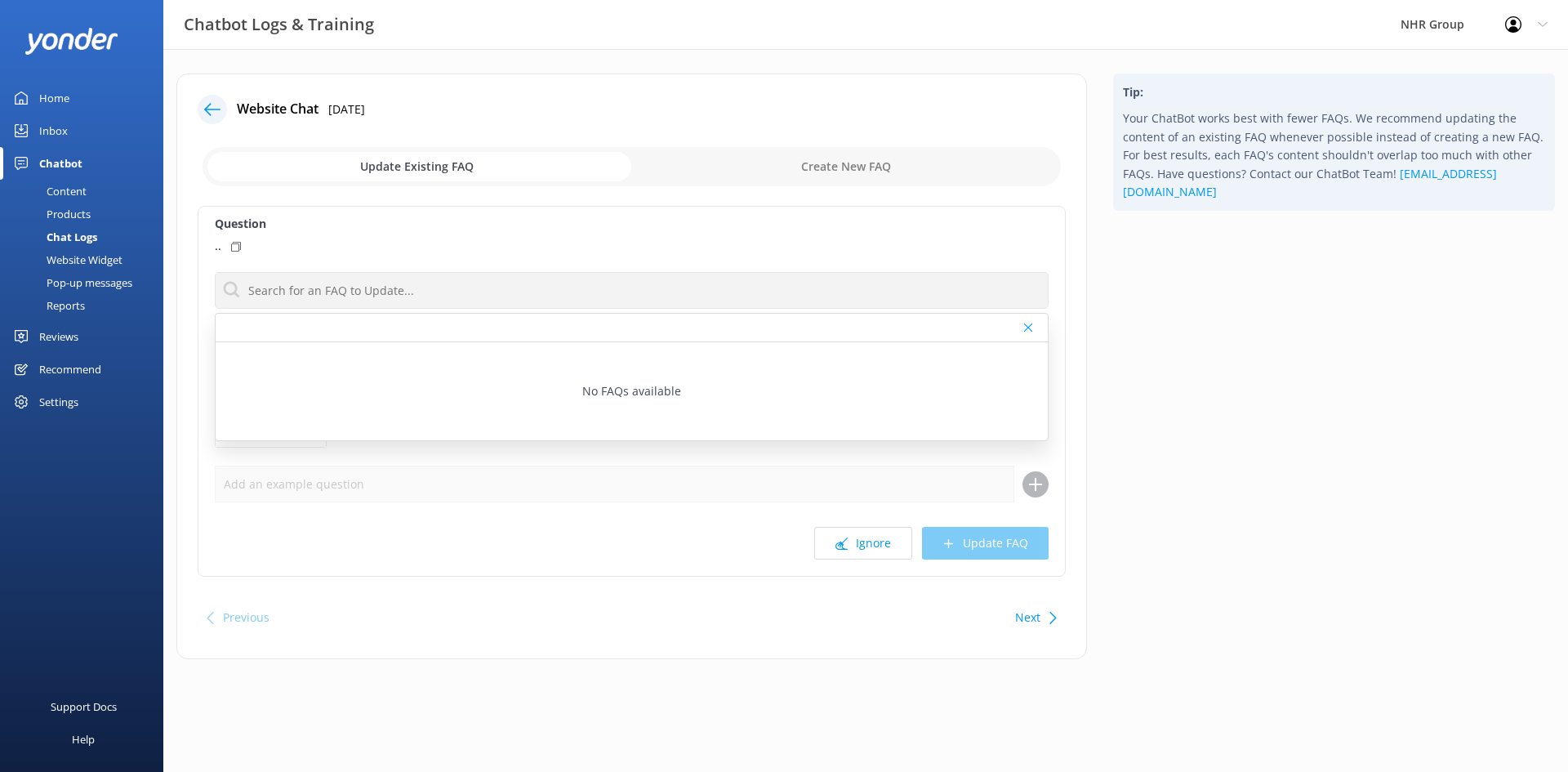
click at [348, 228] on label "Question" at bounding box center [632, 224] width 834 height 18
click at [1031, 330] on use at bounding box center [1028, 328] width 8 height 8
click at [37, 129] on link "Inbox" at bounding box center [82, 130] width 164 height 33
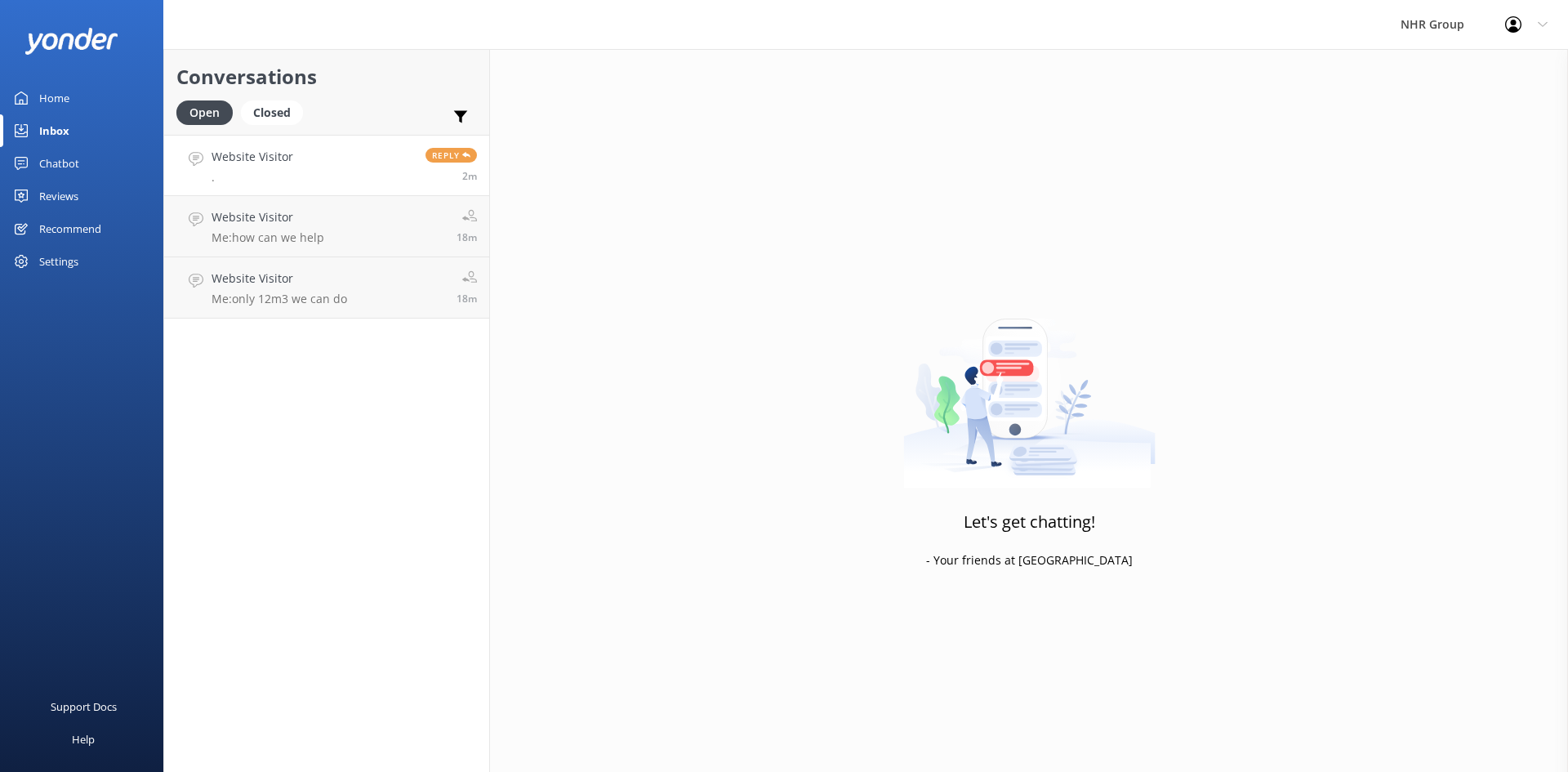
click at [282, 170] on p "." at bounding box center [252, 177] width 82 height 15
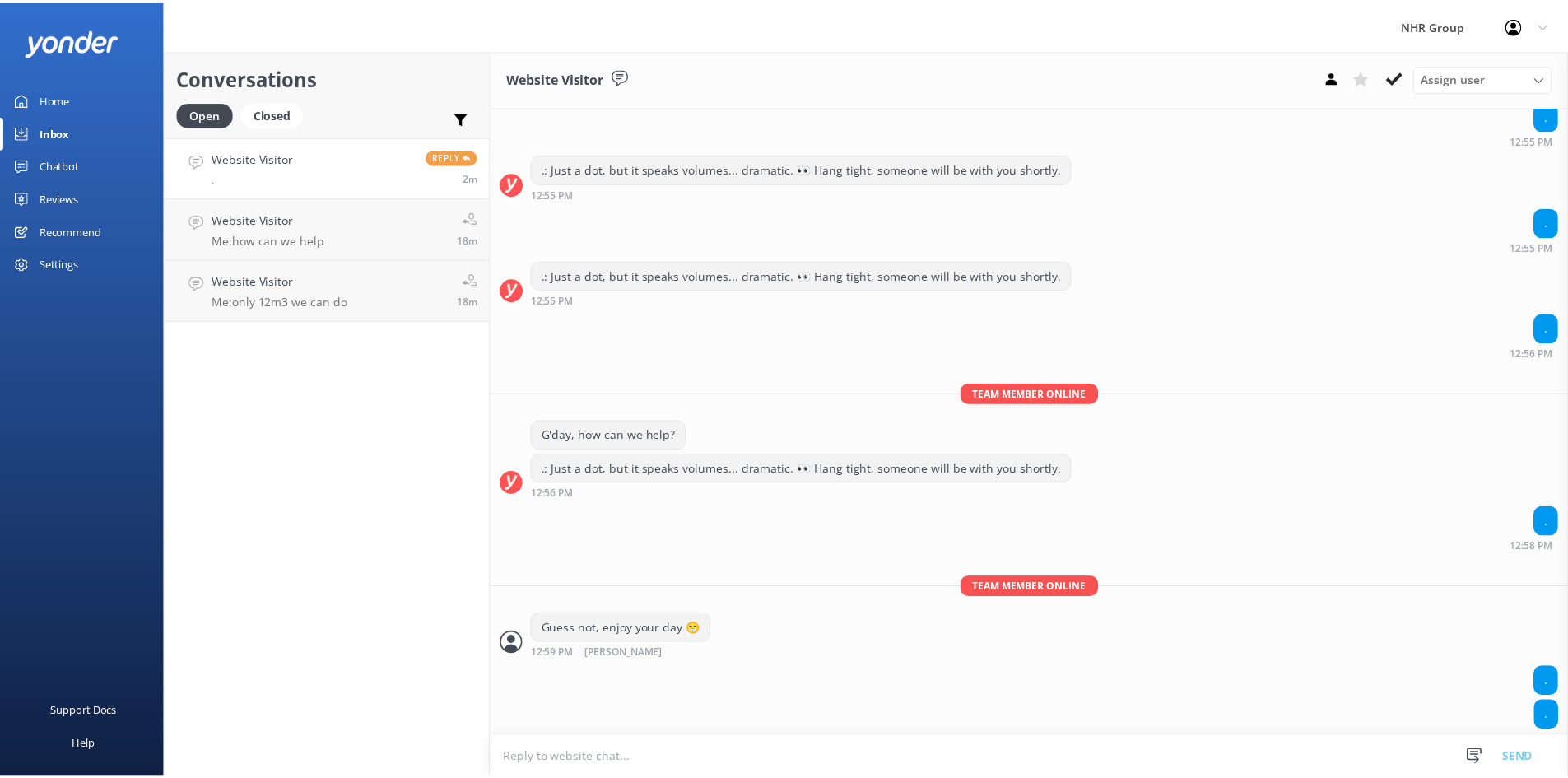
scroll to position [1432, 0]
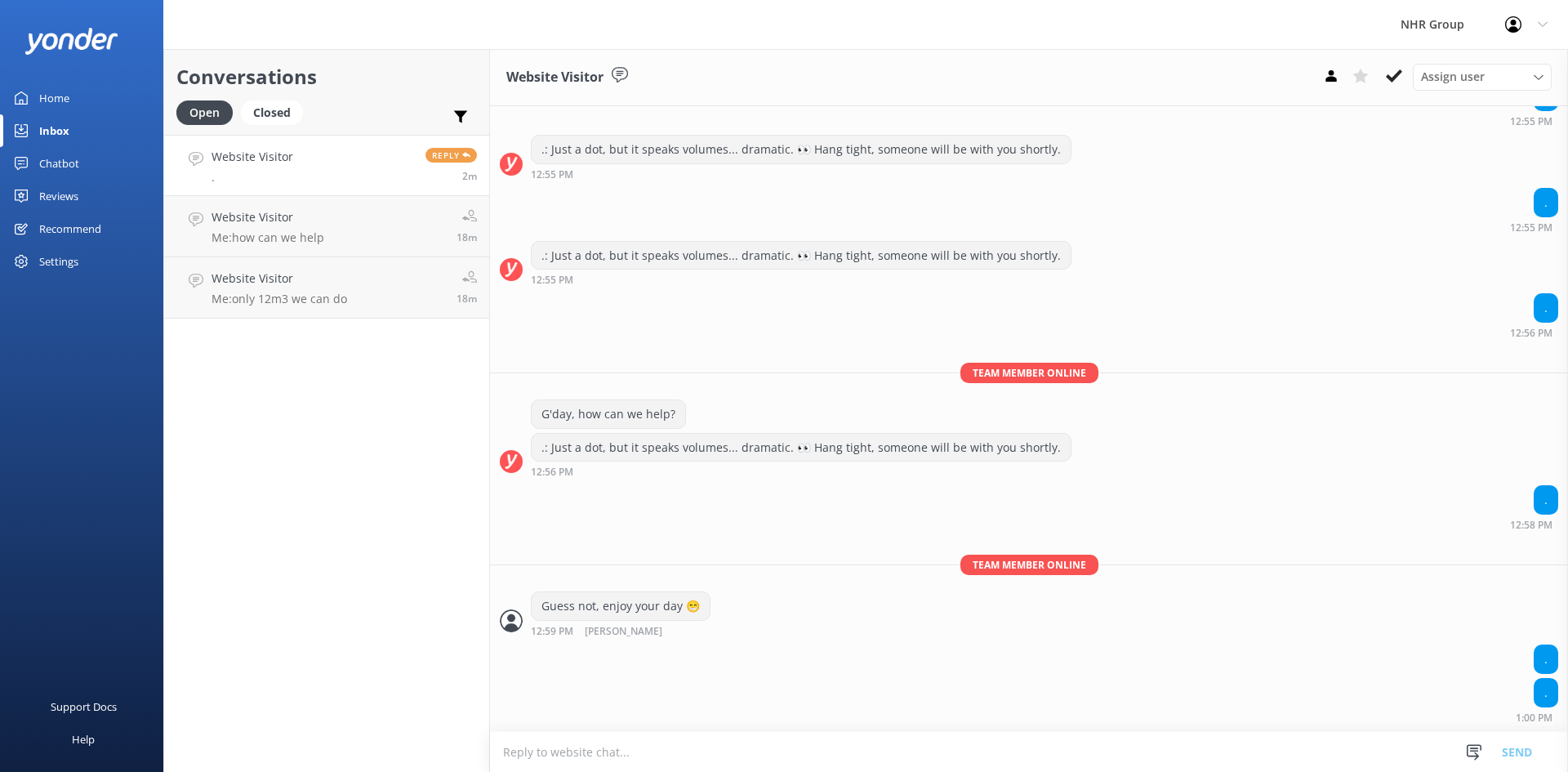
click at [57, 98] on div "Home" at bounding box center [54, 98] width 30 height 33
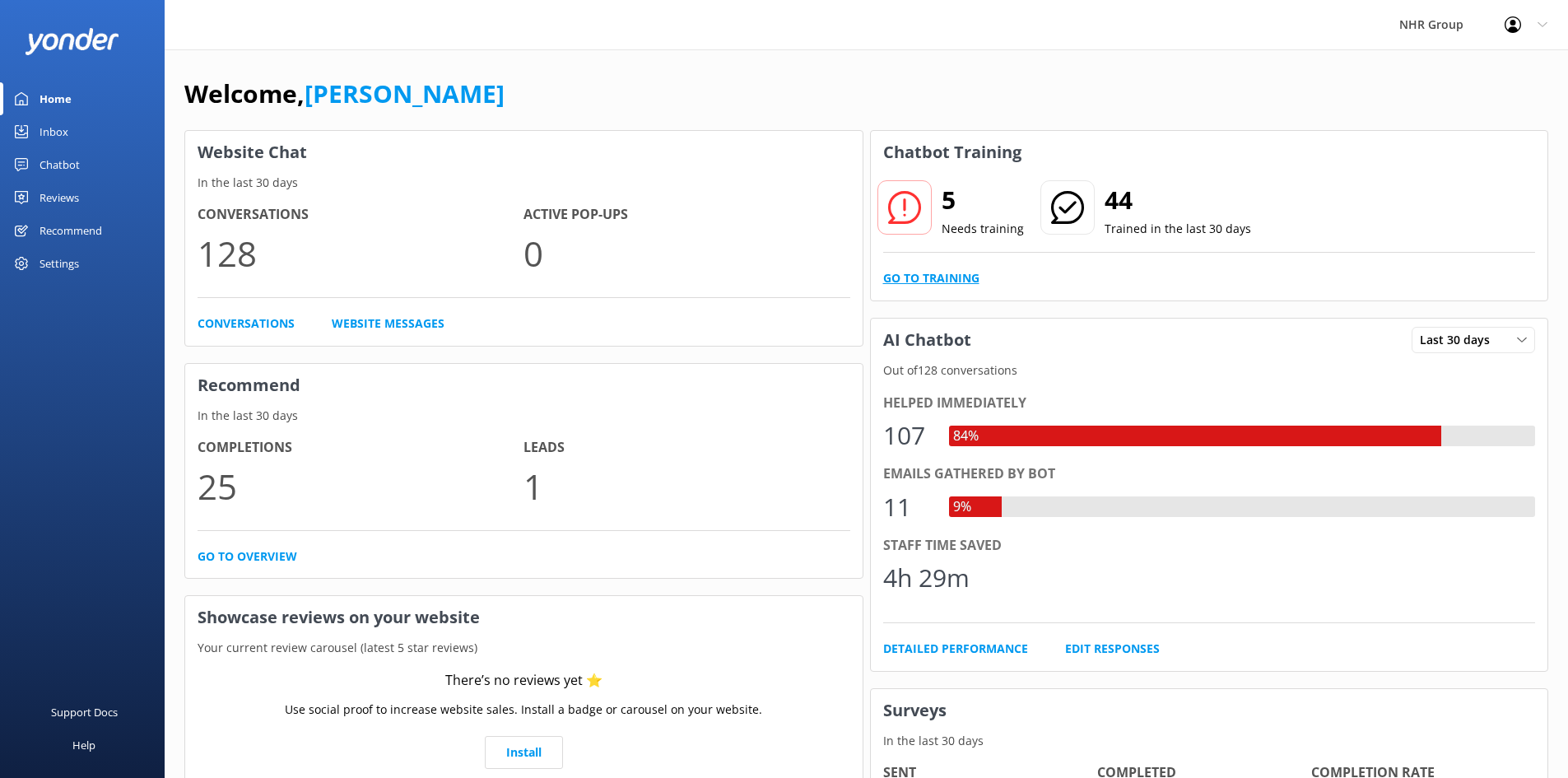
click at [940, 281] on link "Go to Training" at bounding box center [931, 279] width 96 height 19
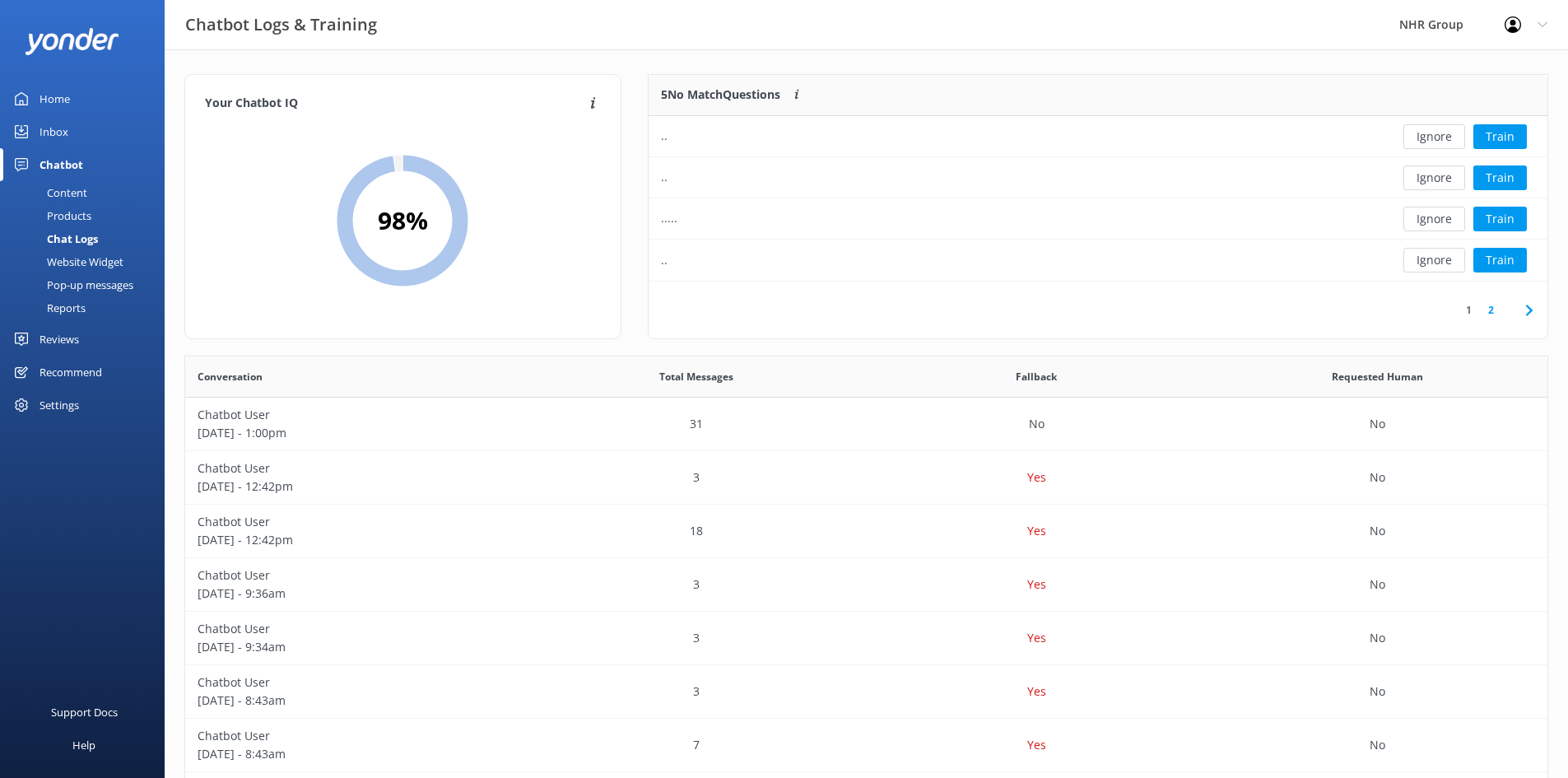
scroll to position [565, 1350]
click at [1419, 142] on button "Ignore" at bounding box center [1433, 136] width 61 height 24
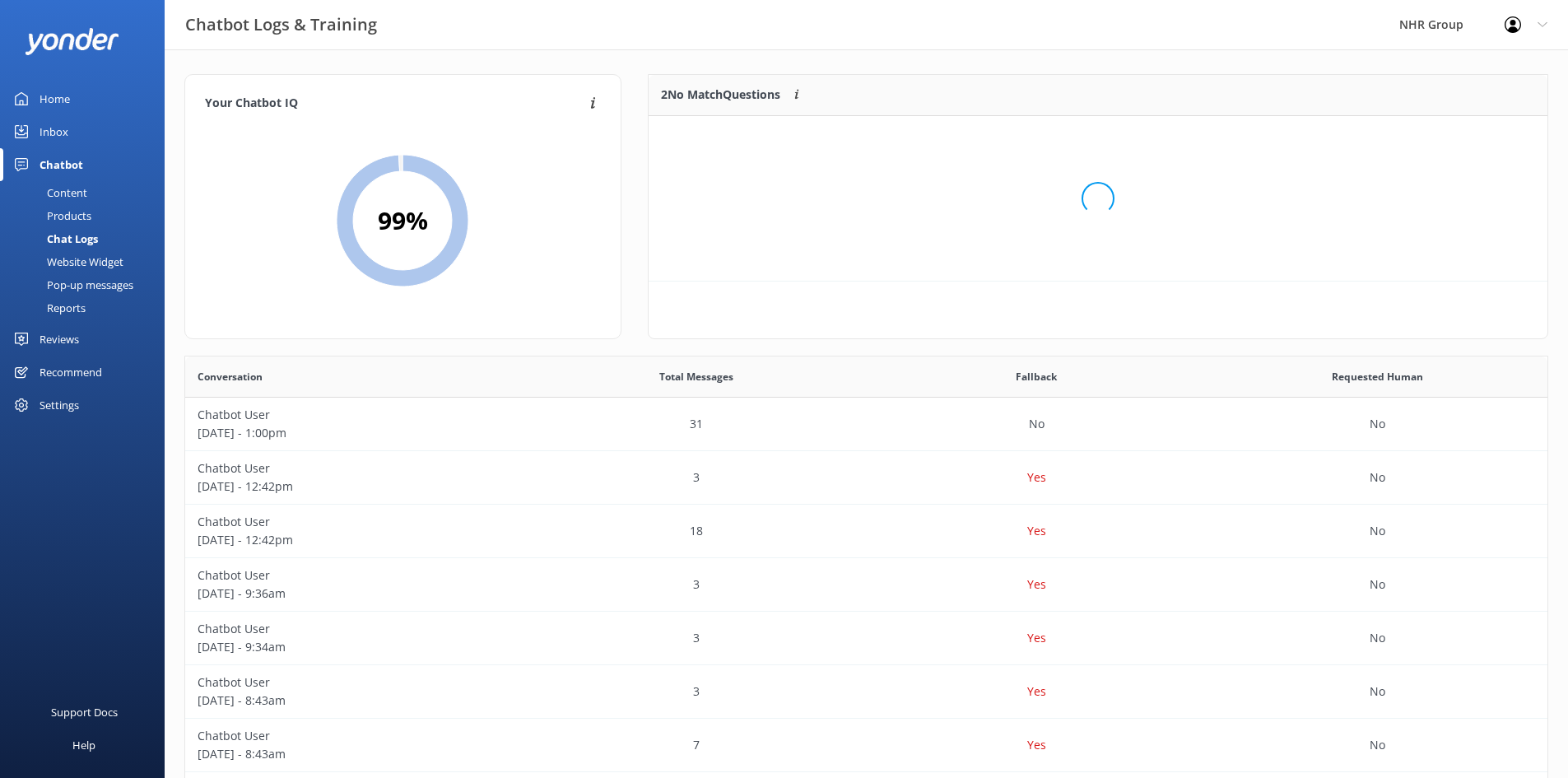
scroll to position [112, 886]
click at [1419, 142] on button "Ignore" at bounding box center [1433, 136] width 61 height 24
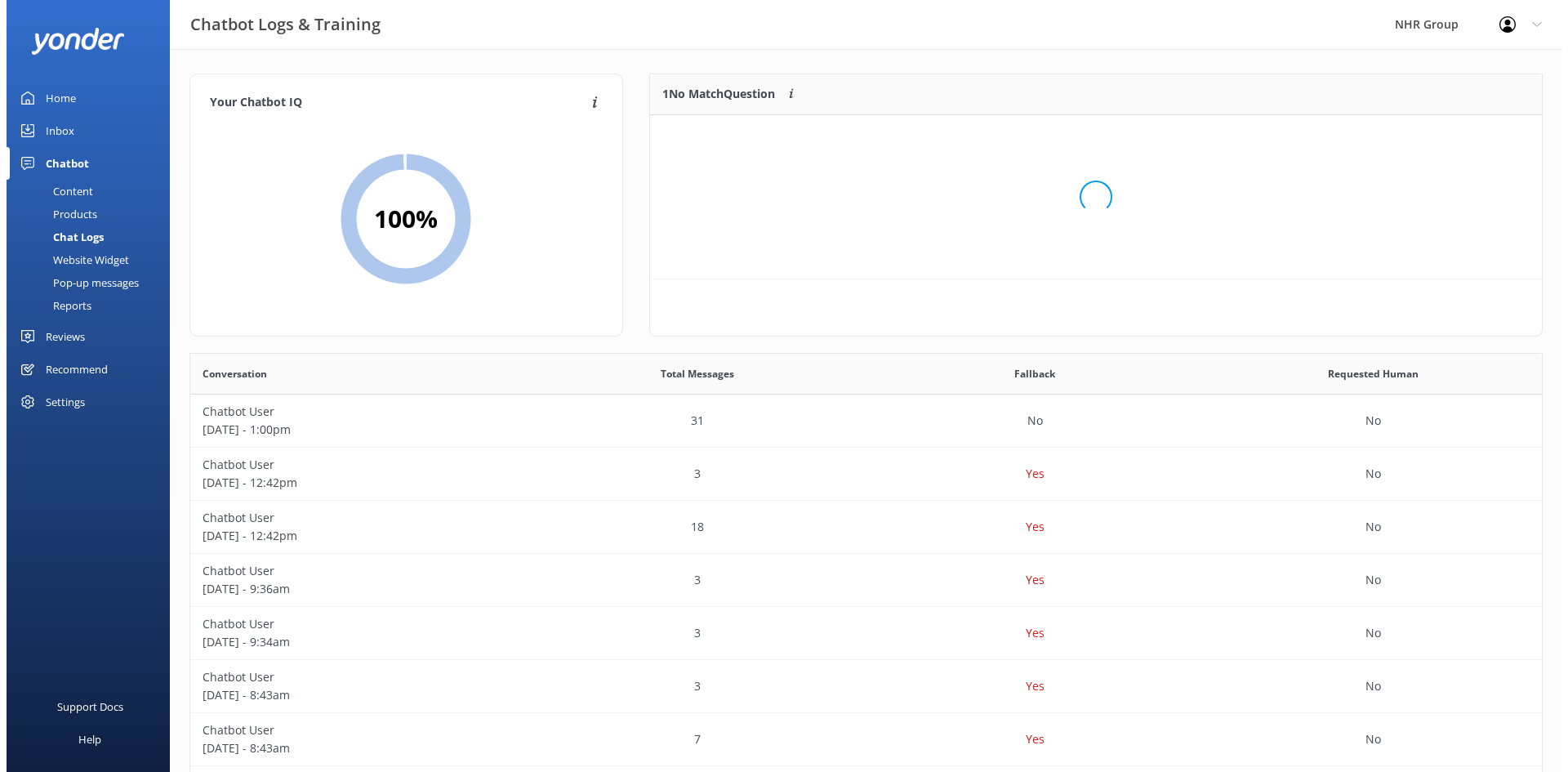
scroll to position [70, 880]
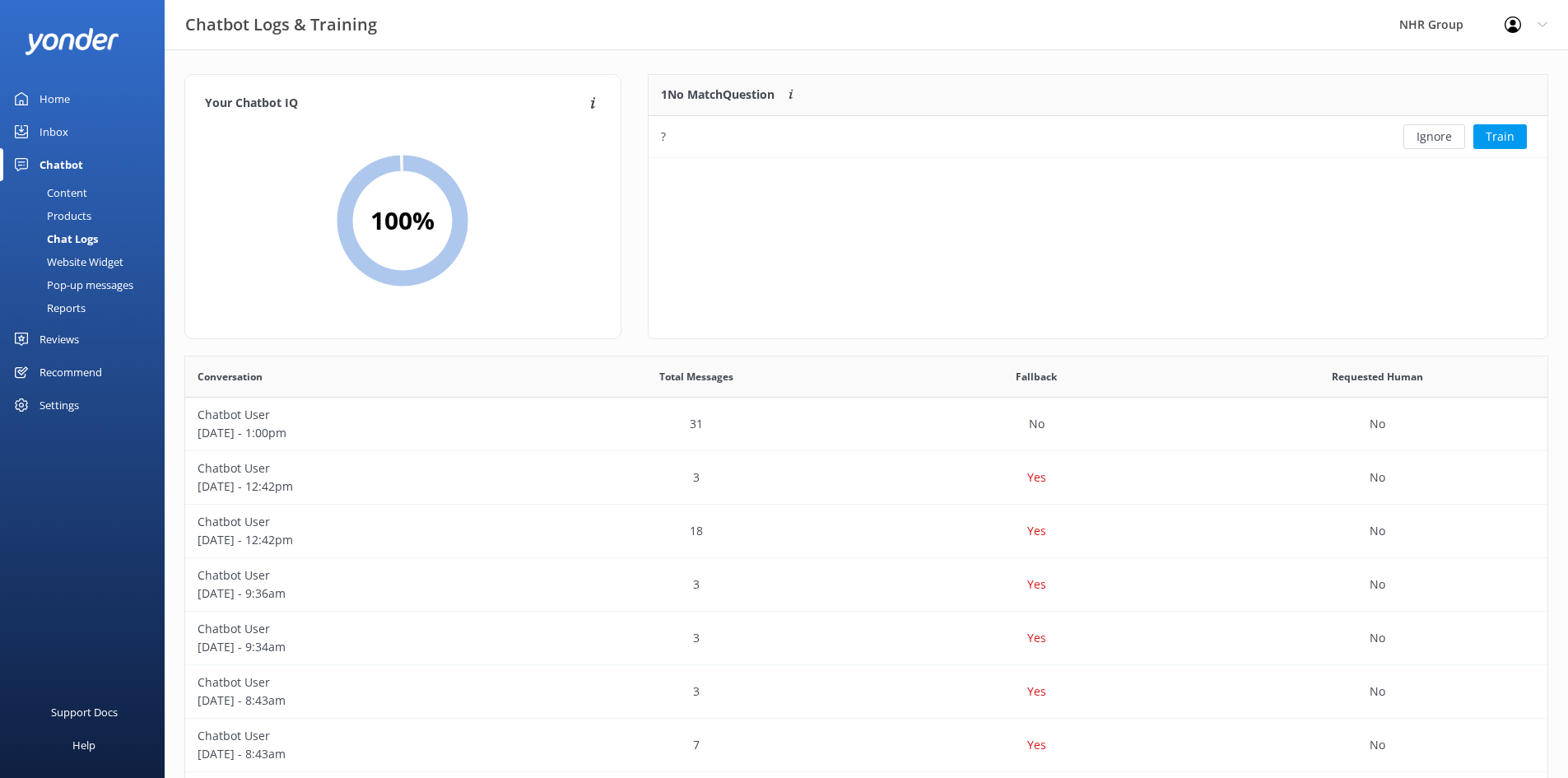
click at [65, 127] on div "Inbox" at bounding box center [54, 131] width 29 height 33
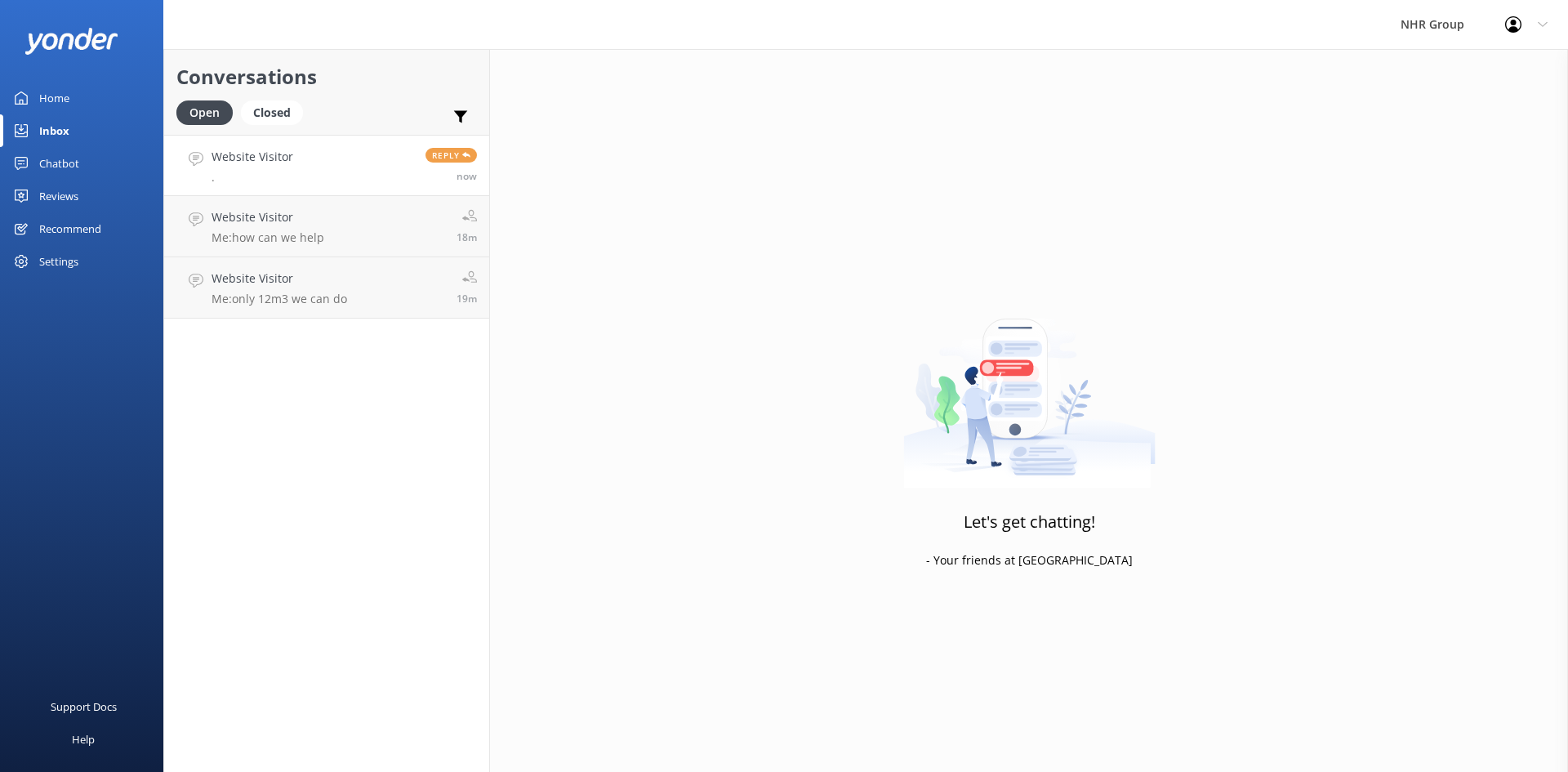
click at [259, 165] on h4 "Website Visitor" at bounding box center [252, 157] width 82 height 18
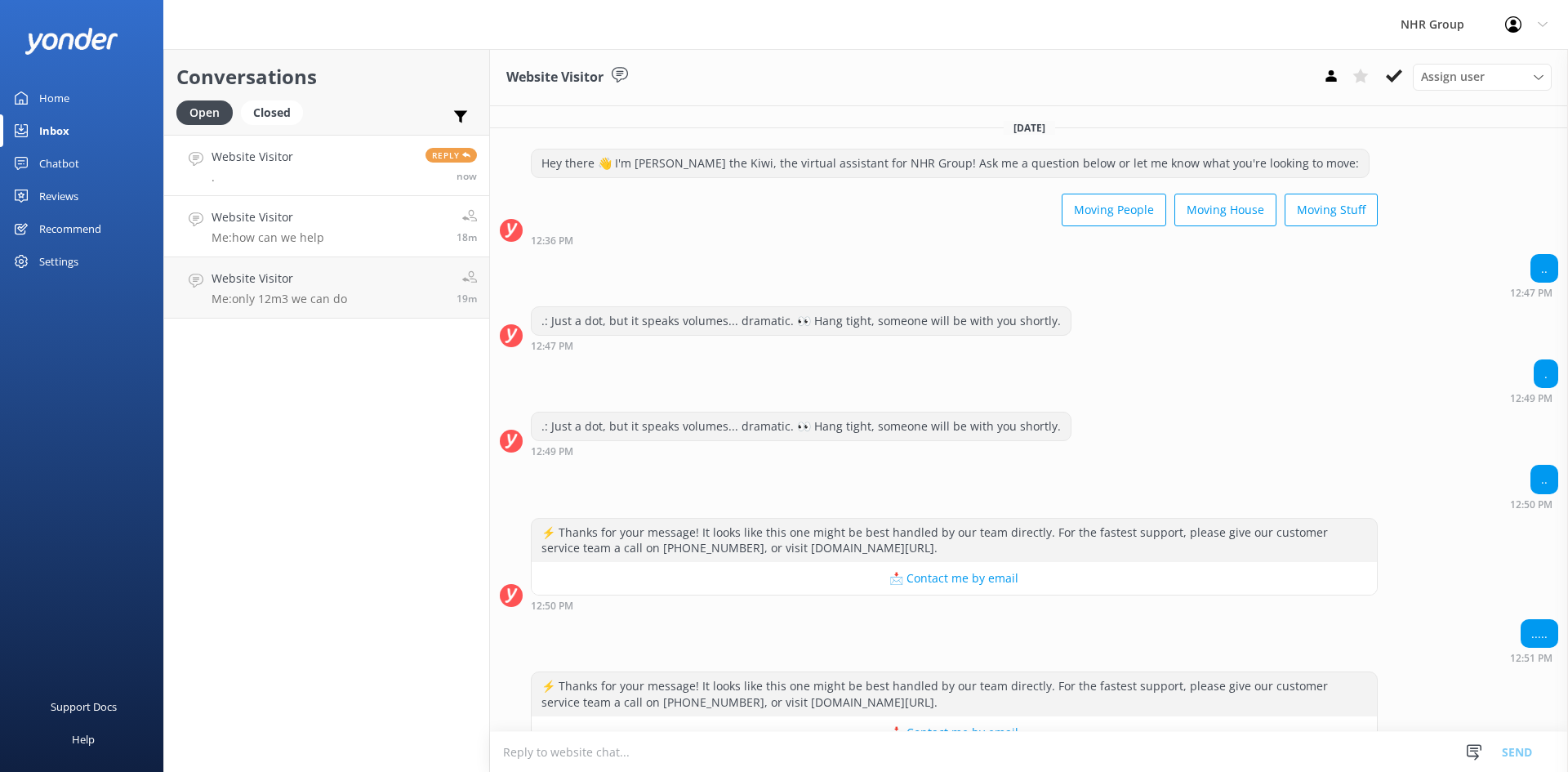
click at [237, 234] on p "Me: how can we help" at bounding box center [267, 238] width 113 height 15
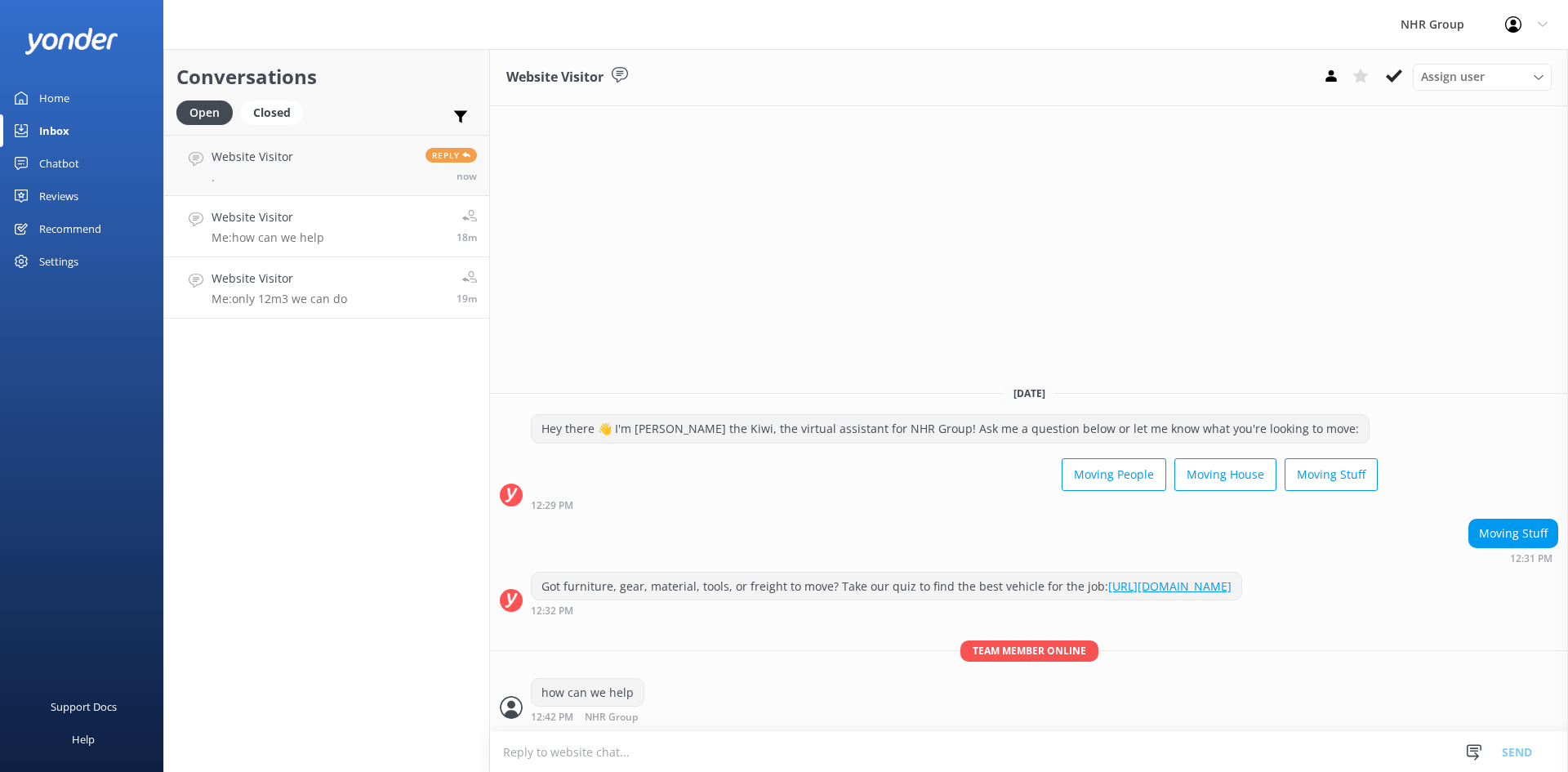
click at [227, 270] on h4 "Website Visitor" at bounding box center [279, 279] width 135 height 18
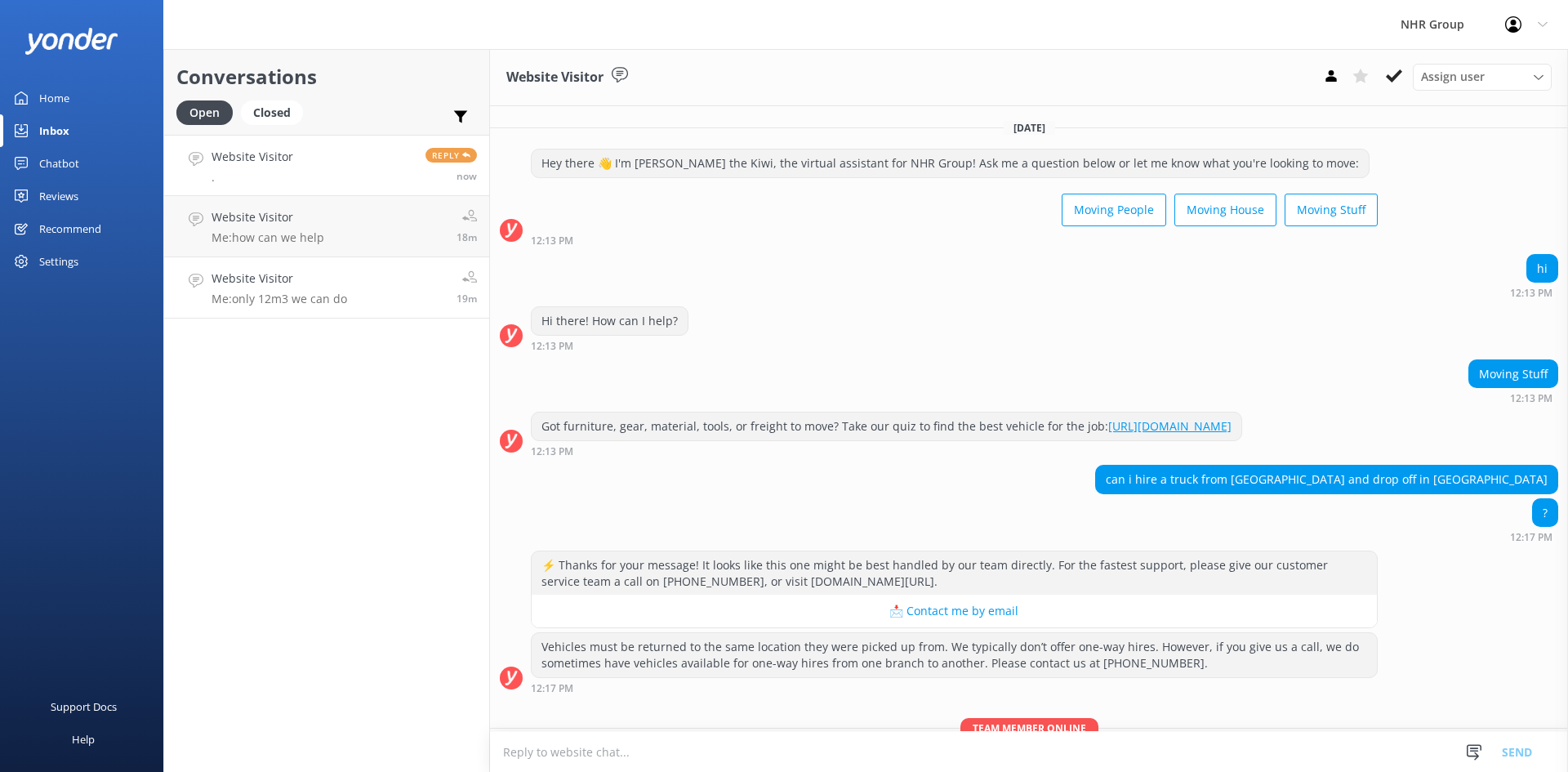
click at [277, 180] on p "." at bounding box center [252, 177] width 82 height 15
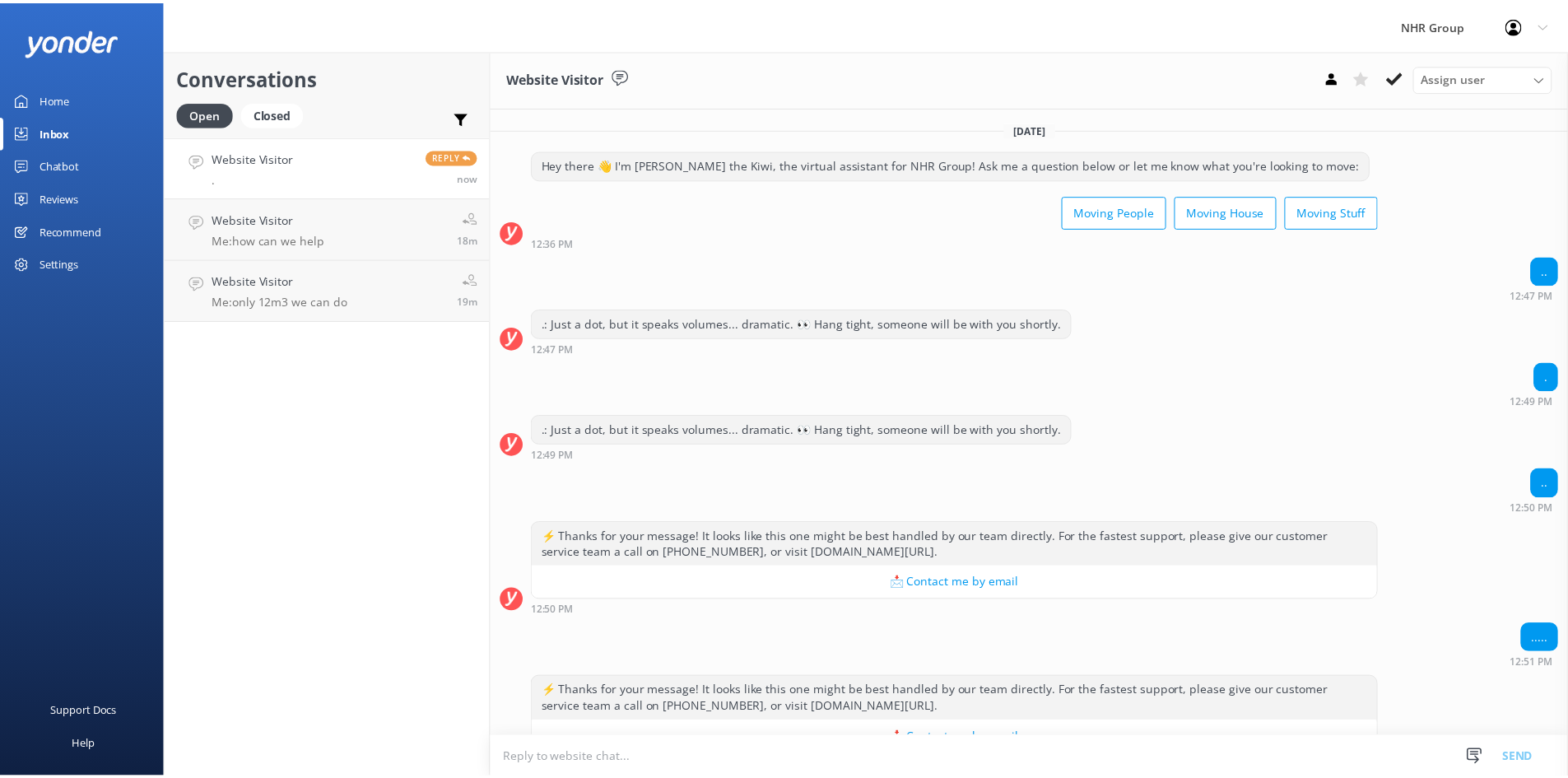
scroll to position [292, 0]
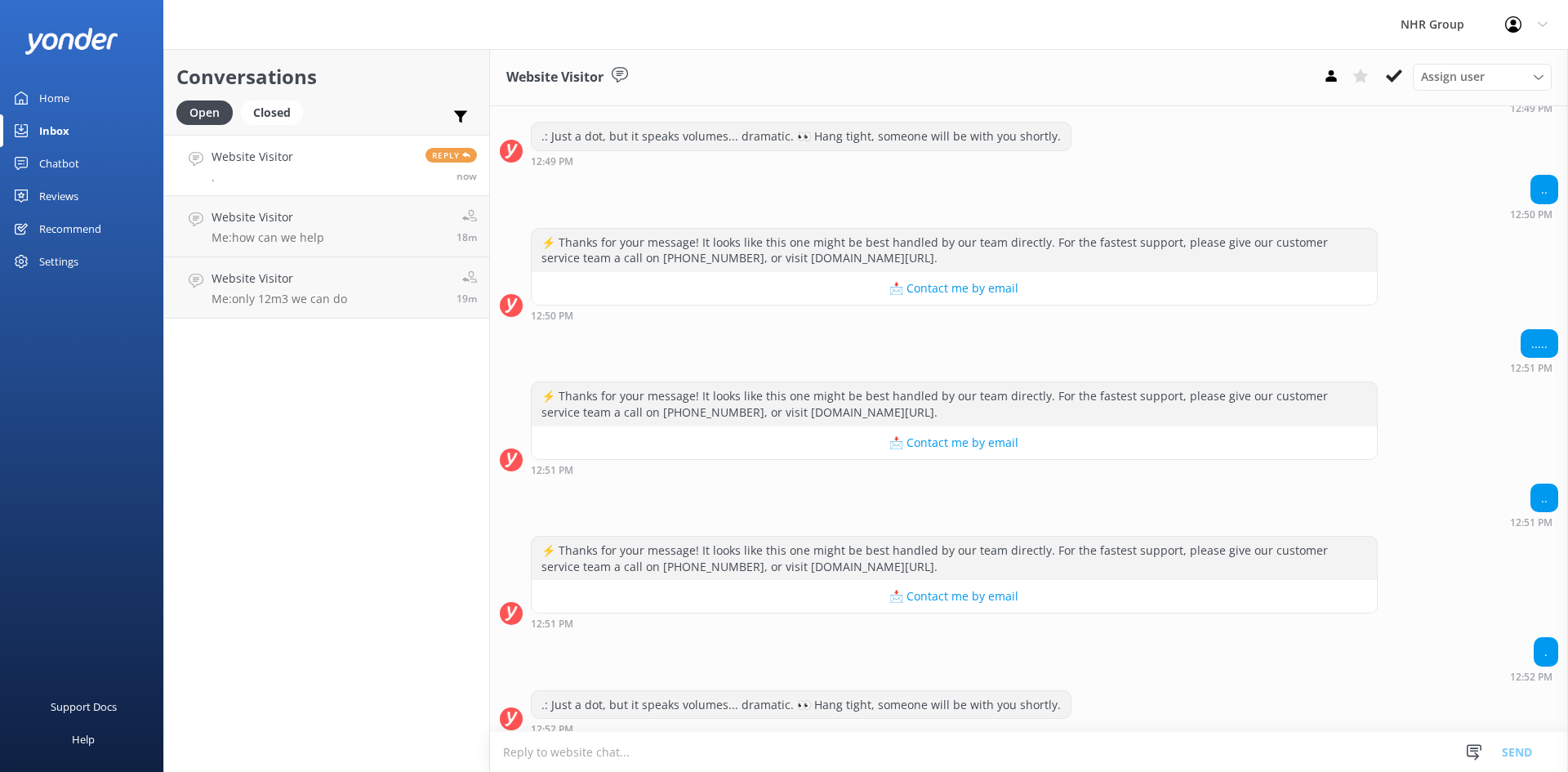
click at [53, 96] on div "Home" at bounding box center [54, 98] width 30 height 33
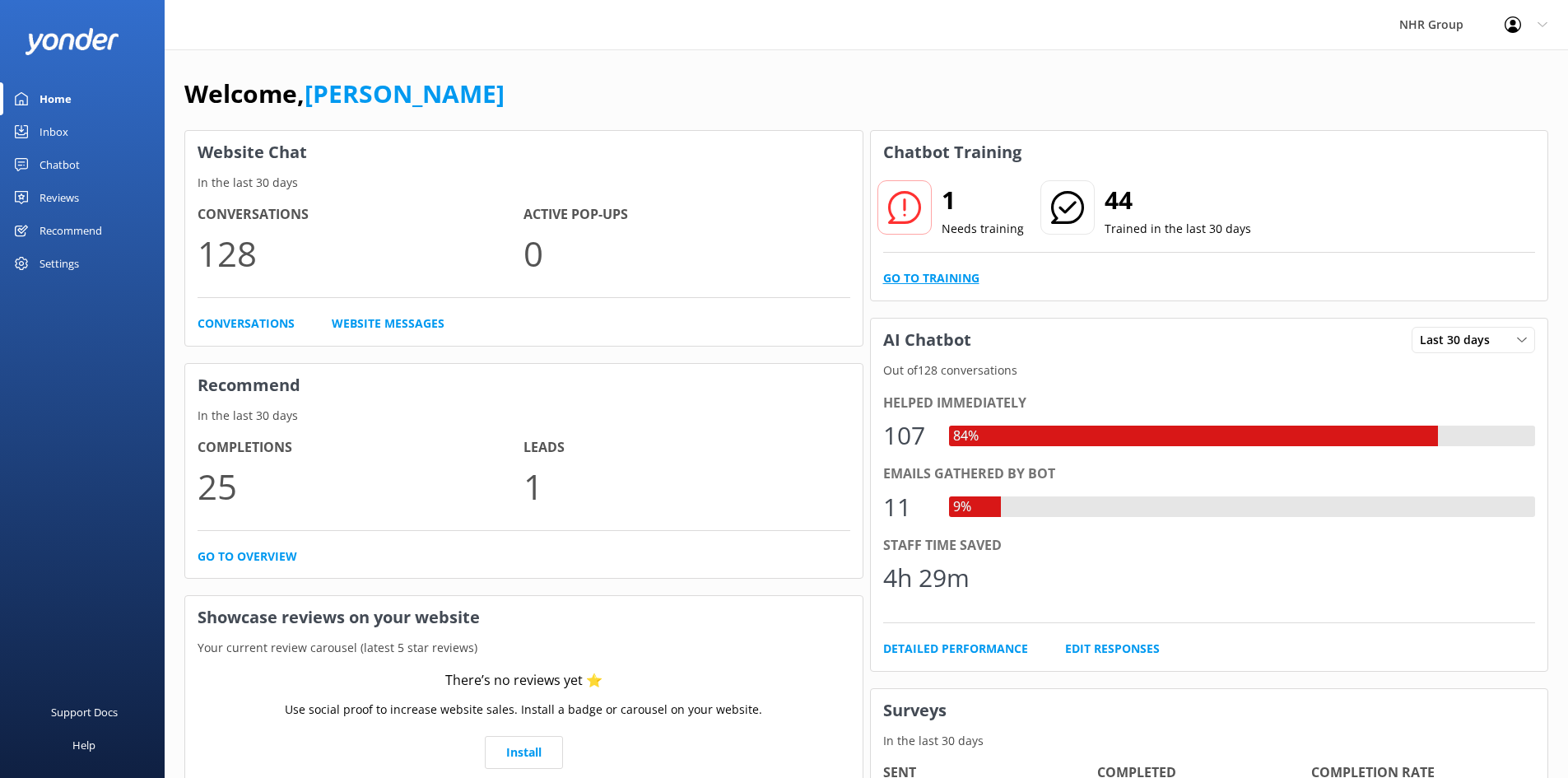
click at [937, 285] on link "Go to Training" at bounding box center [931, 279] width 96 height 19
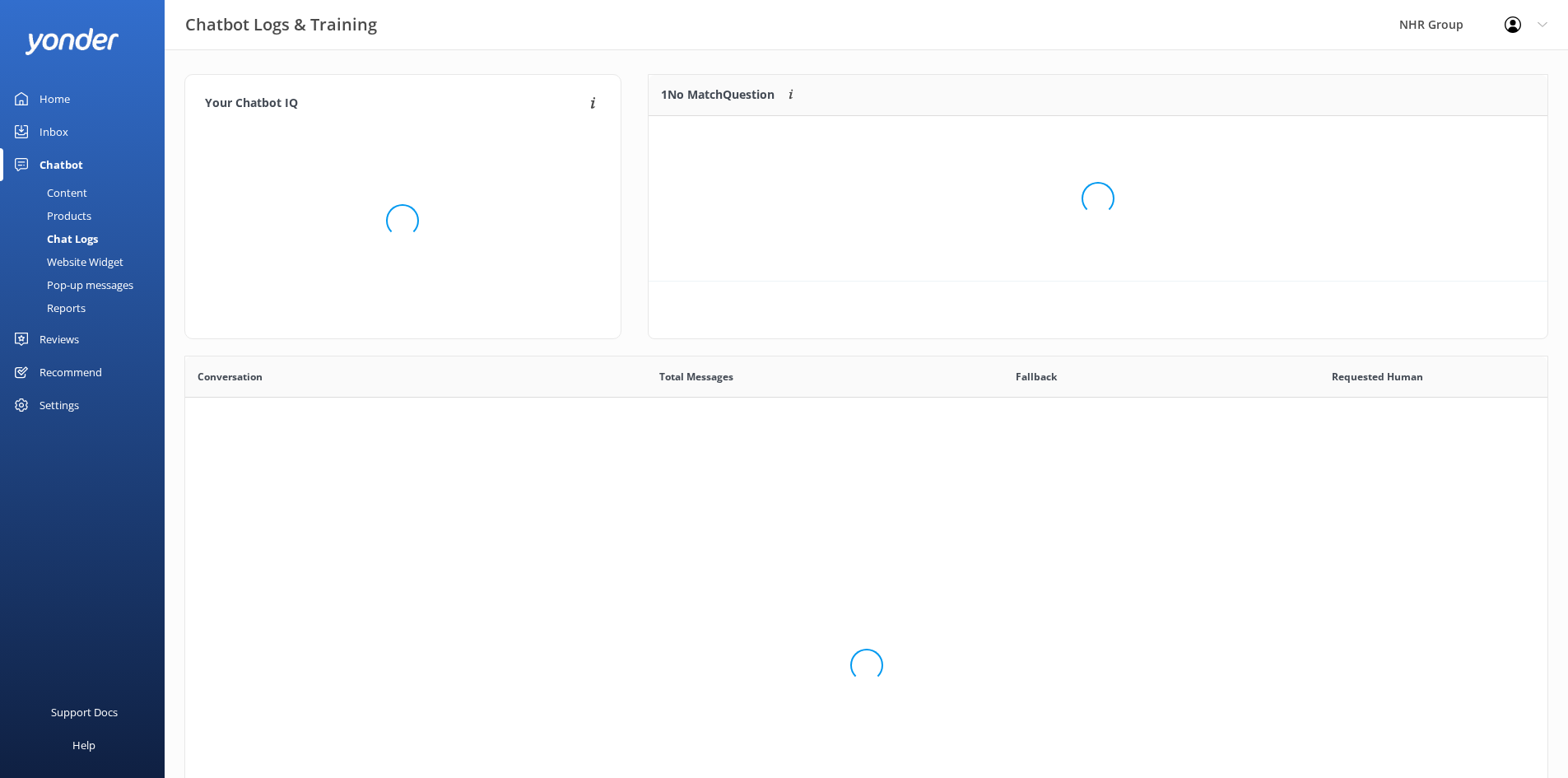
scroll to position [565, 1350]
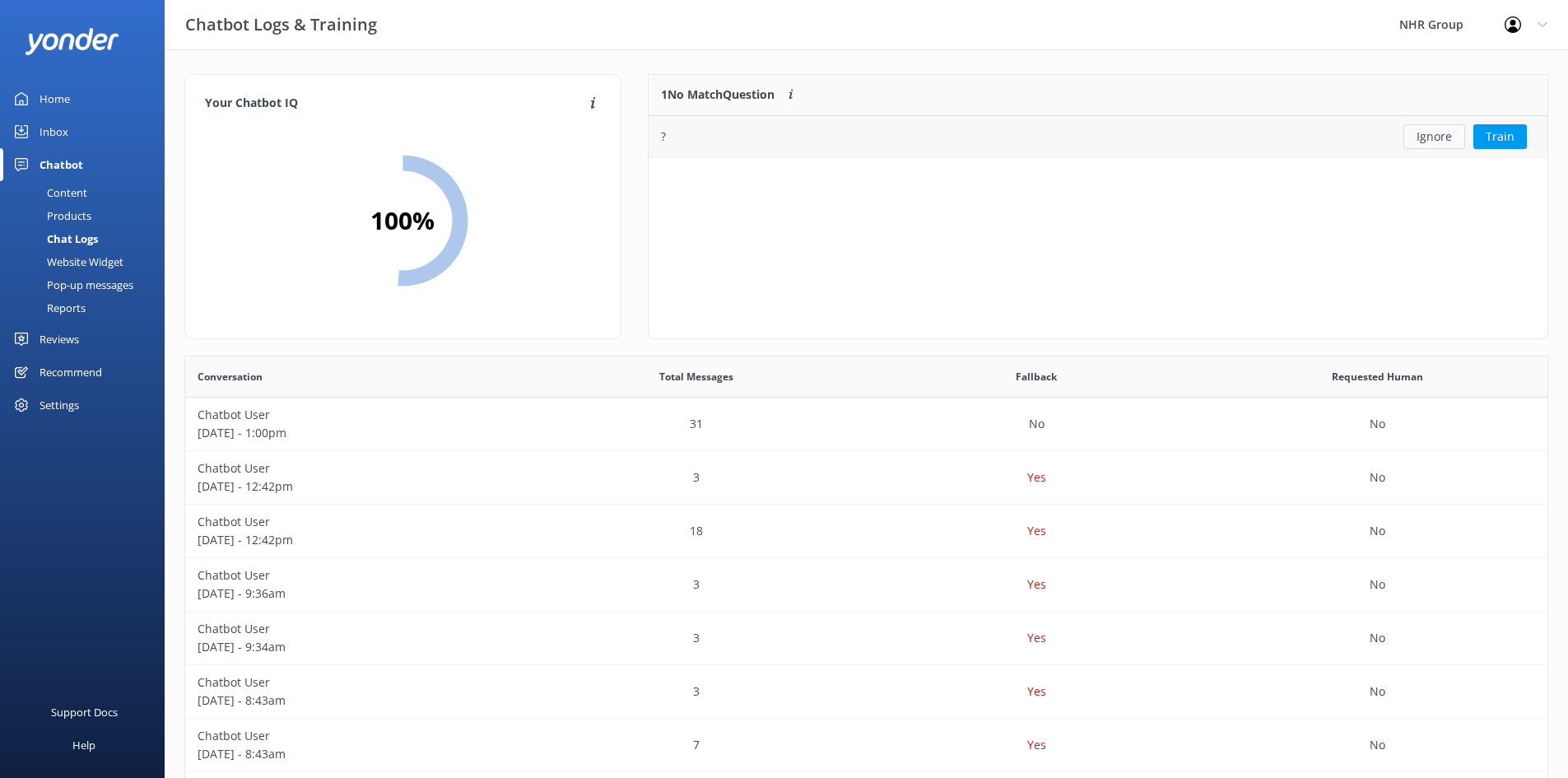
click at [1425, 140] on button "Ignore" at bounding box center [1433, 136] width 61 height 24
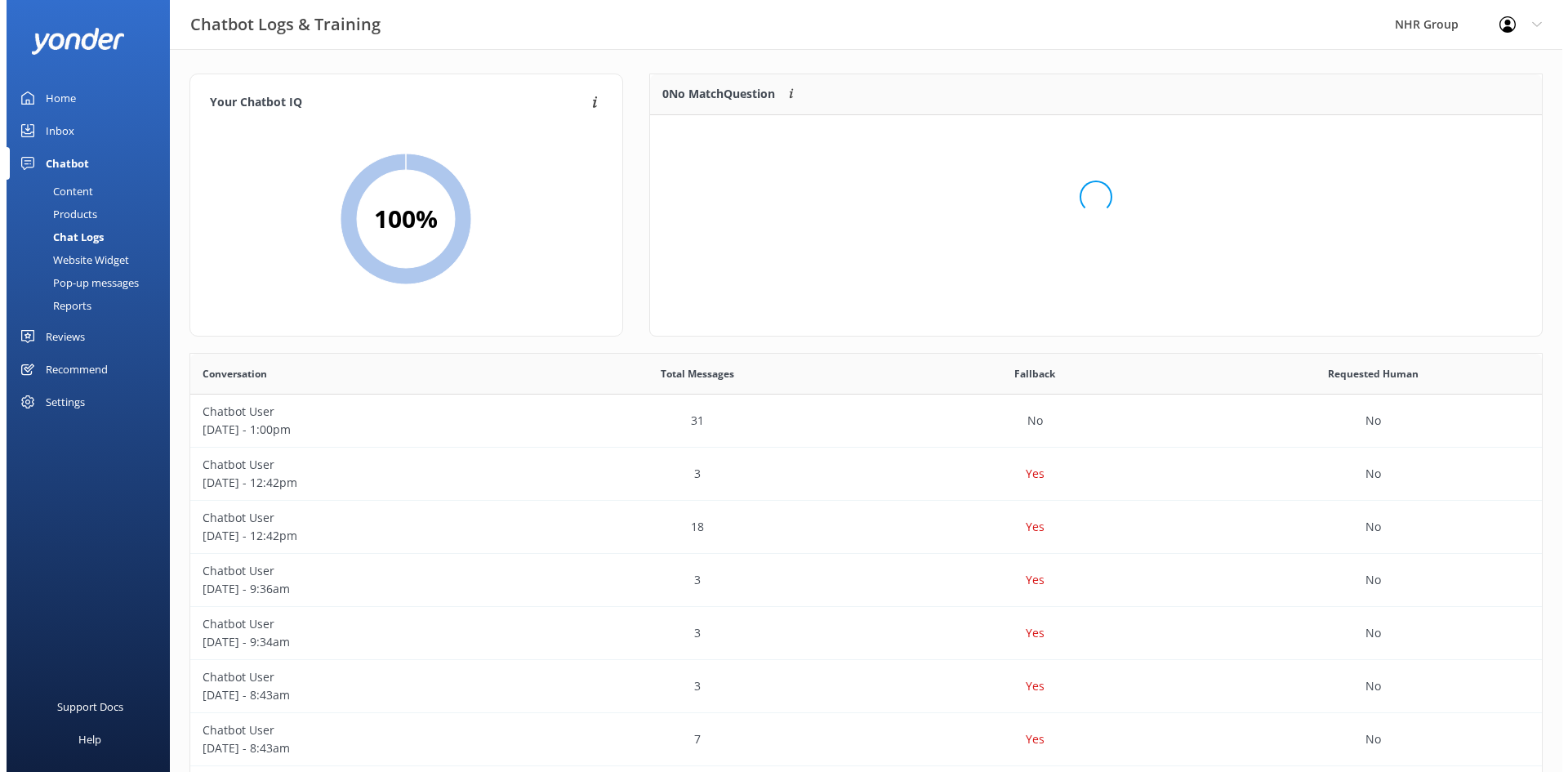
scroll to position [192, 880]
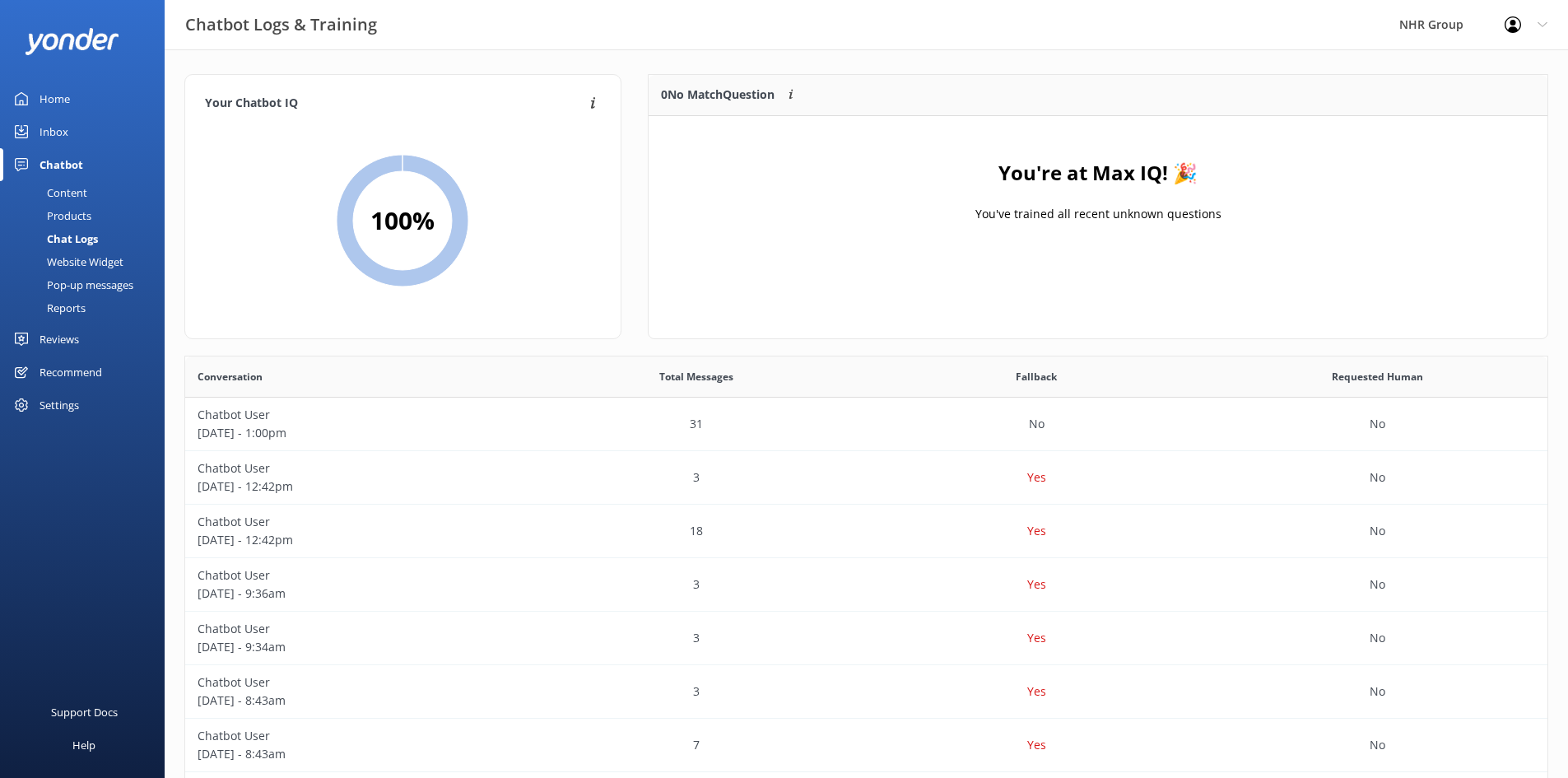
click at [56, 127] on div "Inbox" at bounding box center [54, 131] width 29 height 33
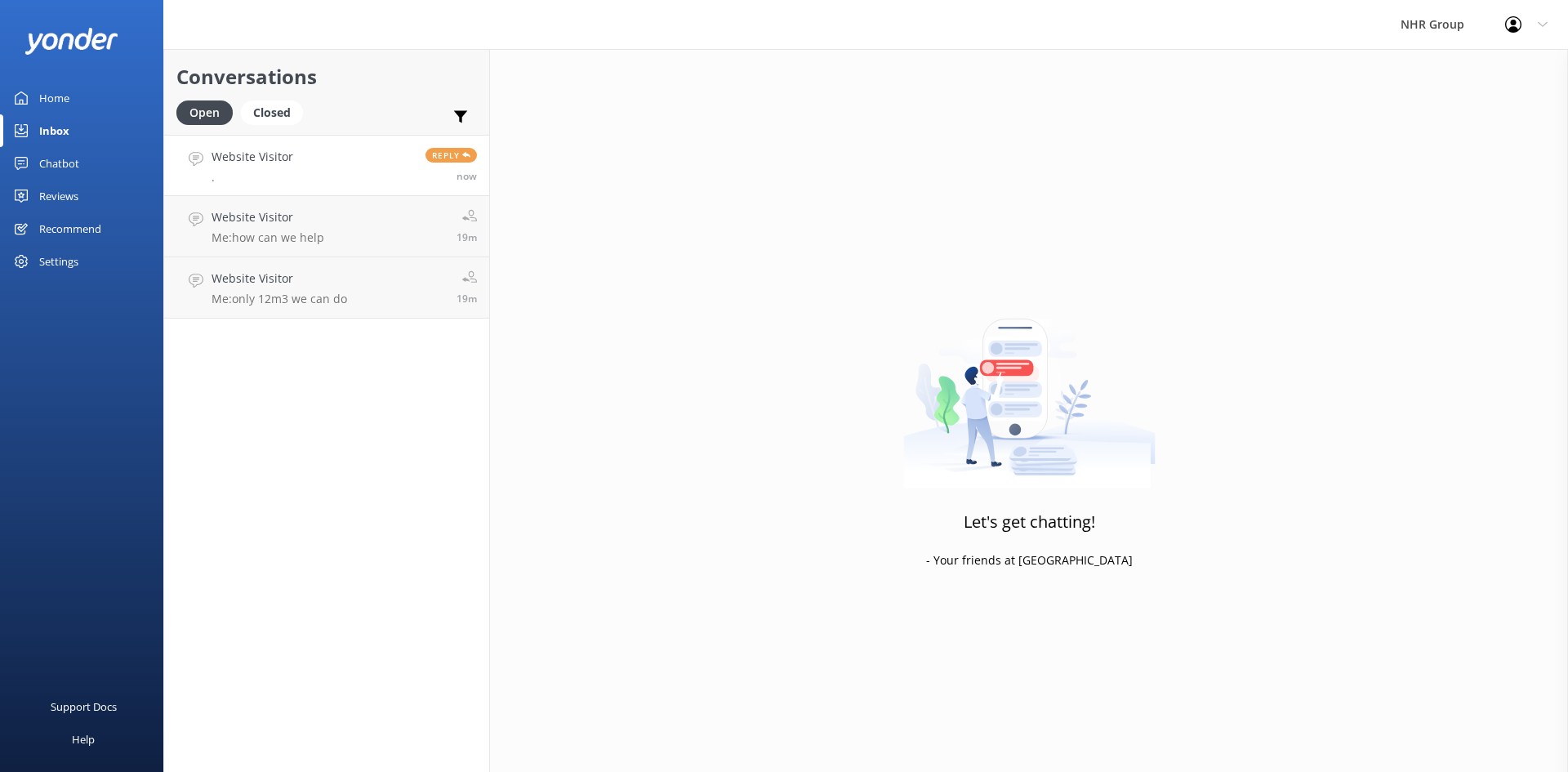
click at [254, 161] on h4 "Website Visitor" at bounding box center [252, 157] width 82 height 18
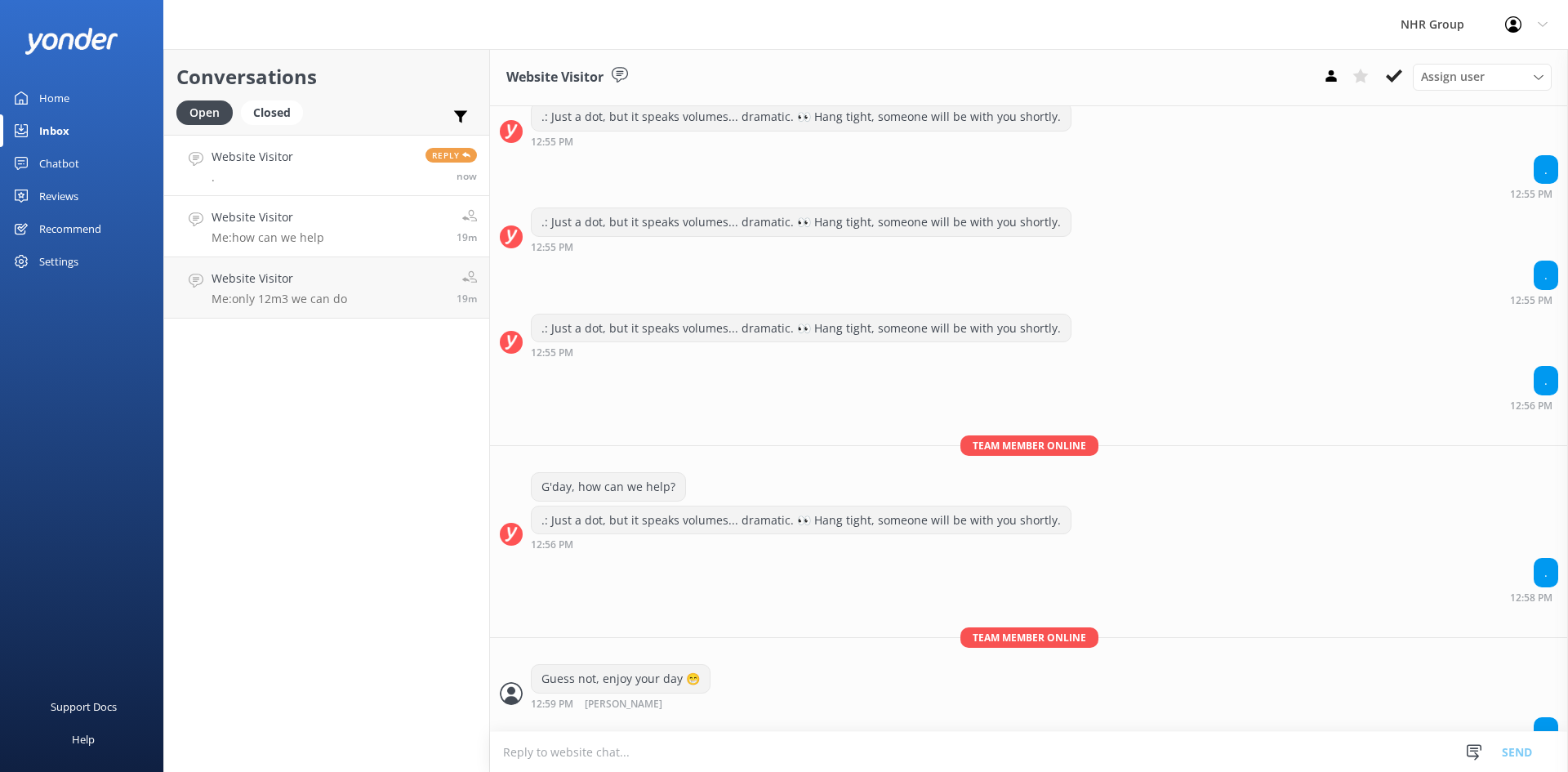
scroll to position [1421, 0]
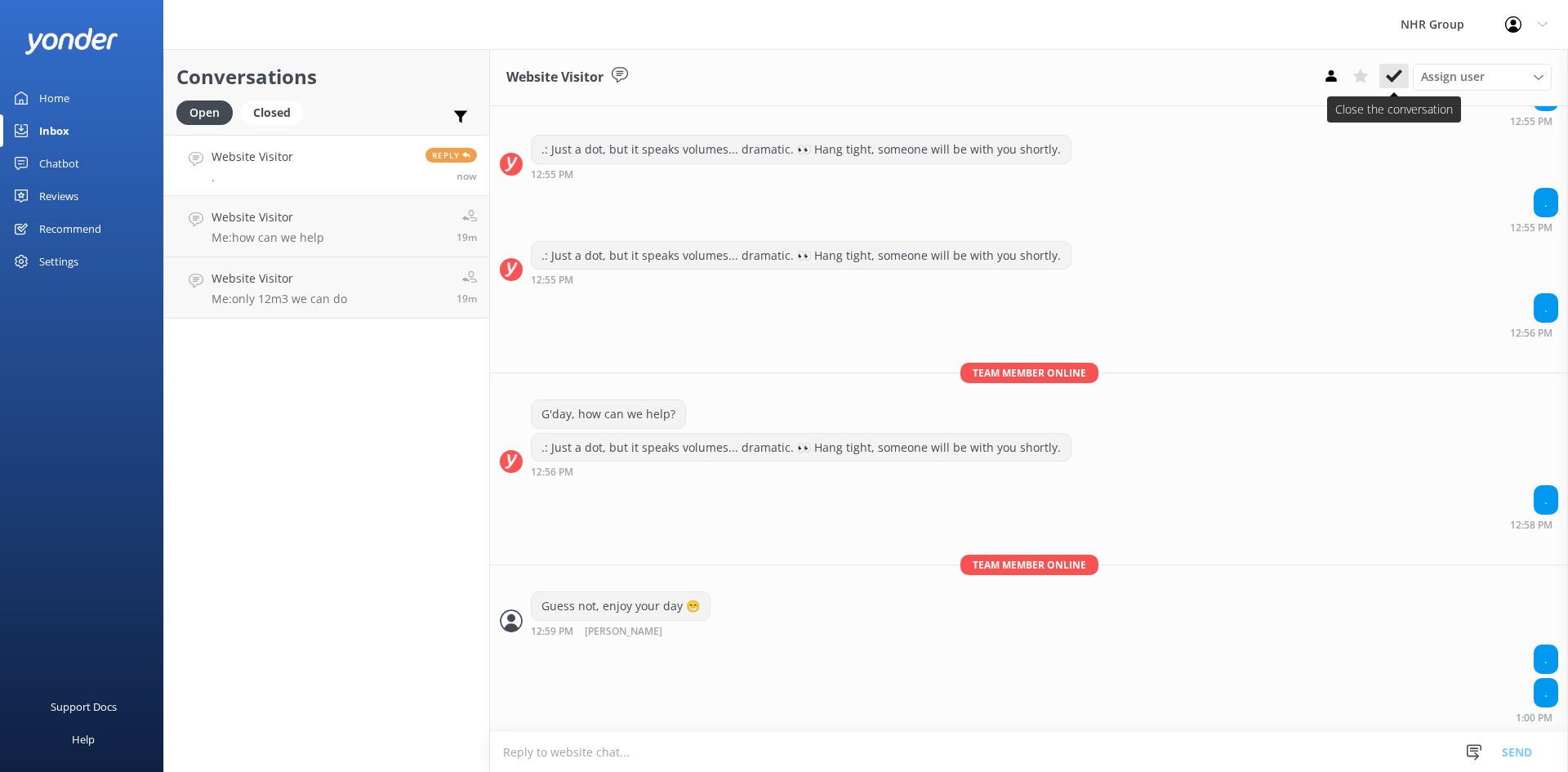
click at [1391, 80] on use at bounding box center [1394, 76] width 17 height 13
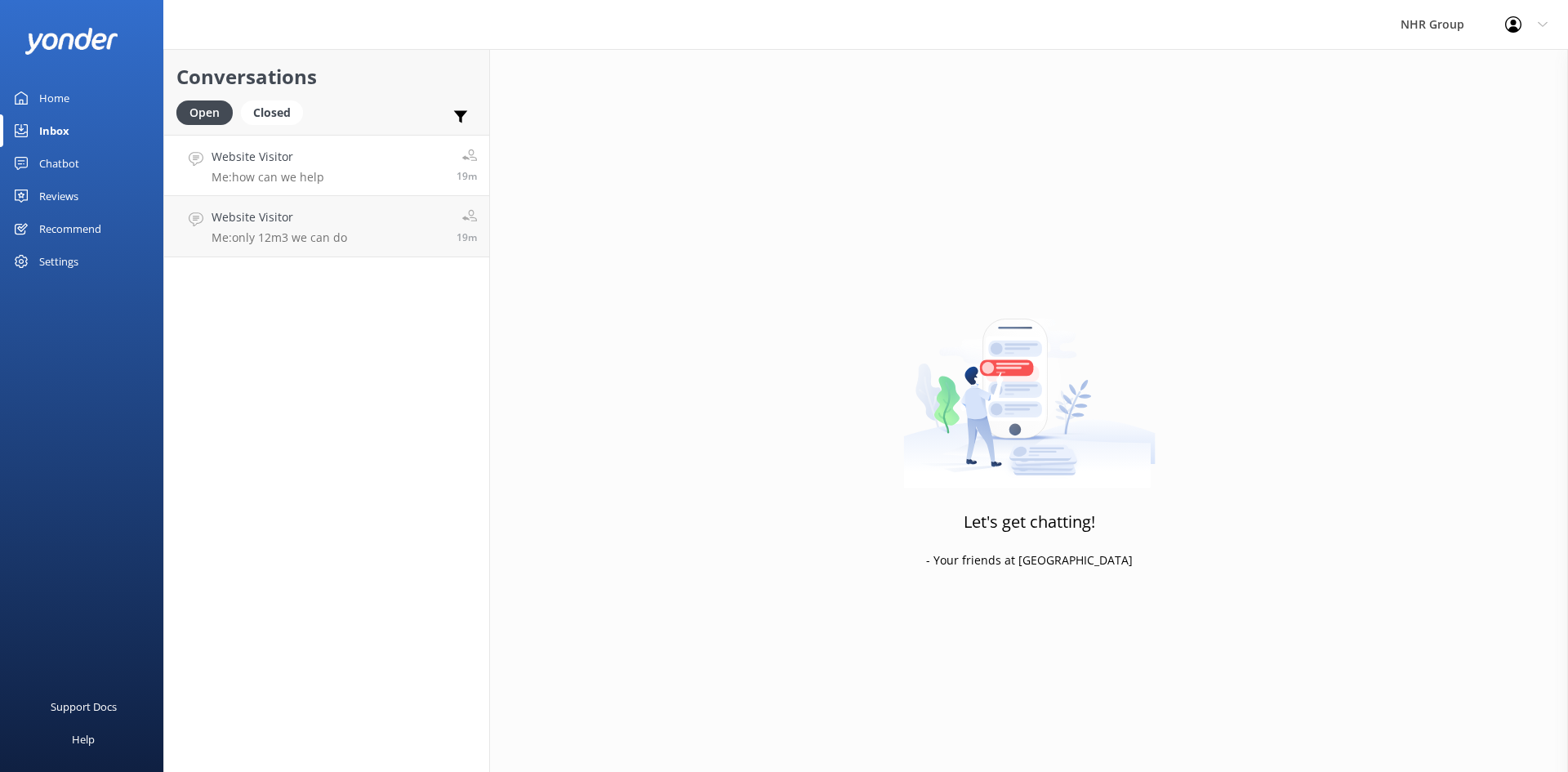
click at [247, 173] on p "Me: how can we help" at bounding box center [267, 177] width 113 height 15
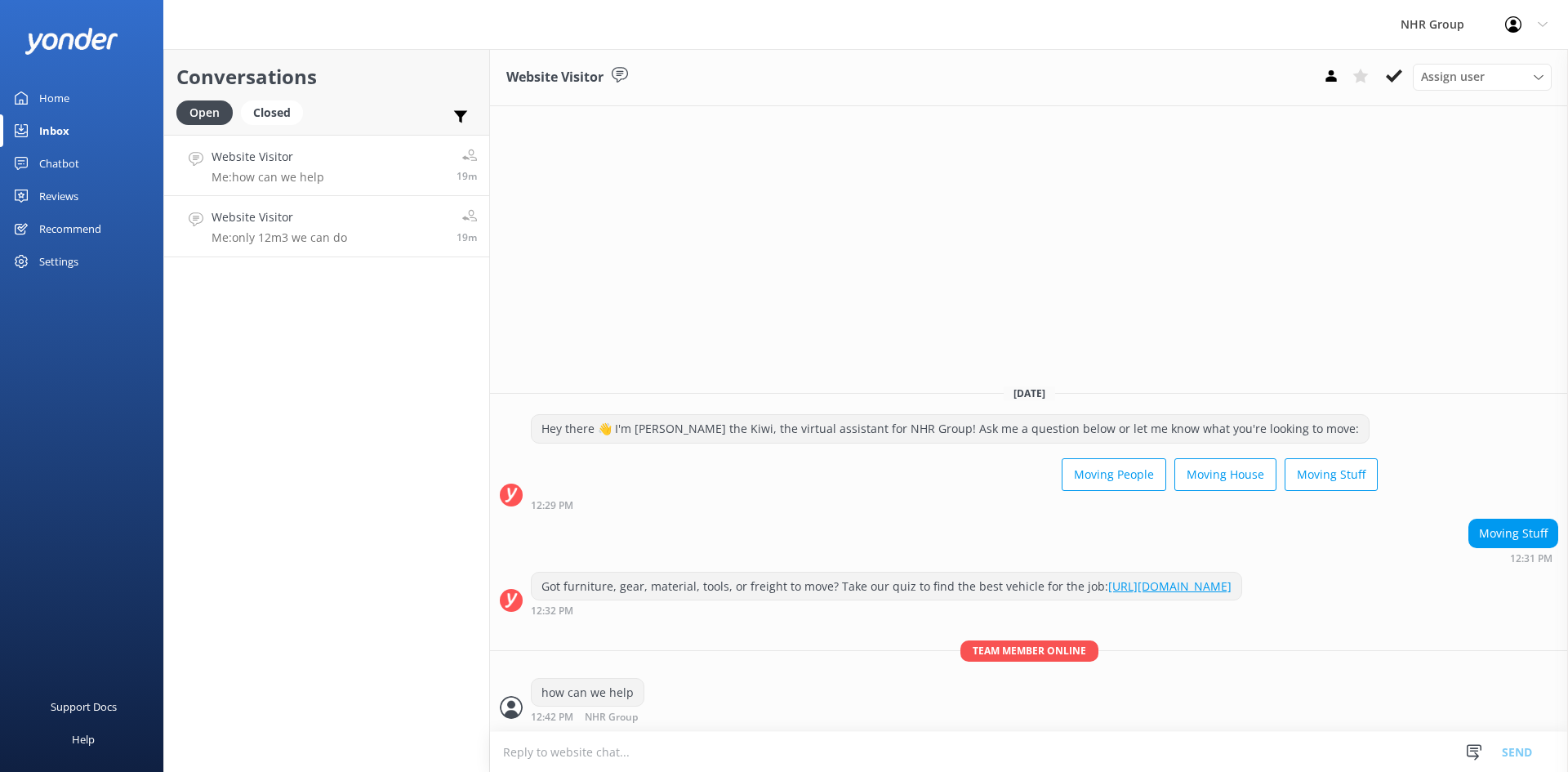
click at [222, 222] on h4 "Website Visitor" at bounding box center [279, 217] width 135 height 18
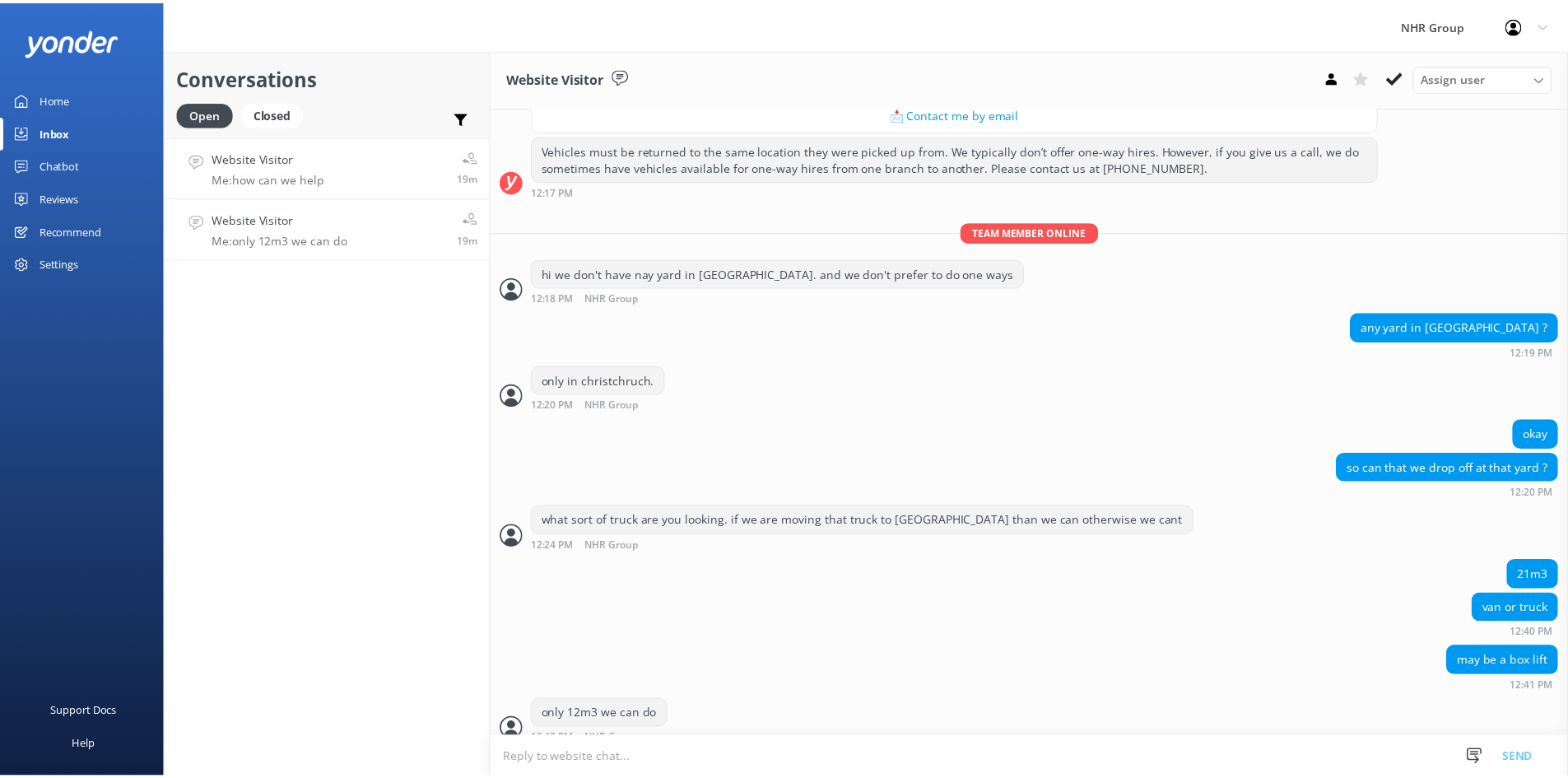
scroll to position [536, 0]
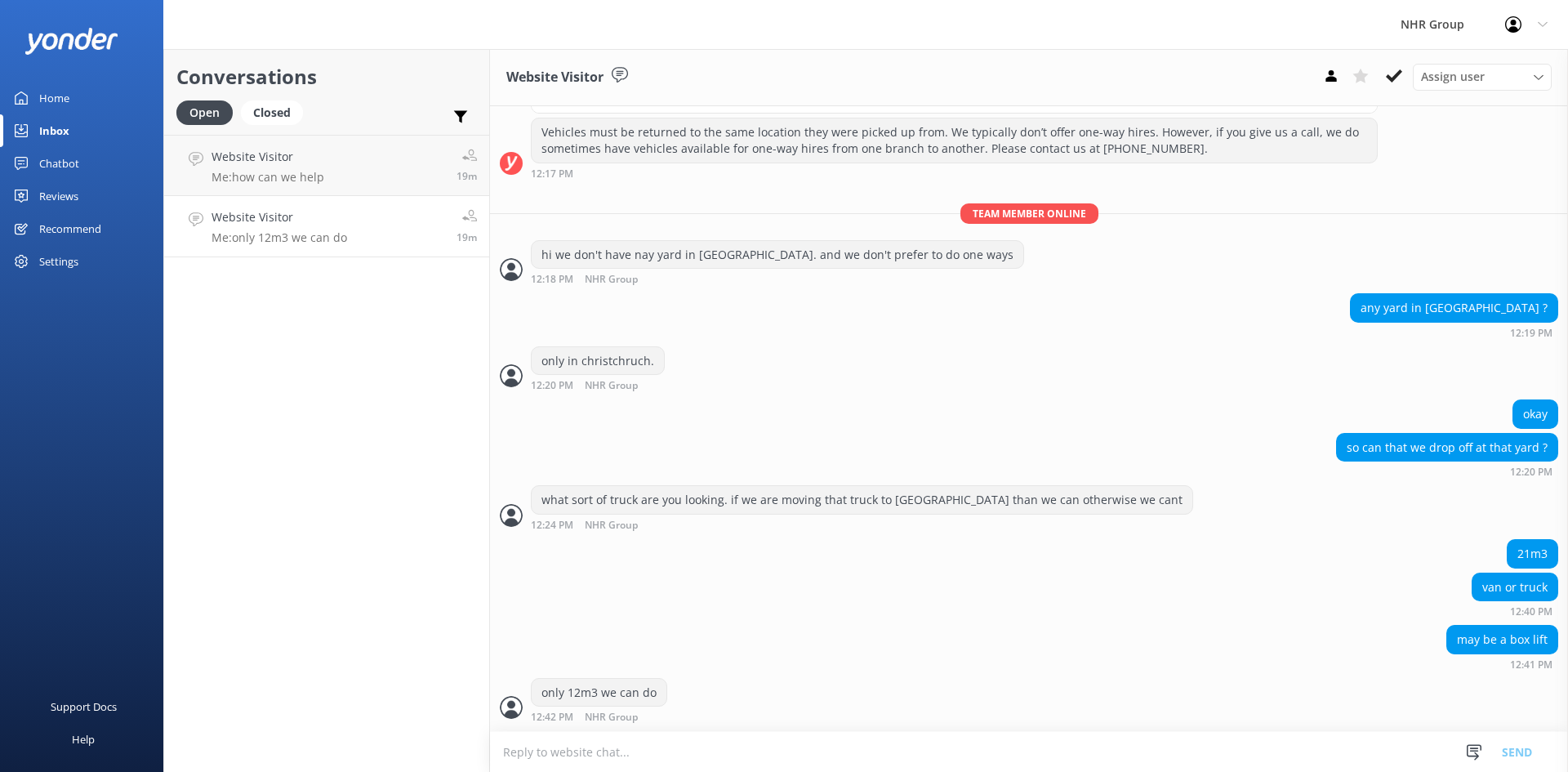
click at [53, 92] on div "Home" at bounding box center [54, 98] width 30 height 33
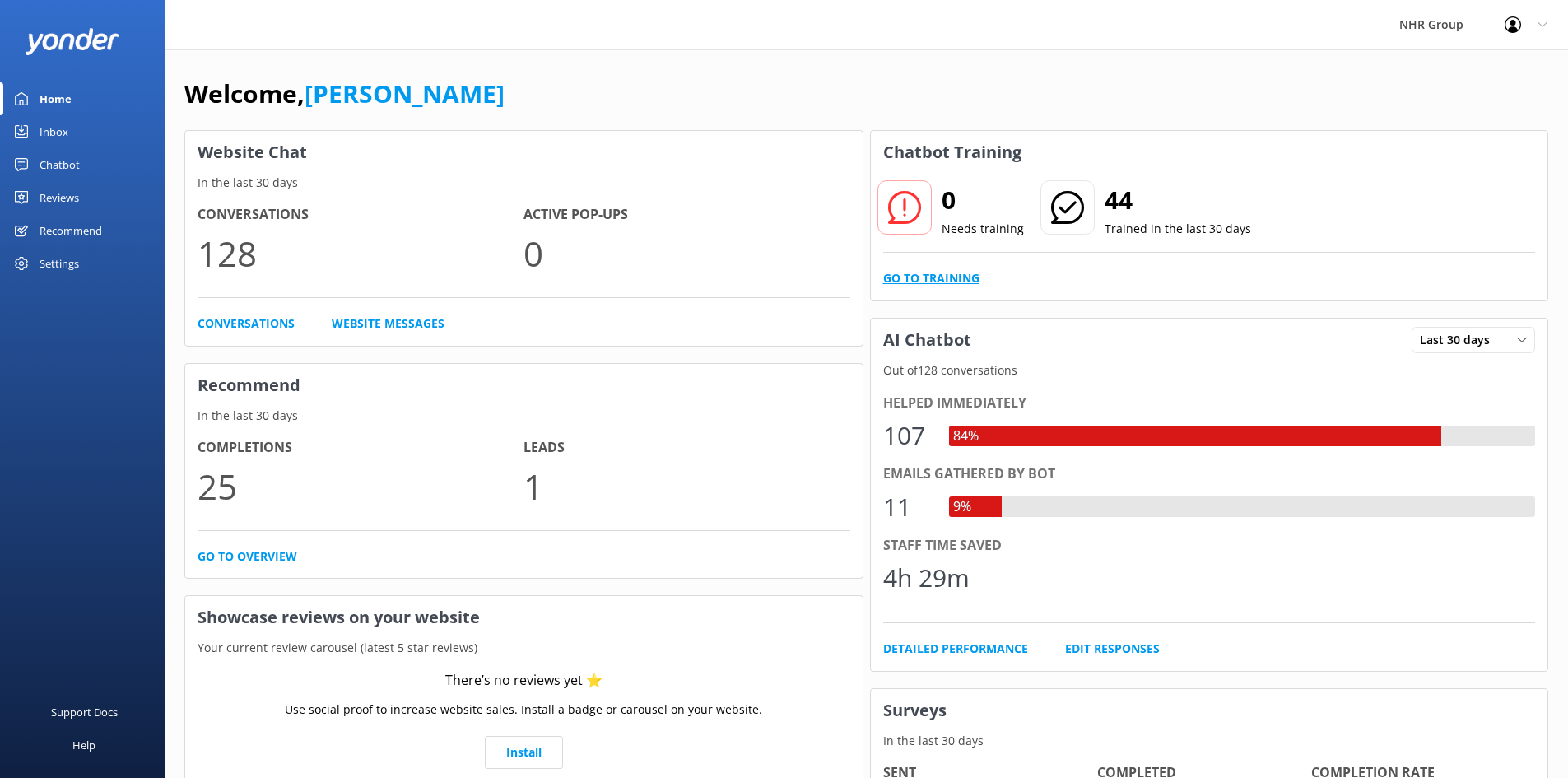
click at [949, 275] on link "Go to Training" at bounding box center [931, 279] width 96 height 19
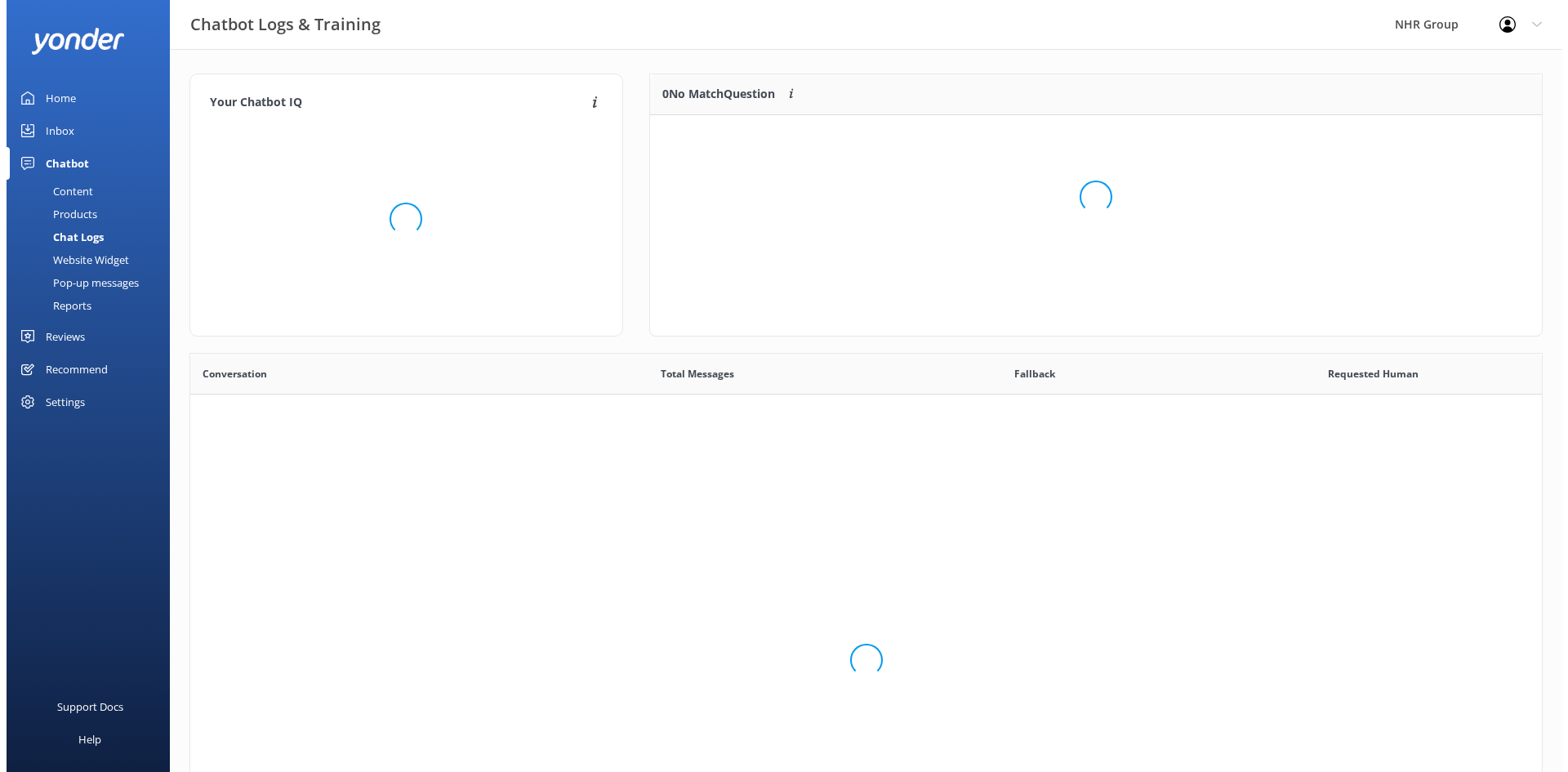
scroll to position [561, 1340]
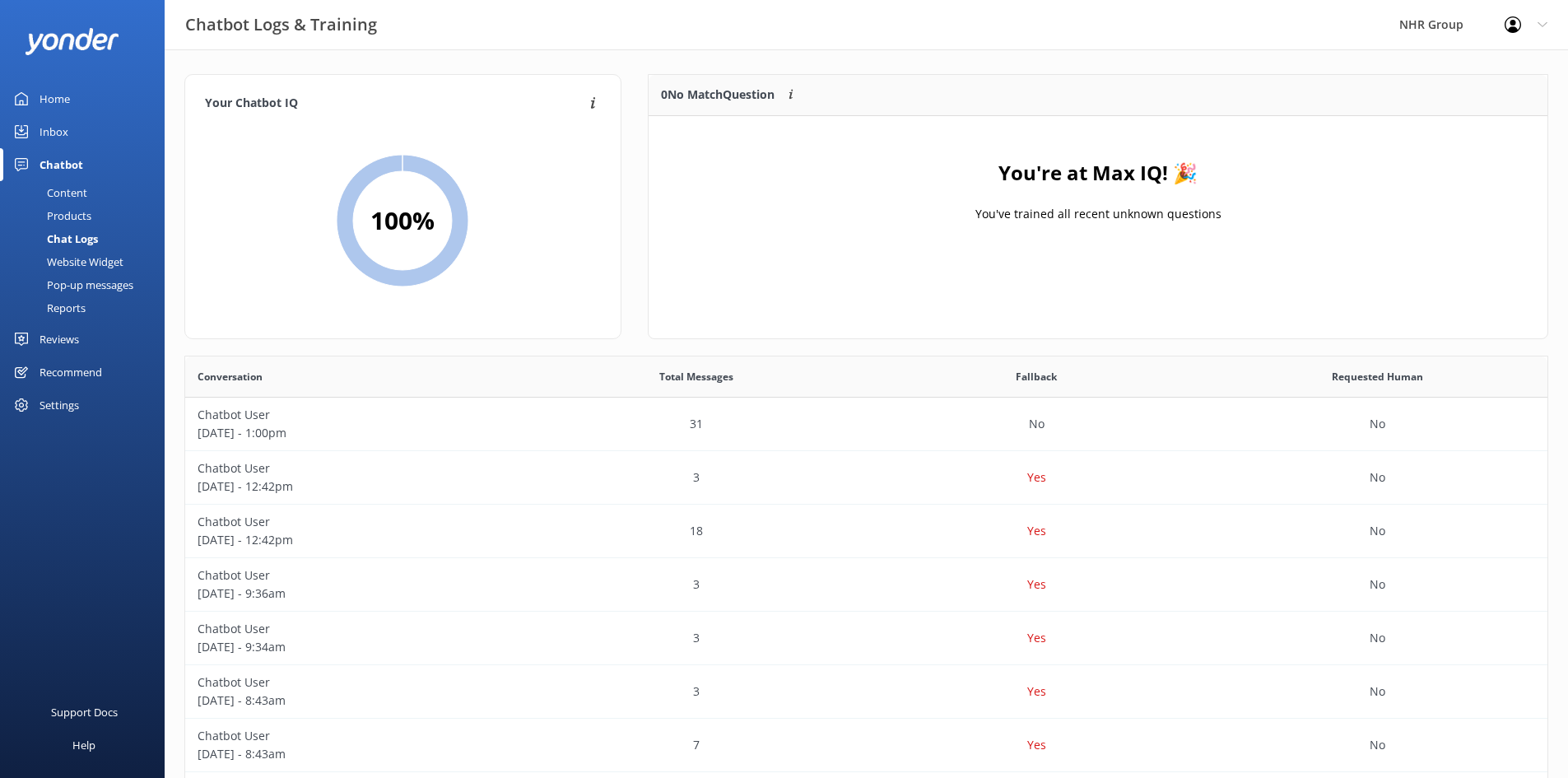
click at [43, 106] on div "Home" at bounding box center [55, 99] width 30 height 33
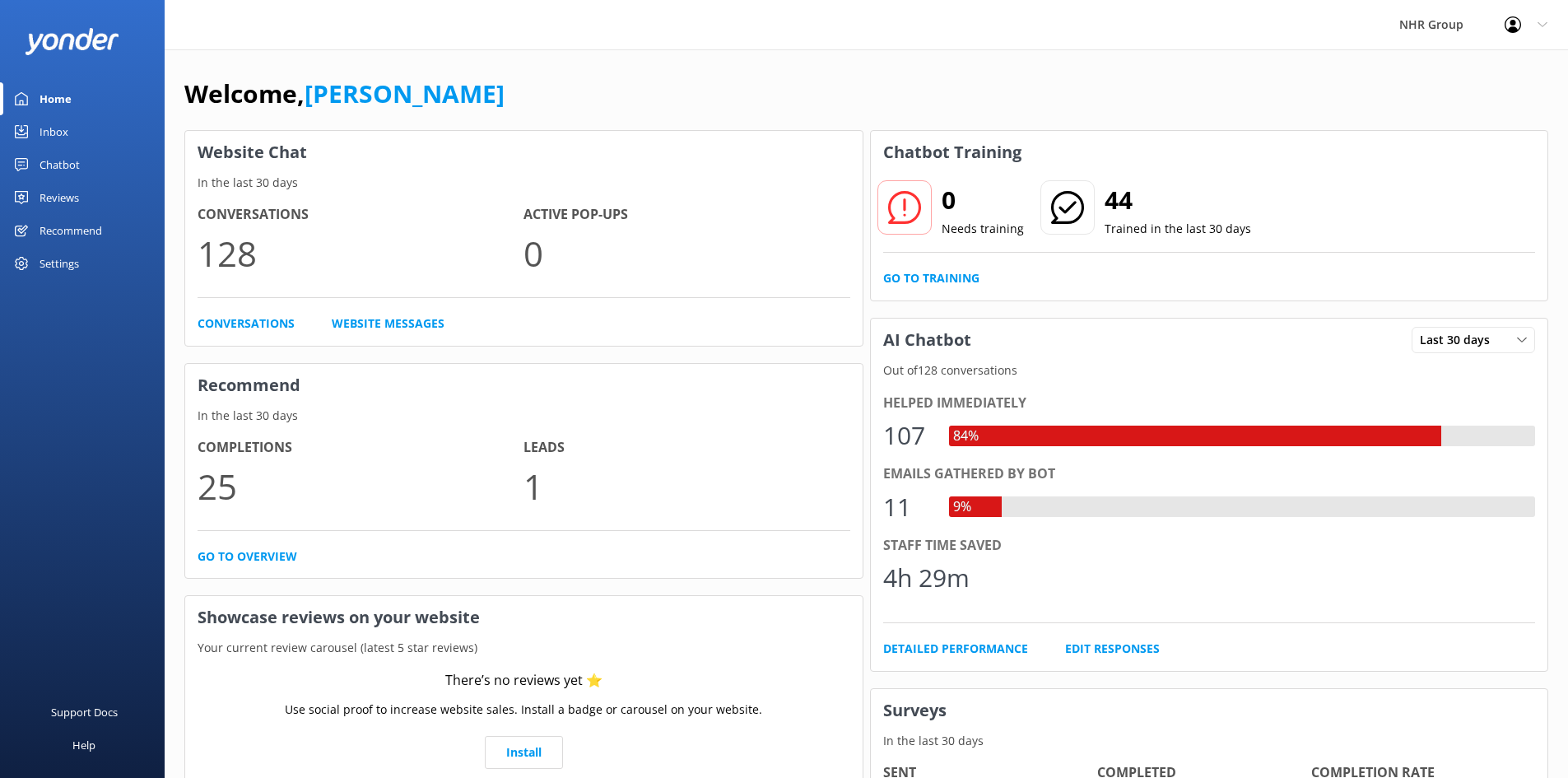
click at [75, 133] on link "Inbox" at bounding box center [82, 131] width 165 height 33
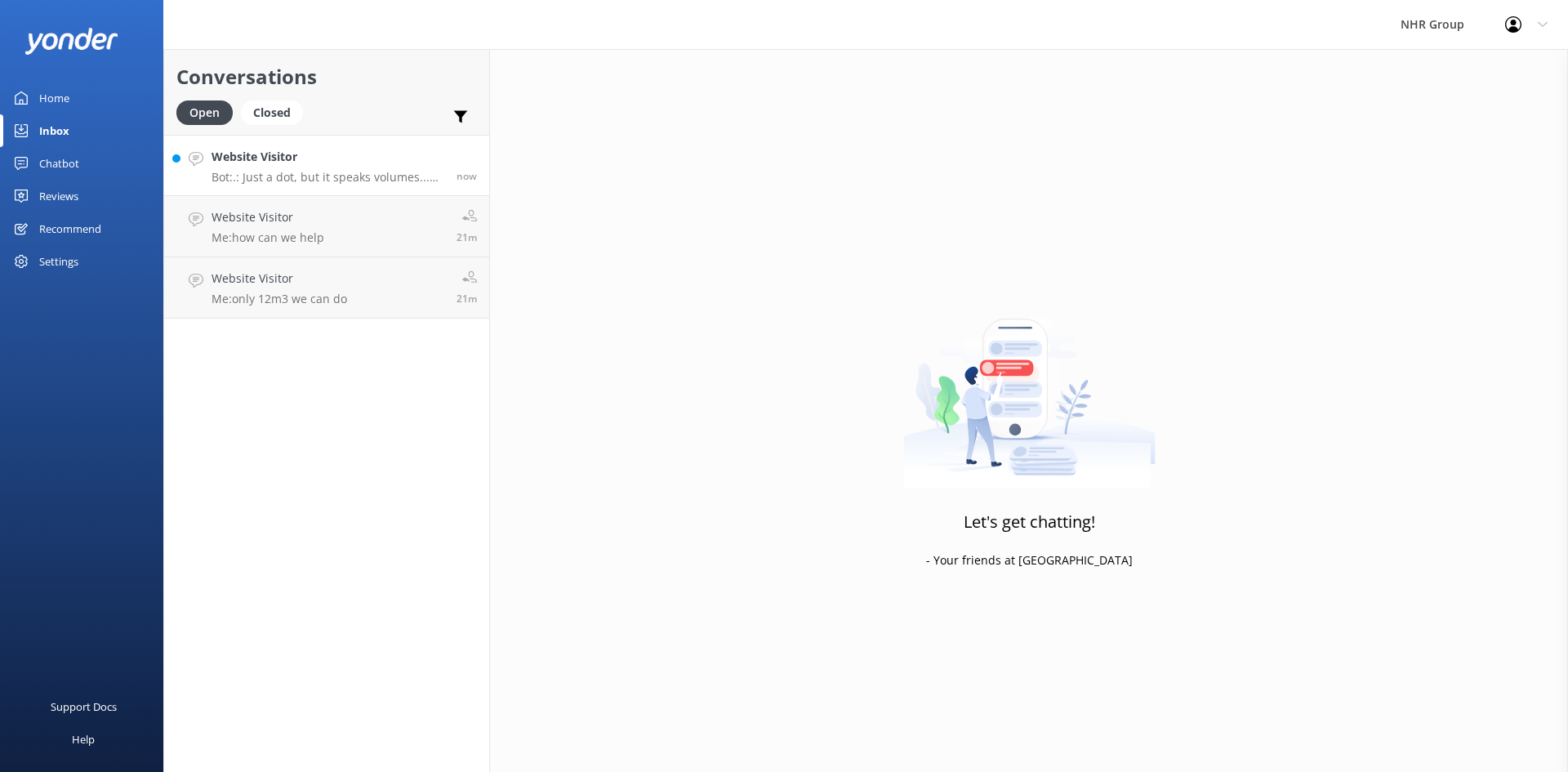
click at [308, 170] on p "Bot: .: Just a dot, but it speaks volumes... dramatic. 👀 Hang tight, someone wi…" at bounding box center [327, 177] width 233 height 15
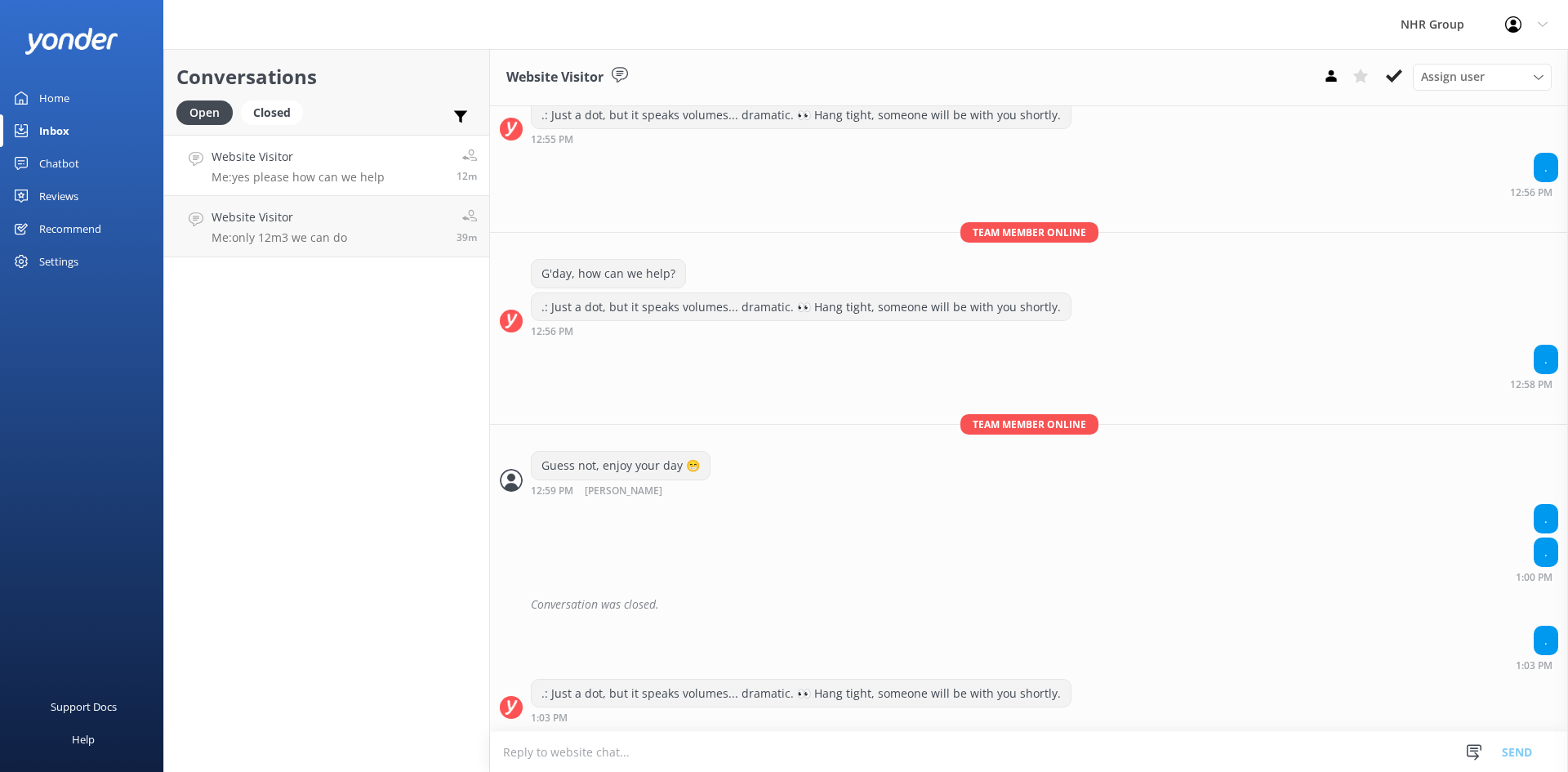
scroll to position [1668, 0]
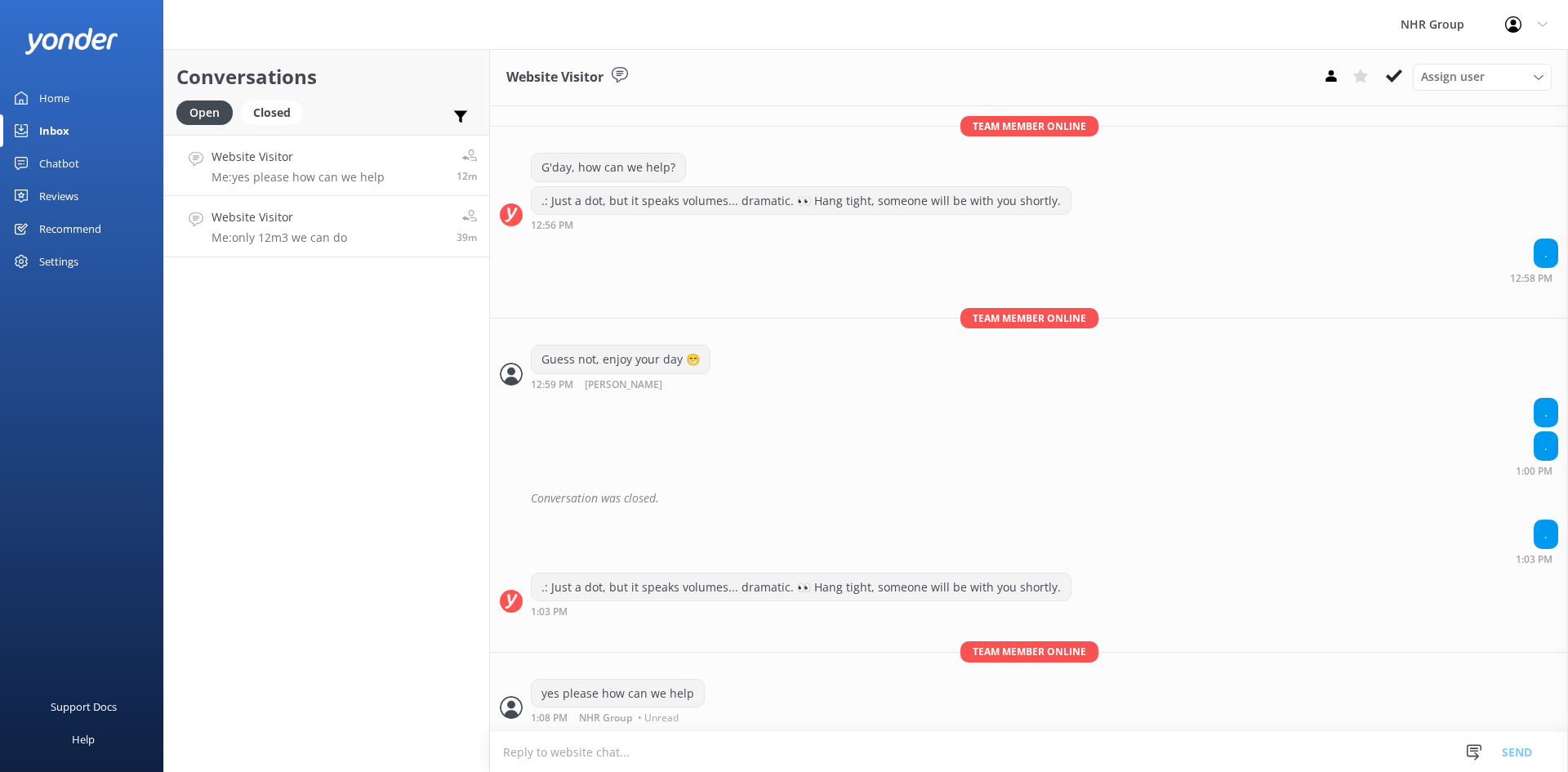
click at [378, 226] on link "Website Visitor Me: only 12m3 we can do 39m" at bounding box center [327, 226] width 325 height 61
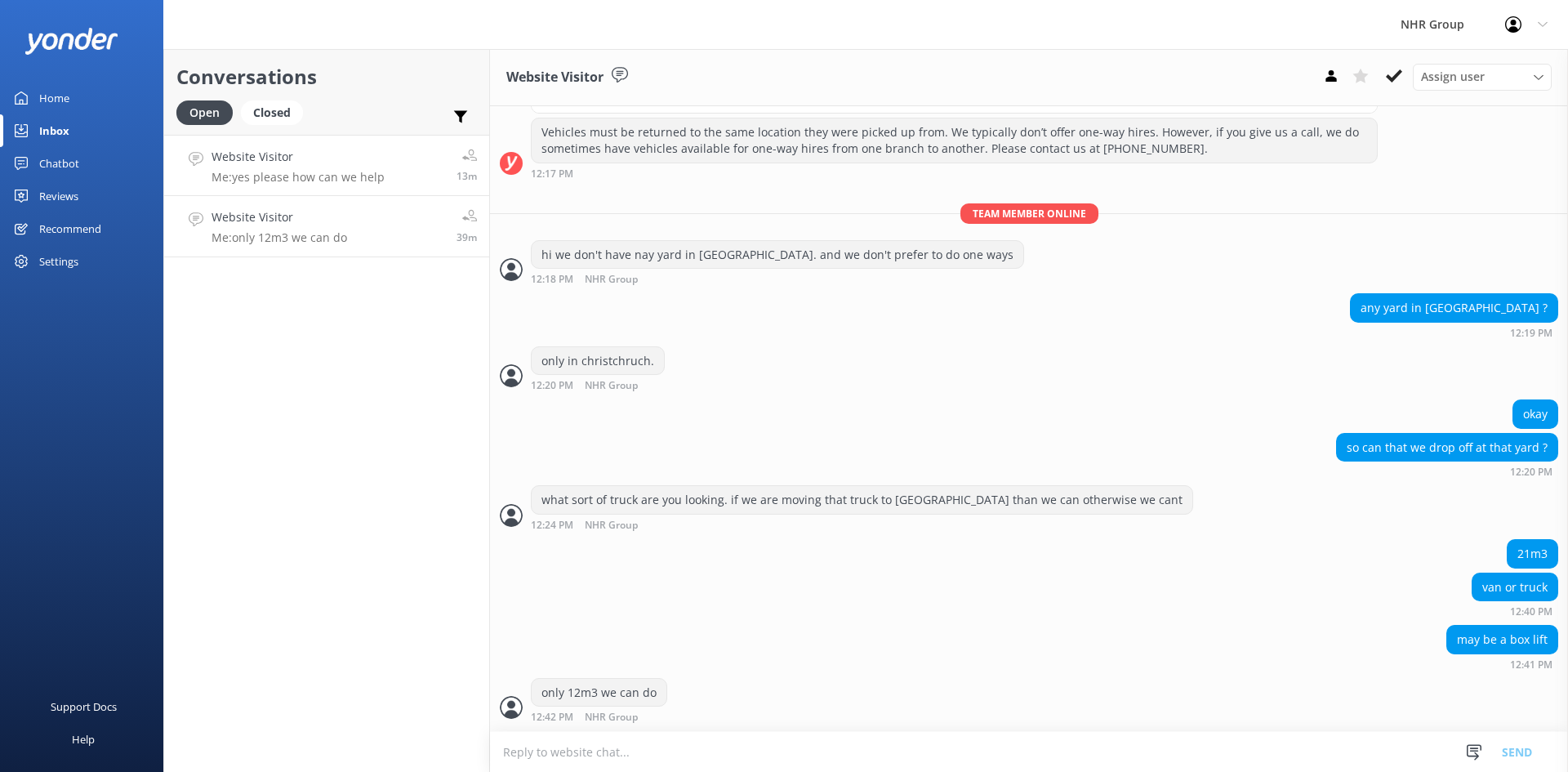
click at [343, 169] on div "Website Visitor Me: yes please how can we help" at bounding box center [297, 165] width 173 height 35
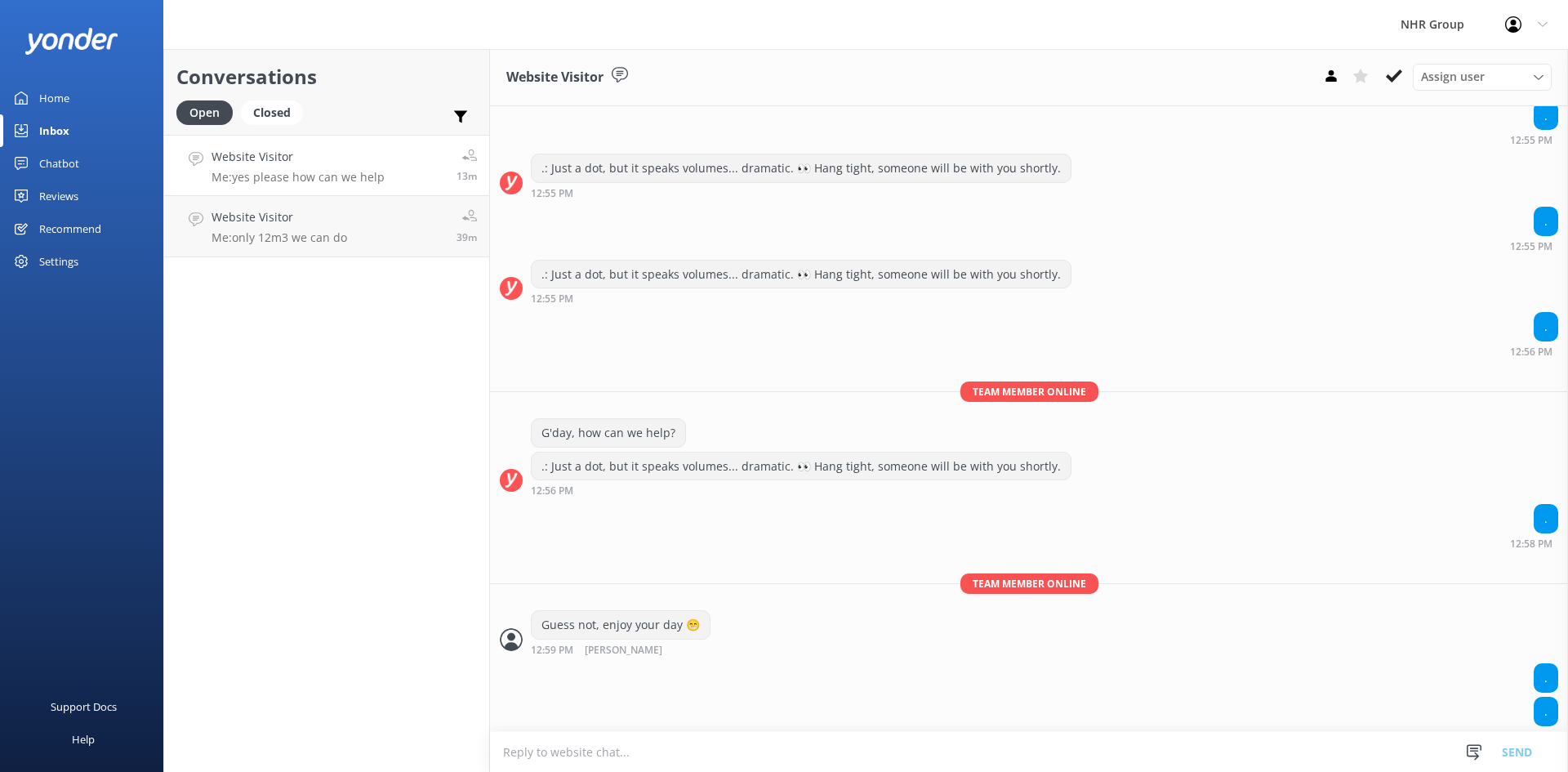
scroll to position [1552, 0]
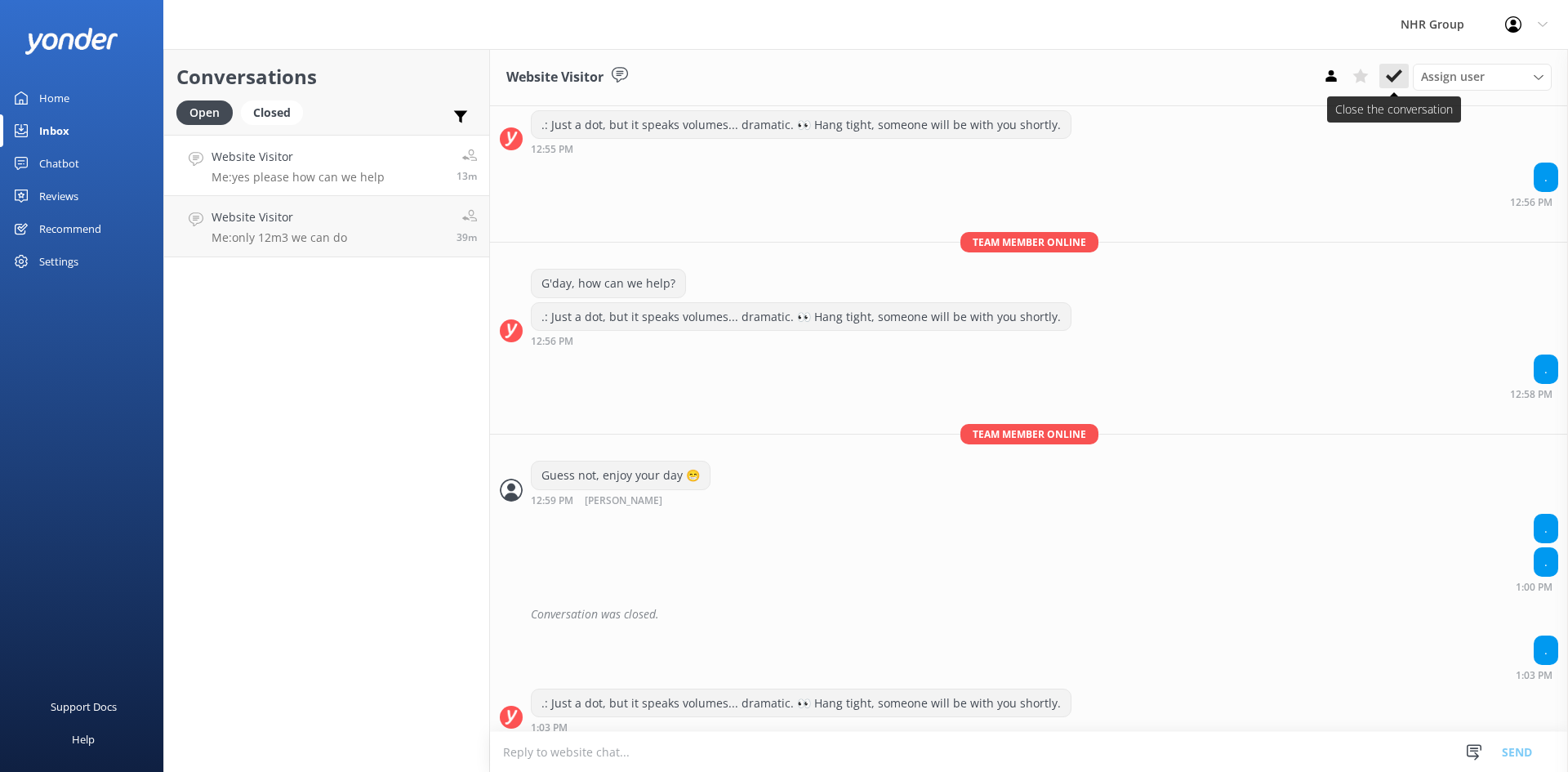
click at [1391, 74] on icon at bounding box center [1394, 76] width 17 height 17
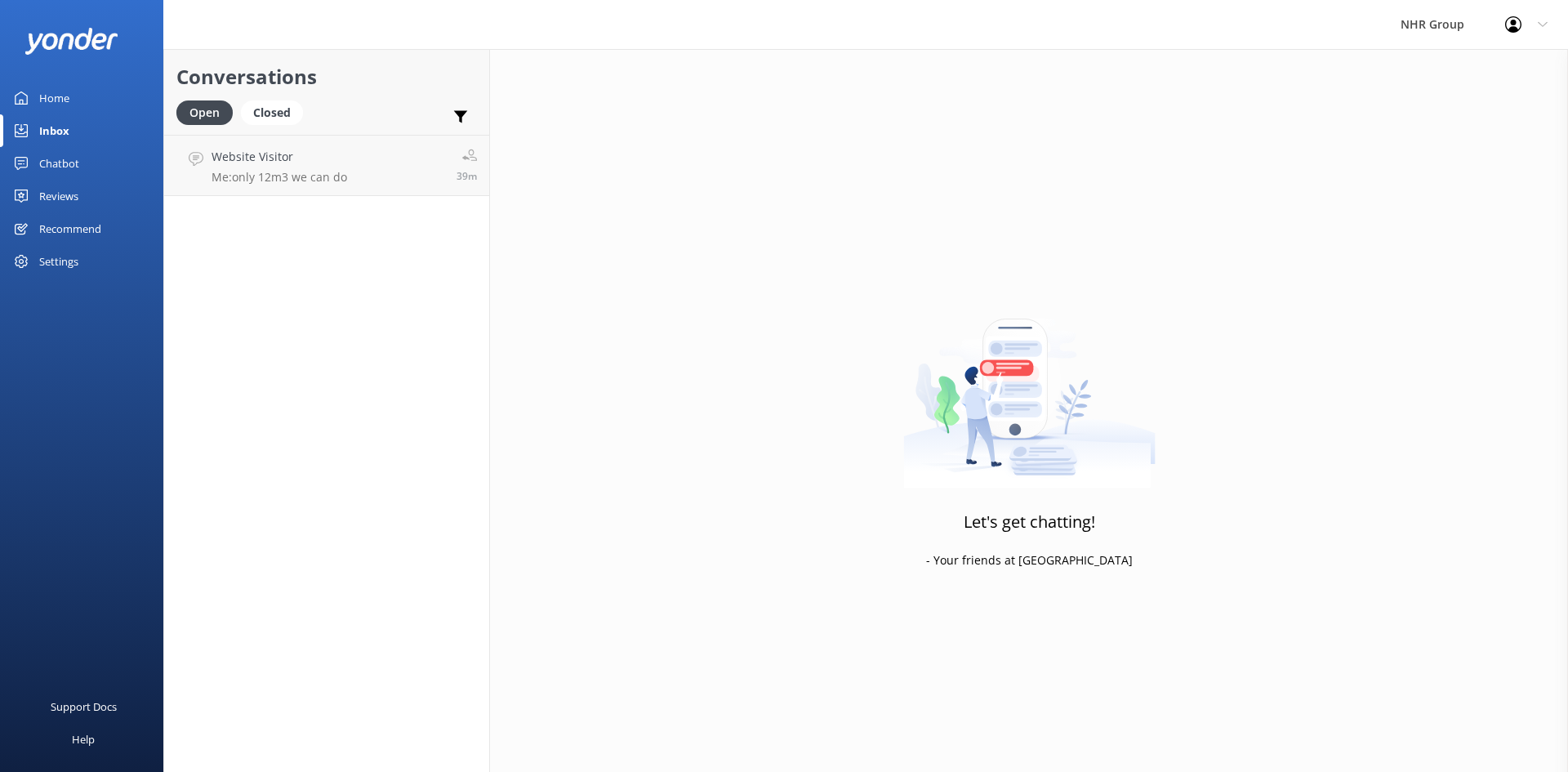
click at [73, 155] on div "Chatbot" at bounding box center [59, 163] width 40 height 33
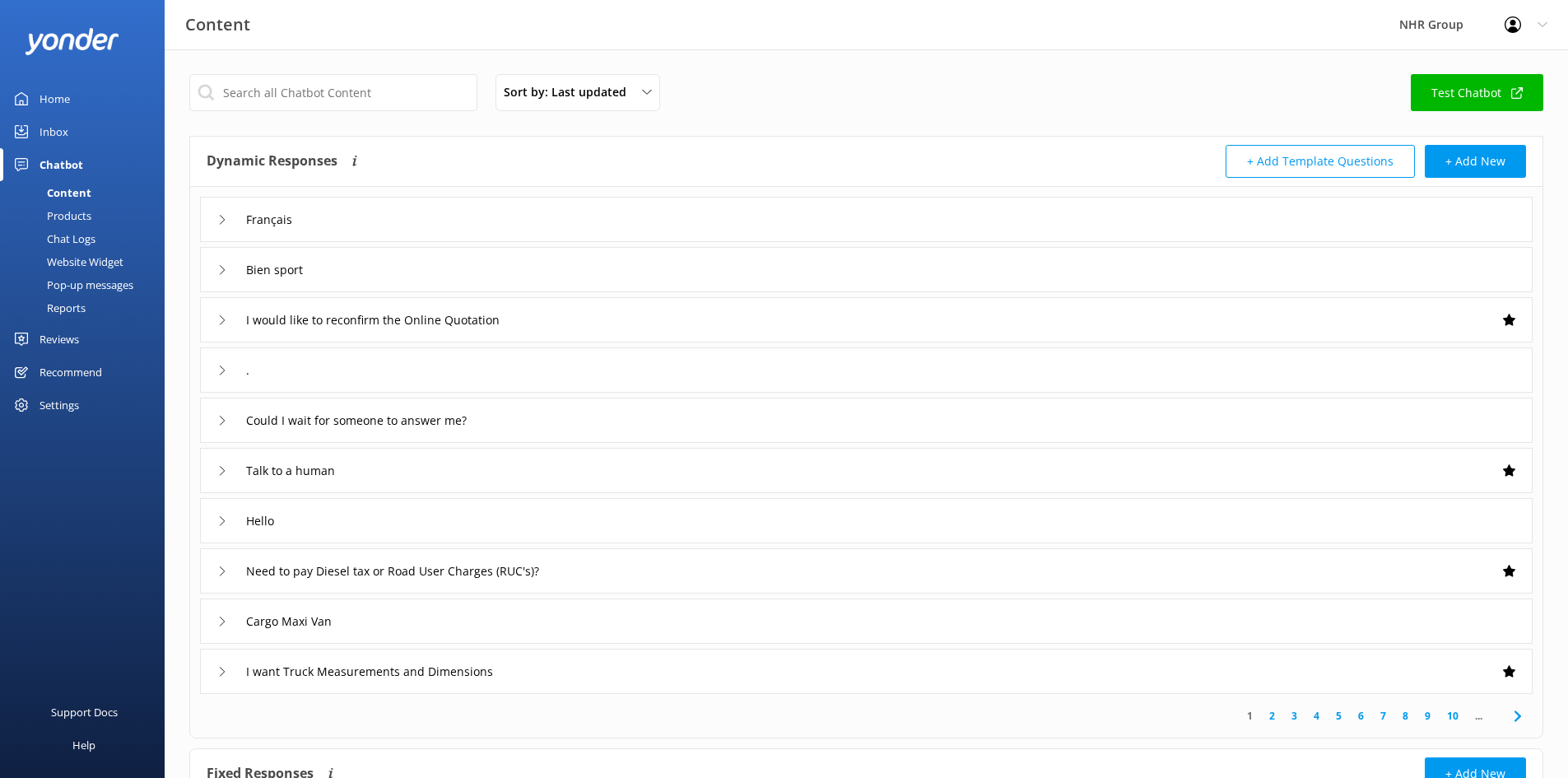
click at [328, 381] on div "." at bounding box center [866, 370] width 1332 height 45
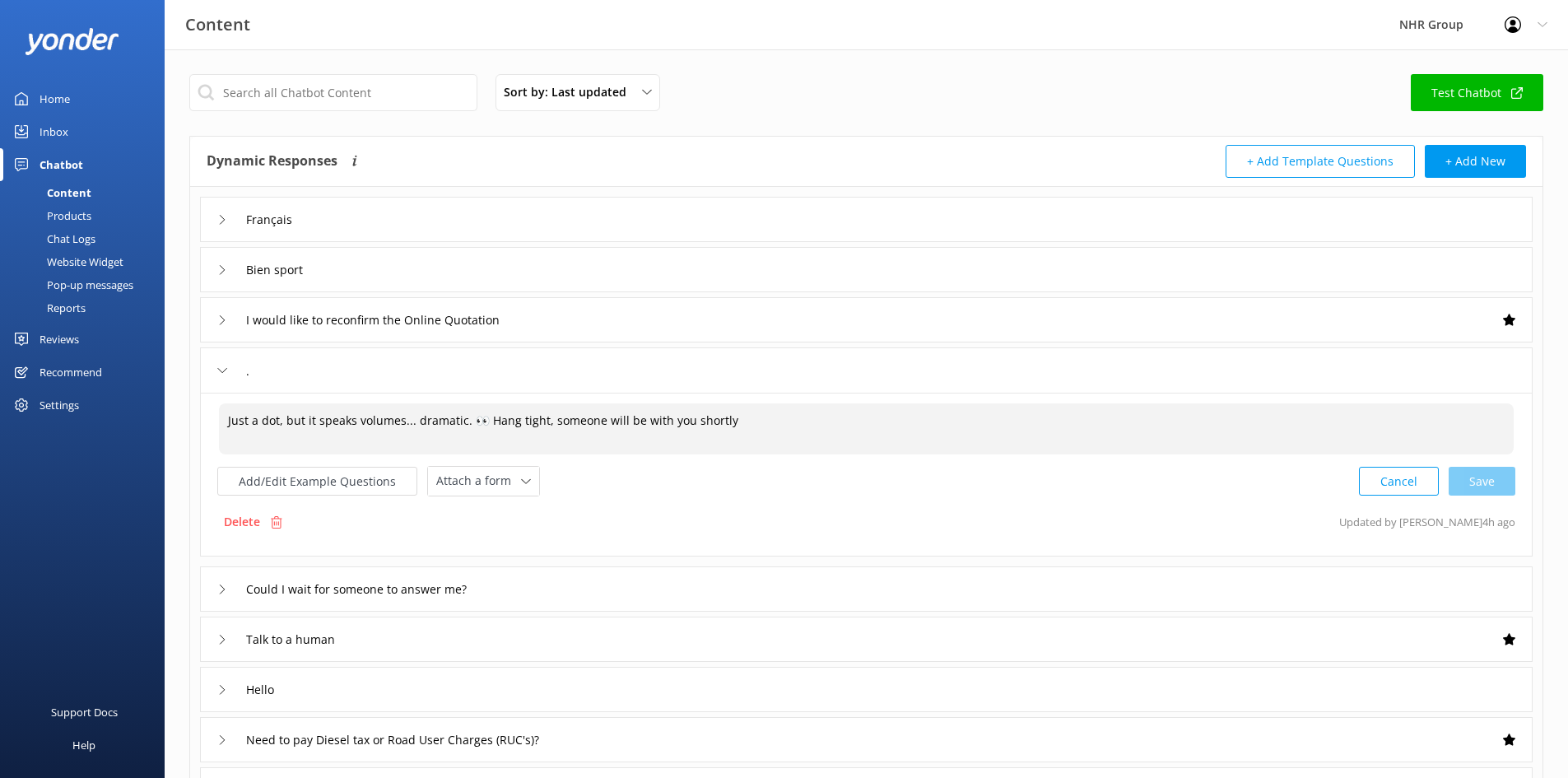
drag, startPoint x: 758, startPoint y: 418, endPoint x: 205, endPoint y: 436, distance: 553.3
click at [208, 435] on div "Just a dot, but it speaks volumes... dramatic. 👀 Hang tight, someone will be wi…" at bounding box center [866, 474] width 1332 height 164
click at [1480, 477] on div "Cancel Save" at bounding box center [1437, 481] width 157 height 30
type textarea "Would you like a response in [PERSON_NAME] code? 😂 .... --- .-- / -.-. .- -. / …"
click at [268, 360] on input "." at bounding box center [257, 370] width 40 height 24
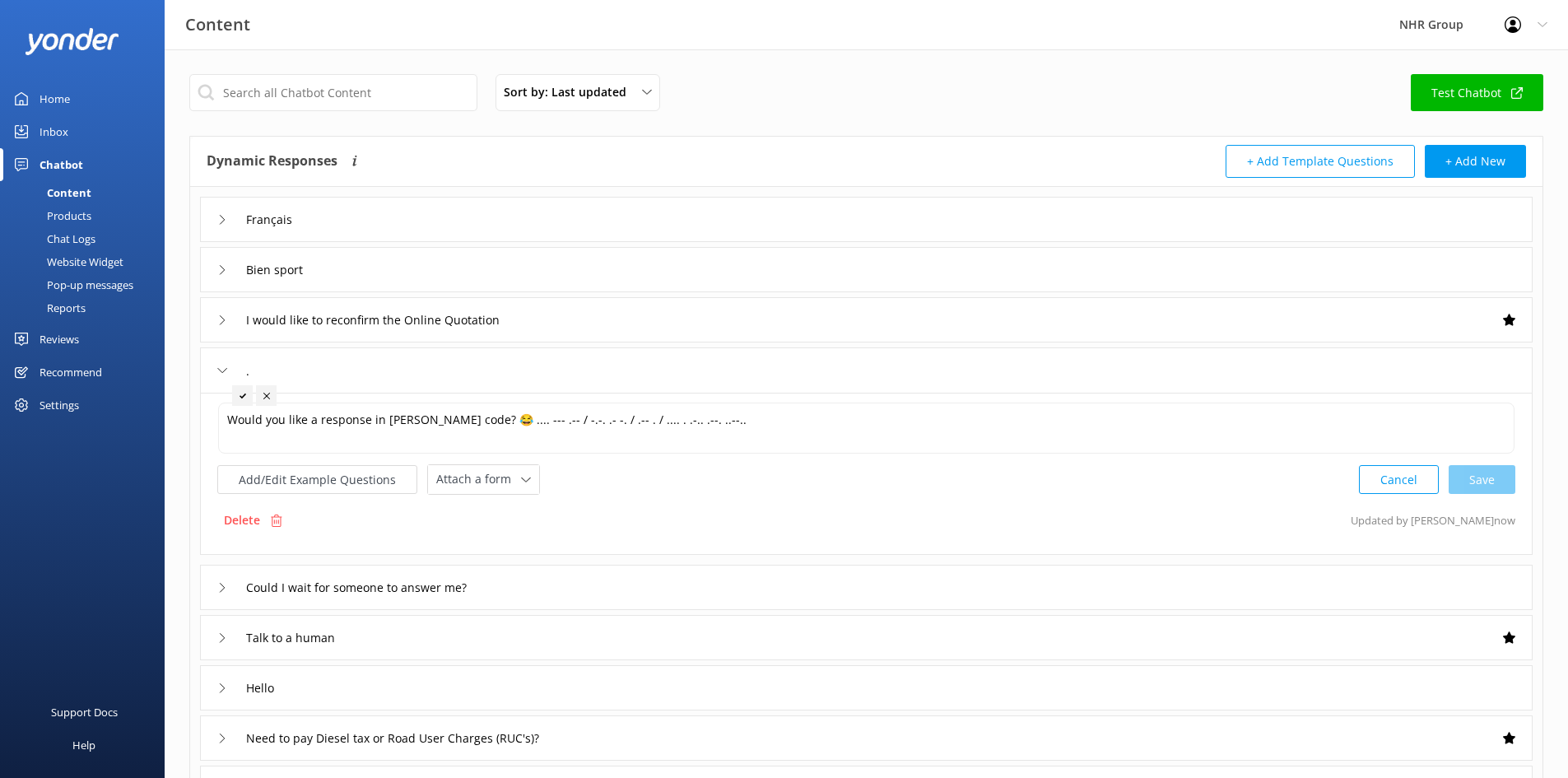
click at [334, 518] on div "Delete Updated by [PERSON_NAME] now" at bounding box center [866, 520] width 1298 height 31
click at [221, 367] on icon at bounding box center [222, 370] width 10 height 10
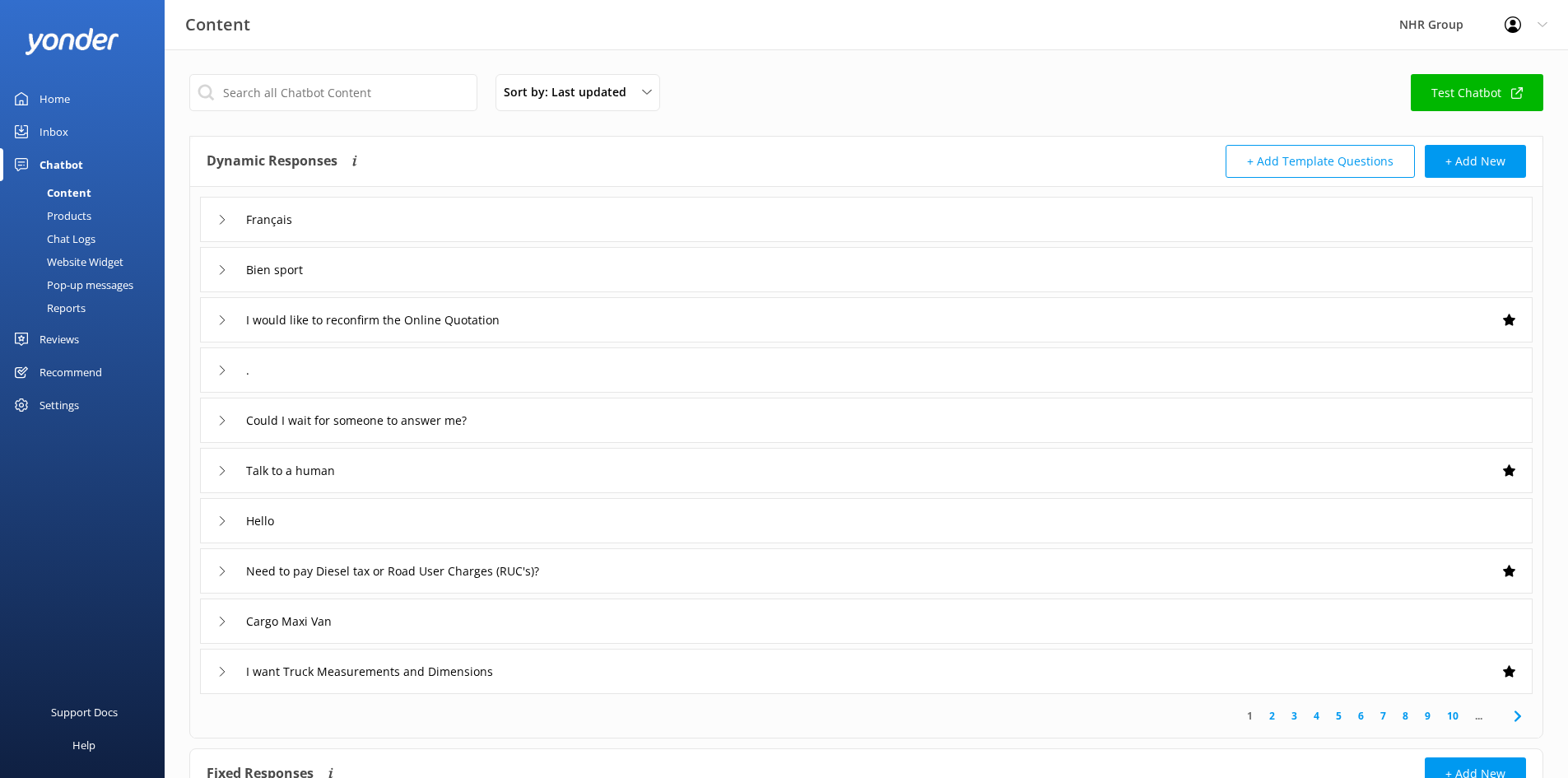
click at [61, 141] on div "Inbox" at bounding box center [54, 131] width 29 height 33
